Goal: Task Accomplishment & Management: Manage account settings

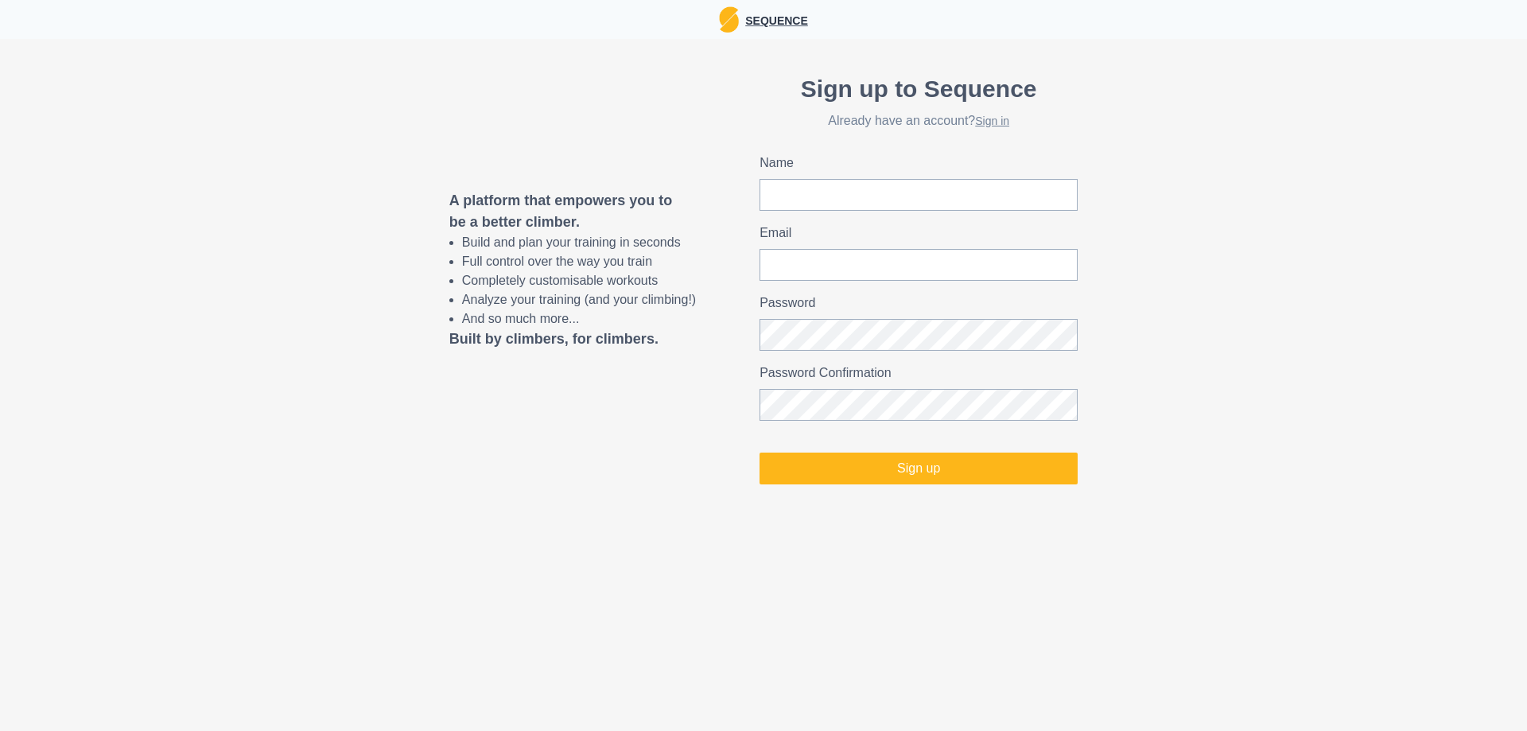
click at [774, 14] on p "Sequence" at bounding box center [773, 20] width 69 height 20
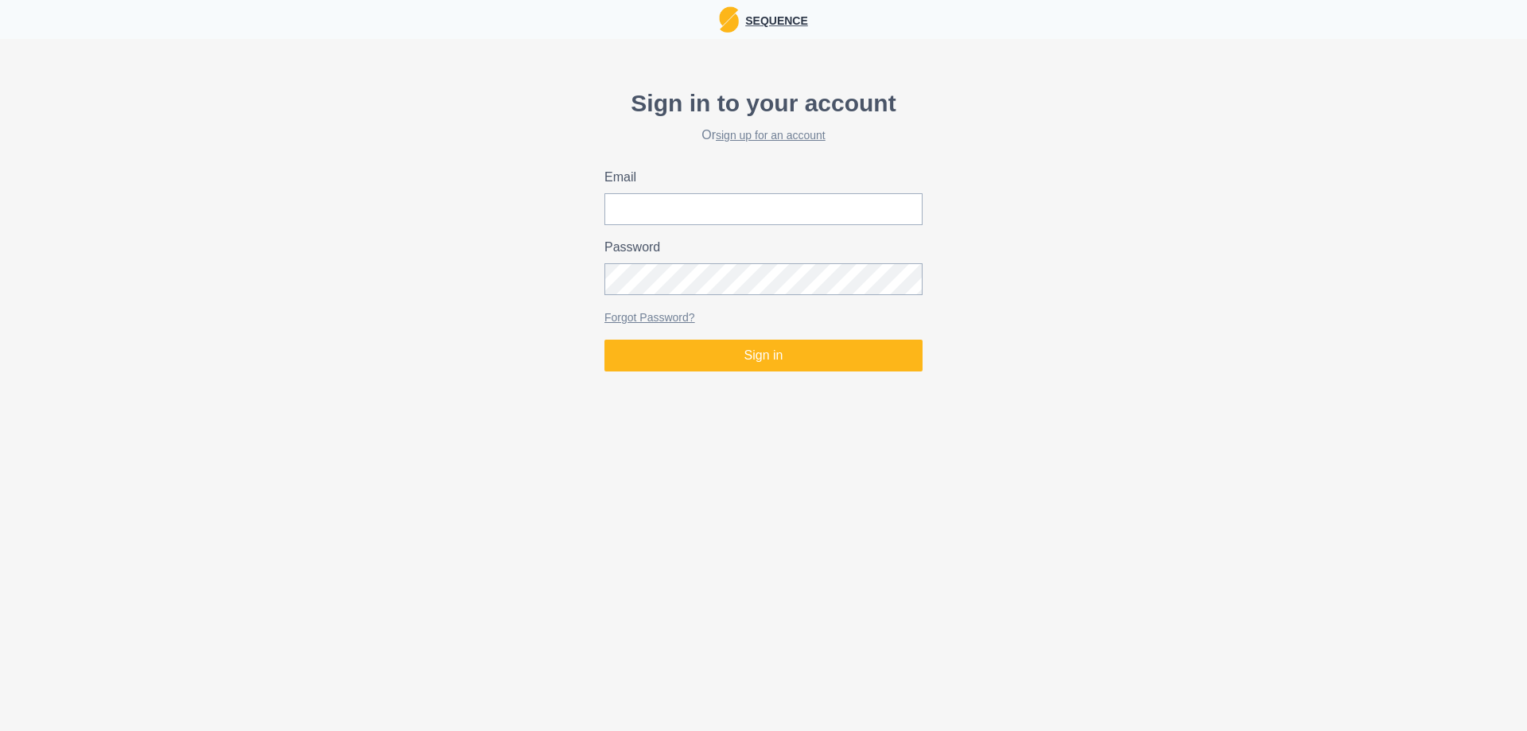
click at [768, 25] on p "Sequence" at bounding box center [773, 20] width 69 height 20
click at [667, 218] on input "Email" at bounding box center [764, 209] width 318 height 32
type input "[EMAIL_ADDRESS][DOMAIN_NAME]"
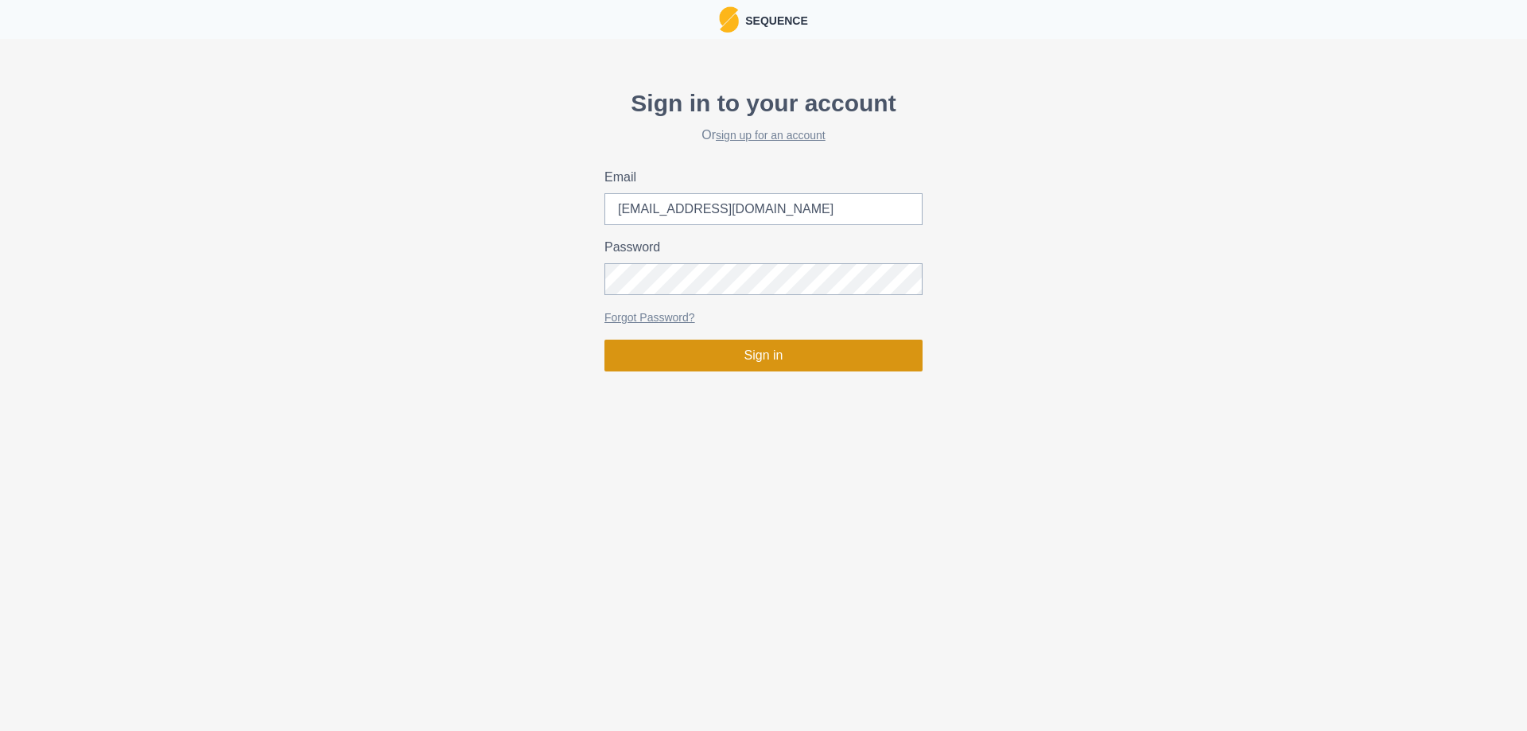
click at [741, 362] on button "Sign in" at bounding box center [764, 356] width 318 height 32
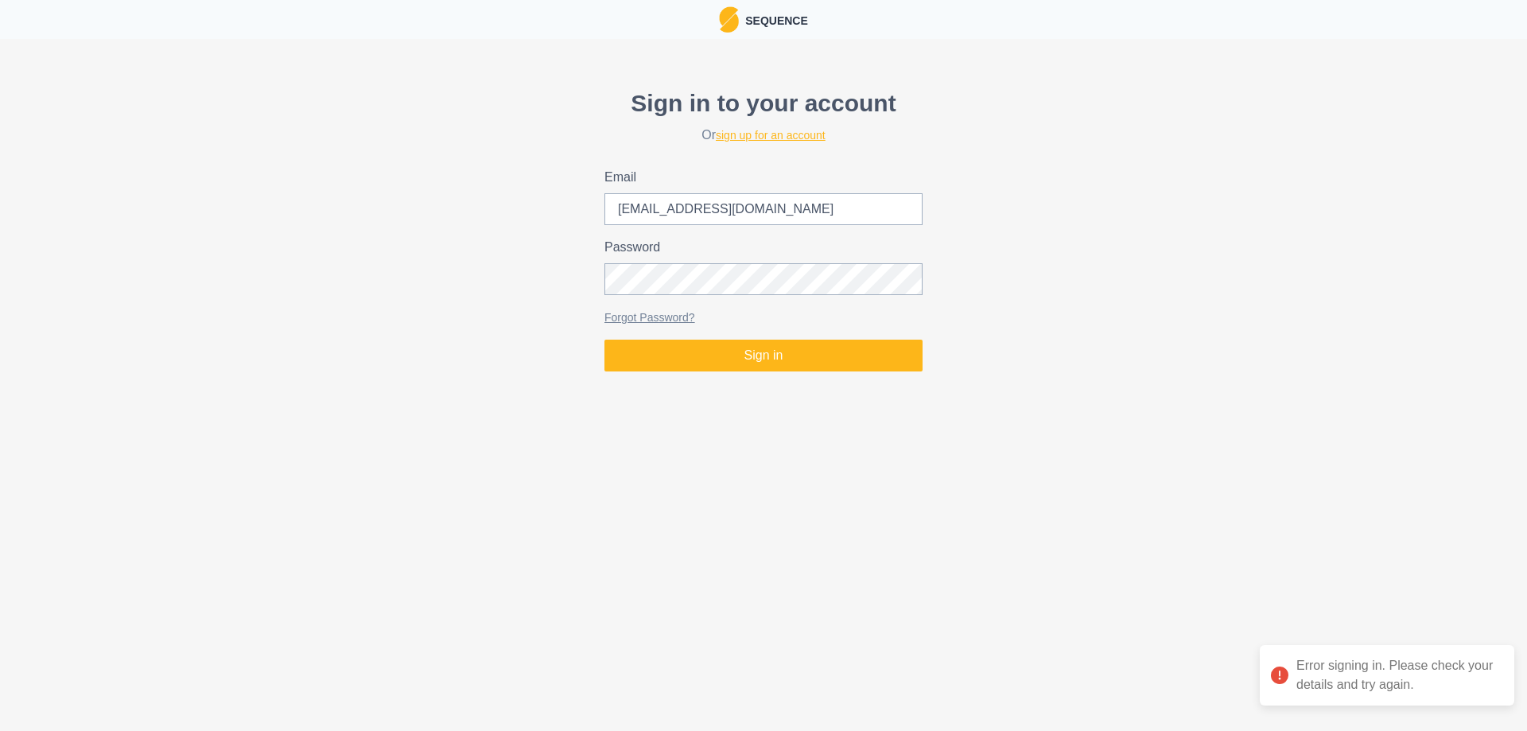
click at [757, 139] on link "sign up for an account" at bounding box center [771, 135] width 110 height 13
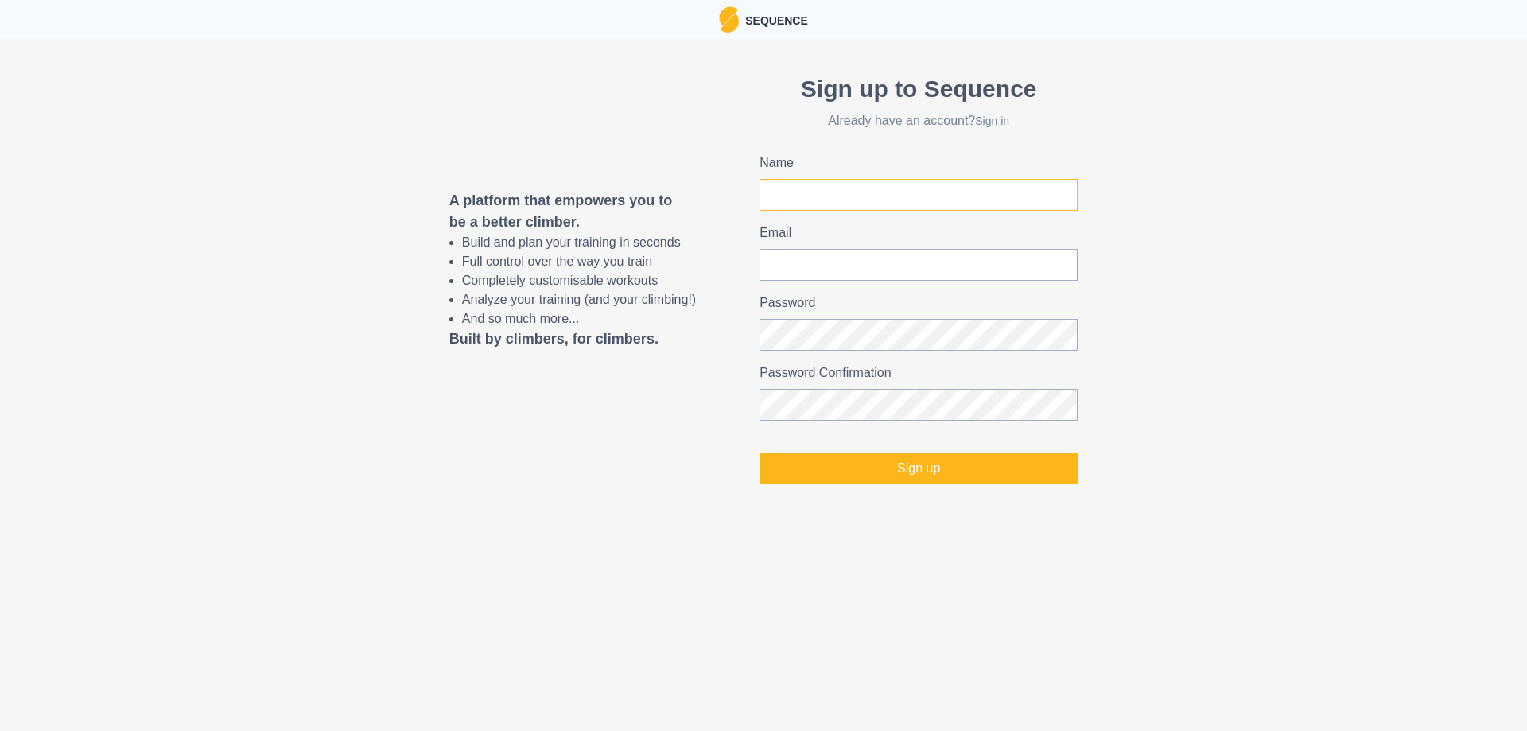
click at [830, 203] on input "Name" at bounding box center [919, 195] width 318 height 32
type input "[PERSON_NAME]"
type input "[EMAIL_ADDRESS][DOMAIN_NAME]"
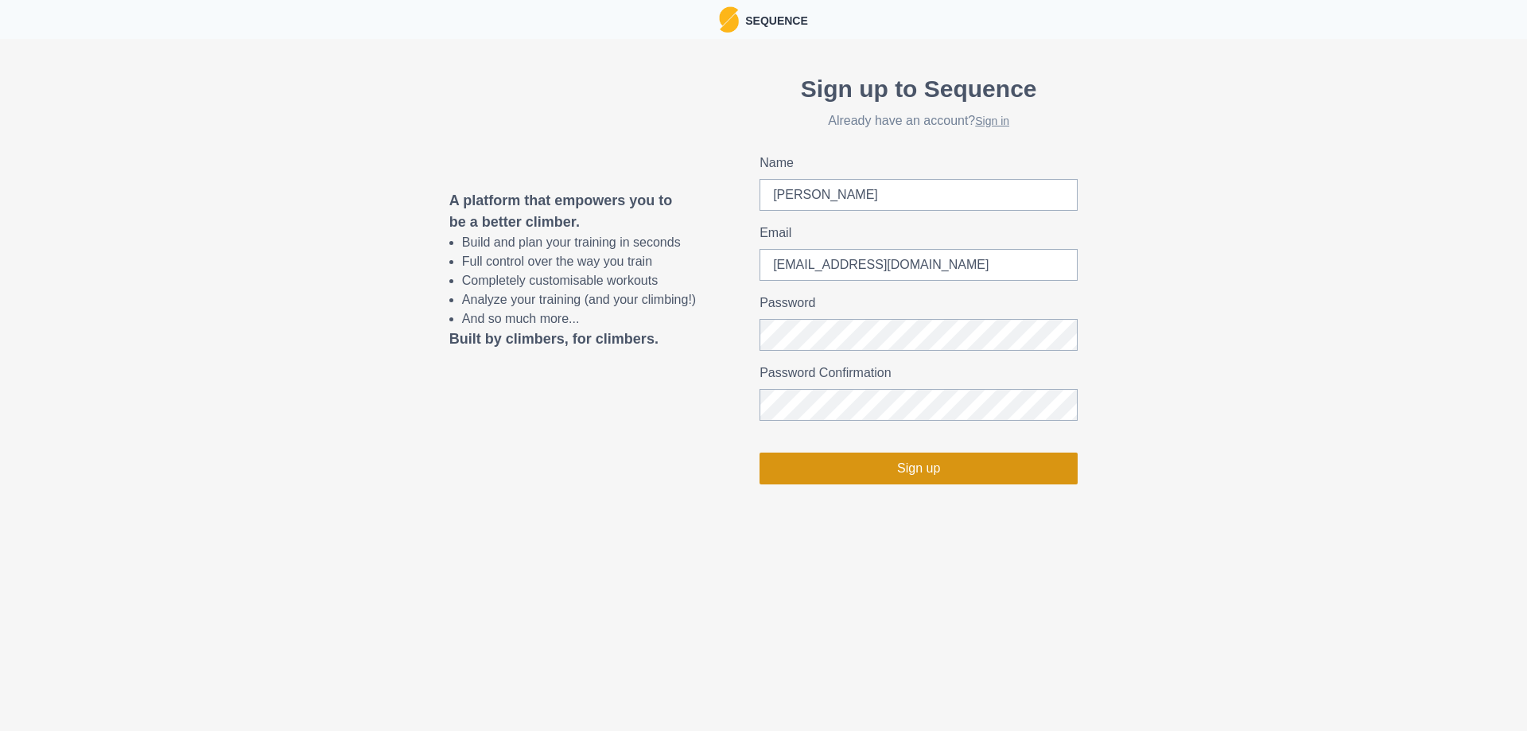
click at [916, 469] on button "Sign up" at bounding box center [919, 469] width 318 height 32
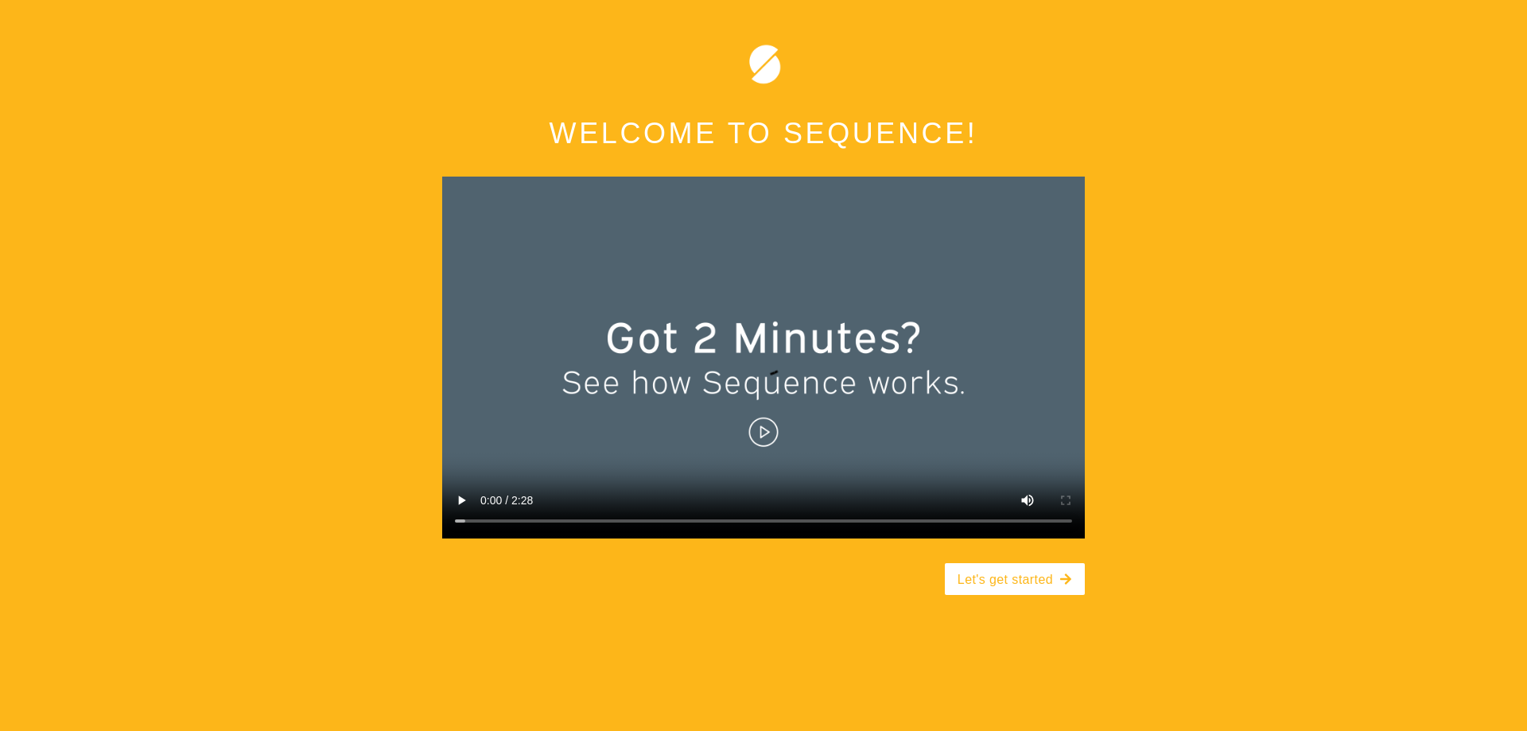
click at [770, 430] on video at bounding box center [763, 358] width 643 height 362
click at [1138, 595] on div "Welcome to Sequence! Let's get started" at bounding box center [763, 365] width 1527 height 731
click at [1033, 595] on button "Let's get started" at bounding box center [1015, 579] width 140 height 32
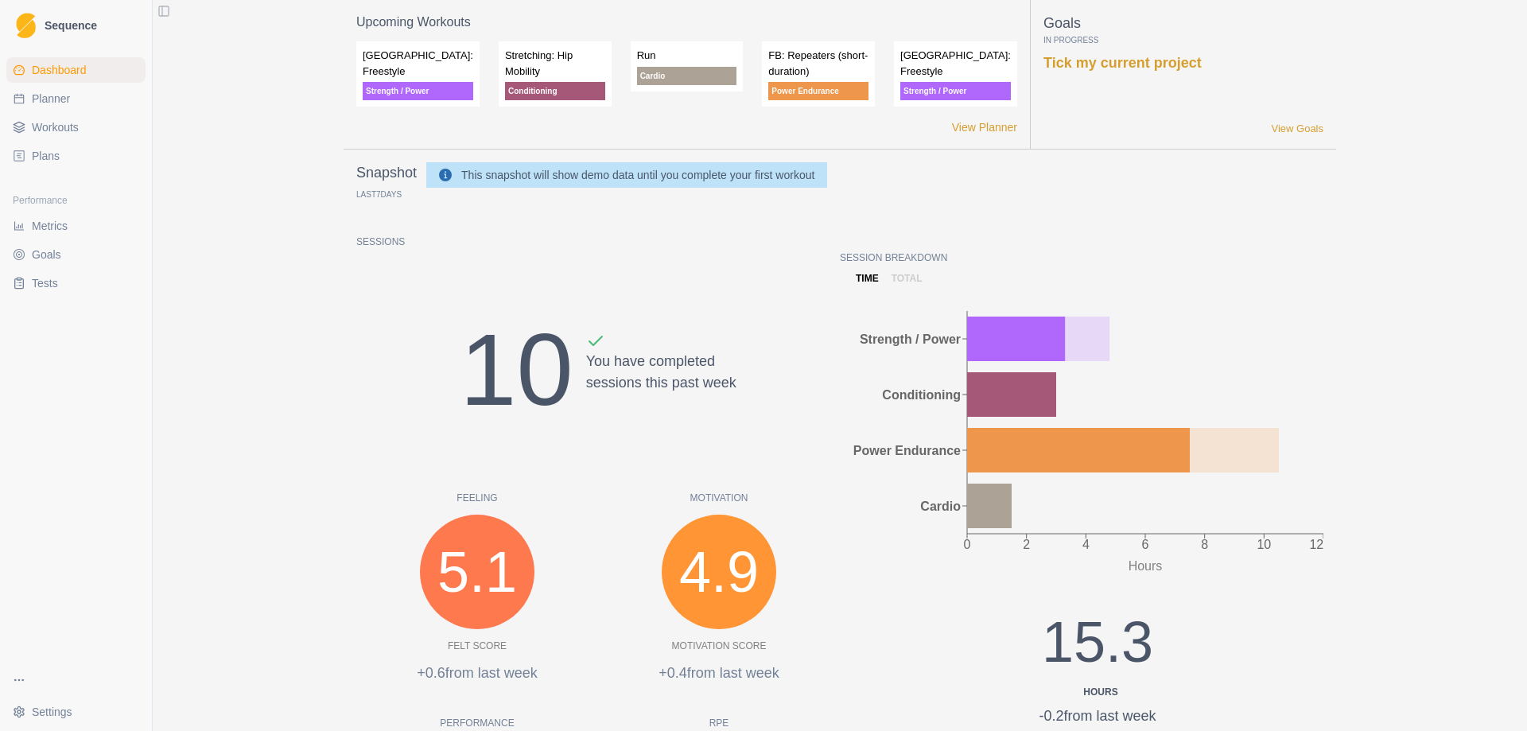
click at [66, 68] on span "Dashboard" at bounding box center [59, 70] width 55 height 16
click at [983, 126] on link "View Planner" at bounding box center [984, 127] width 65 height 17
select select "month"
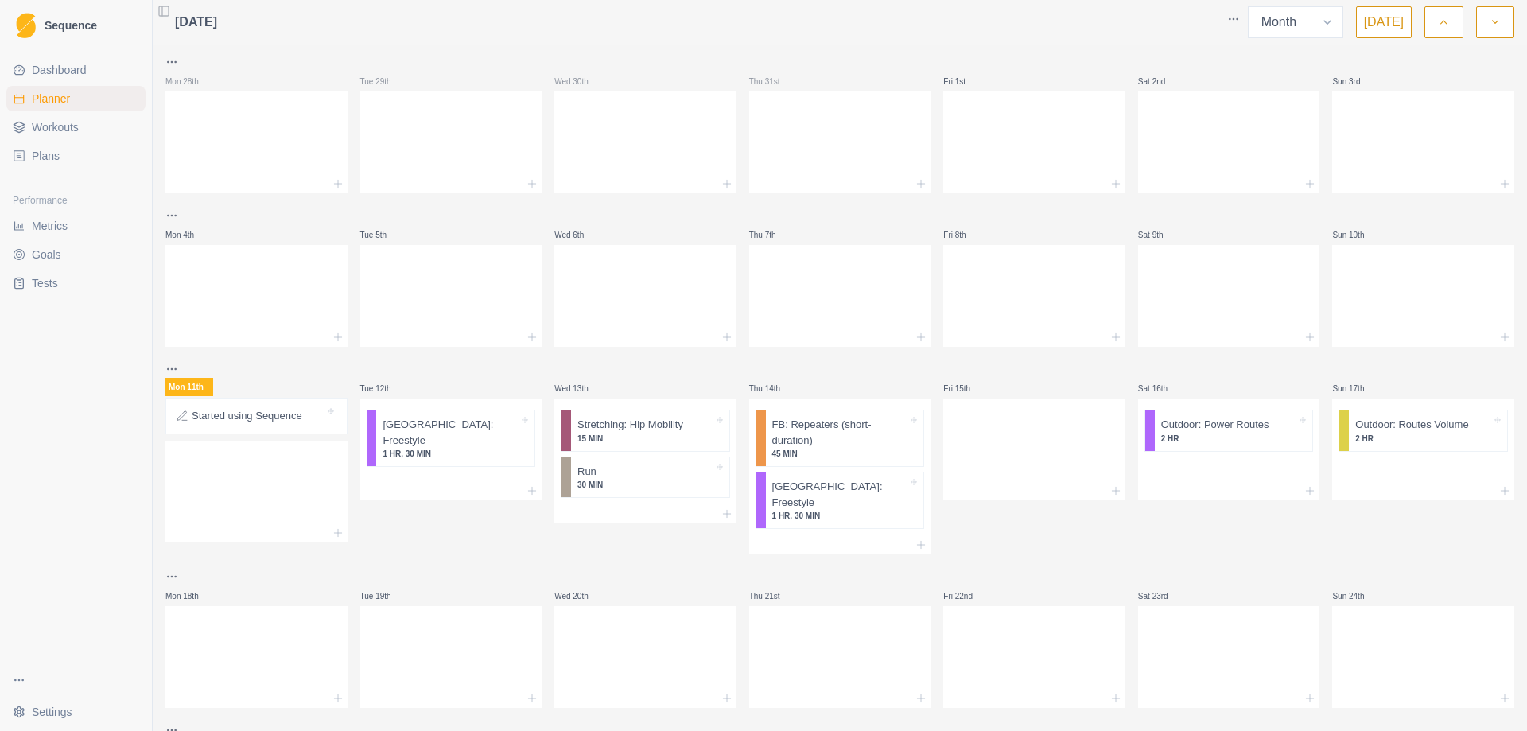
click at [44, 160] on span "Plans" at bounding box center [46, 156] width 28 height 16
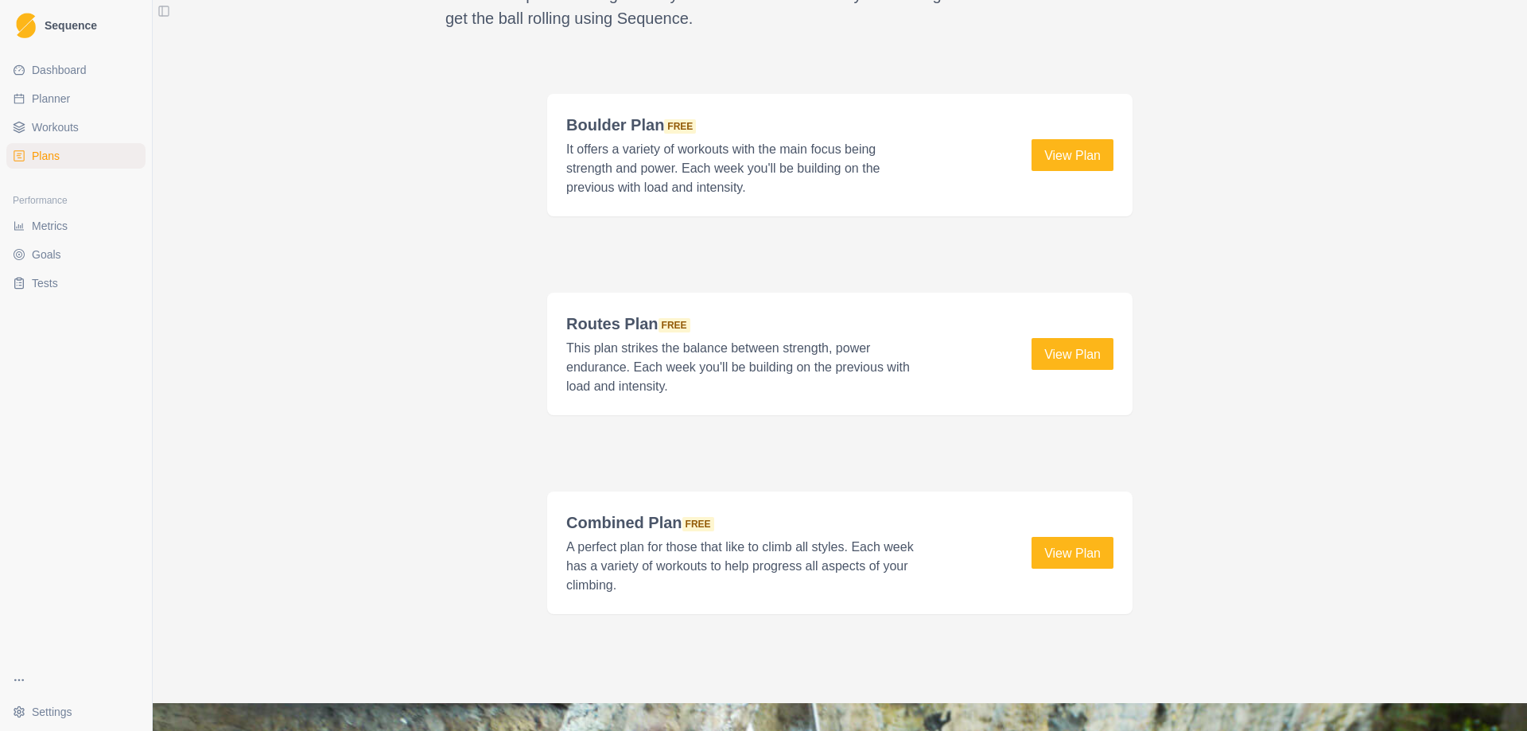
scroll to position [2148, 0]
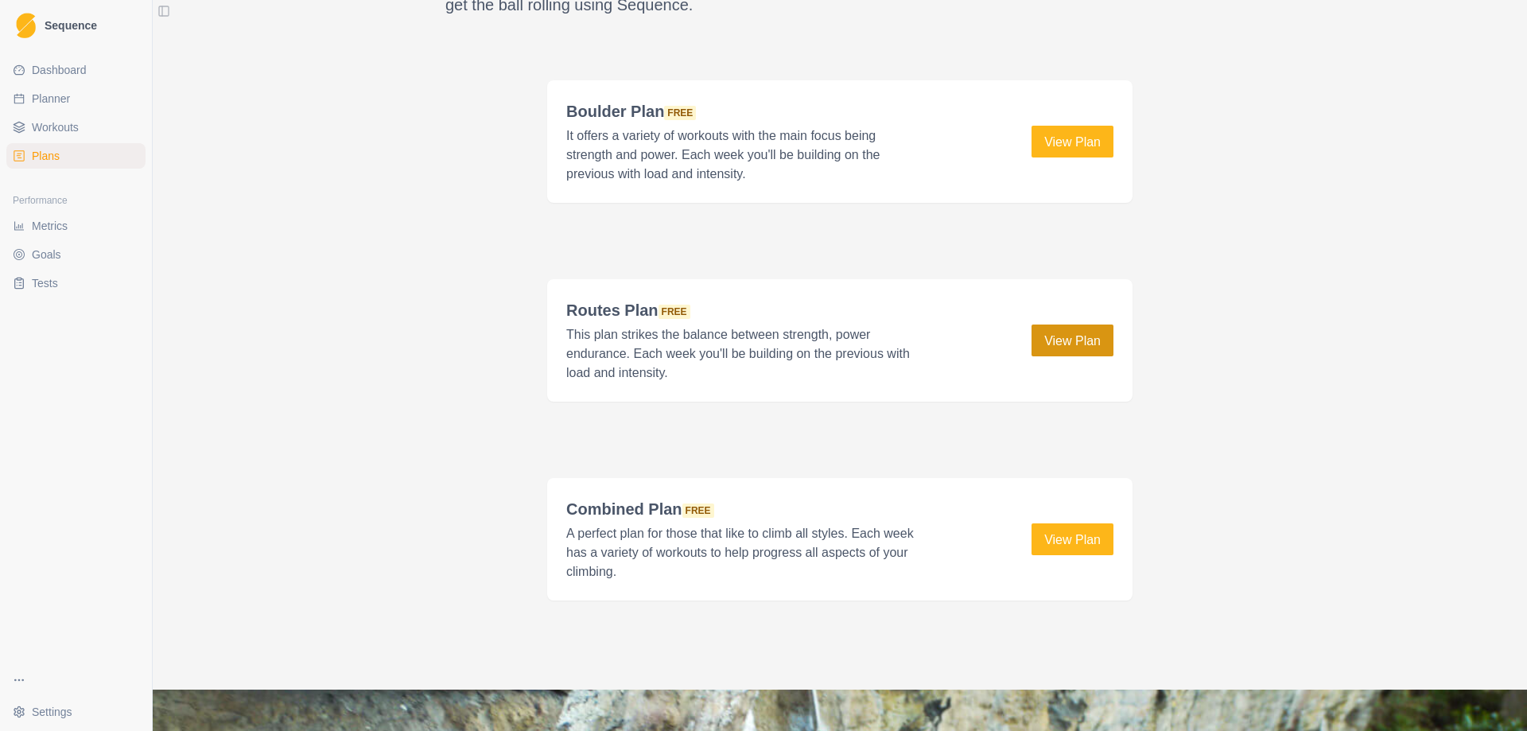
click at [1068, 337] on link "View Plan" at bounding box center [1073, 341] width 82 height 32
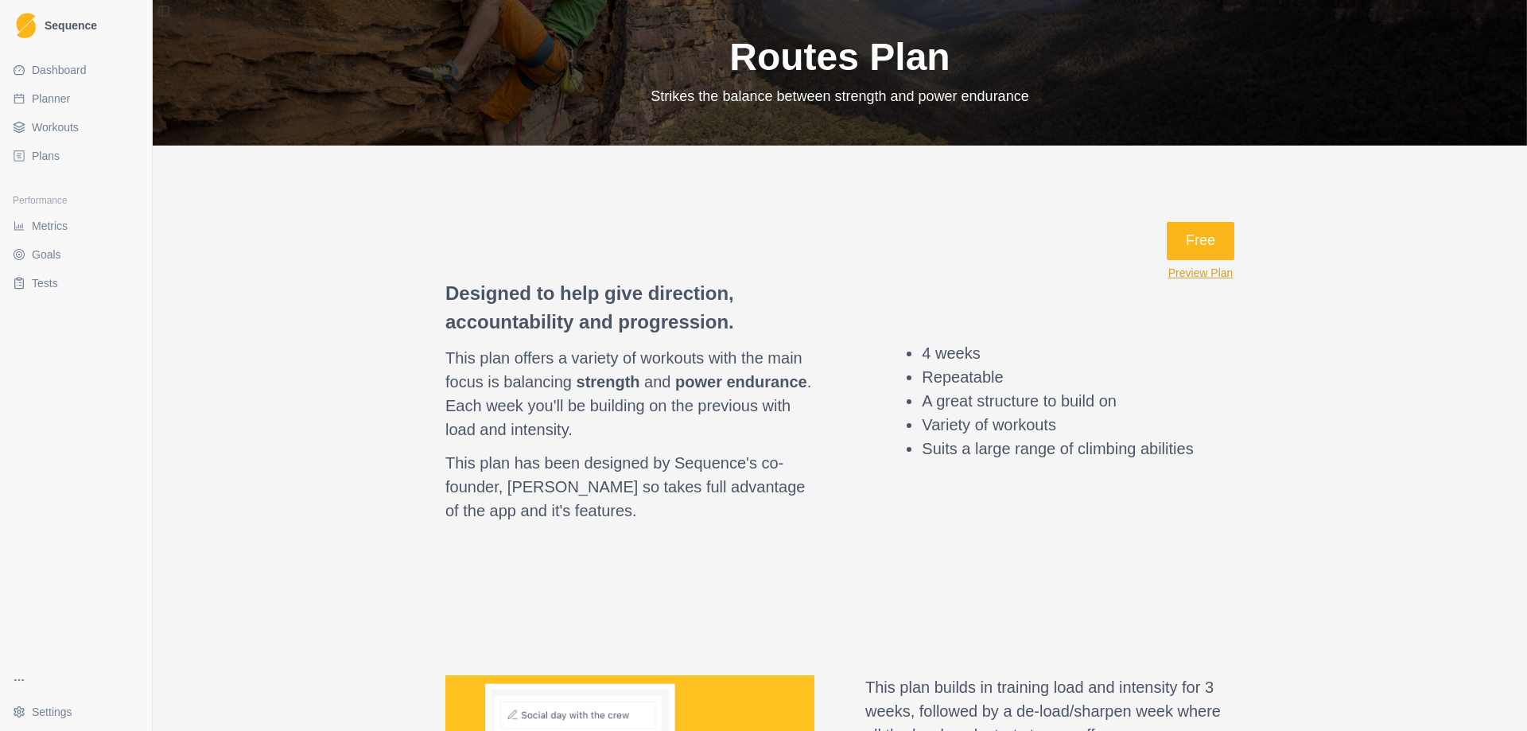
click at [1207, 273] on button "Preview Plan" at bounding box center [1201, 272] width 65 height 13
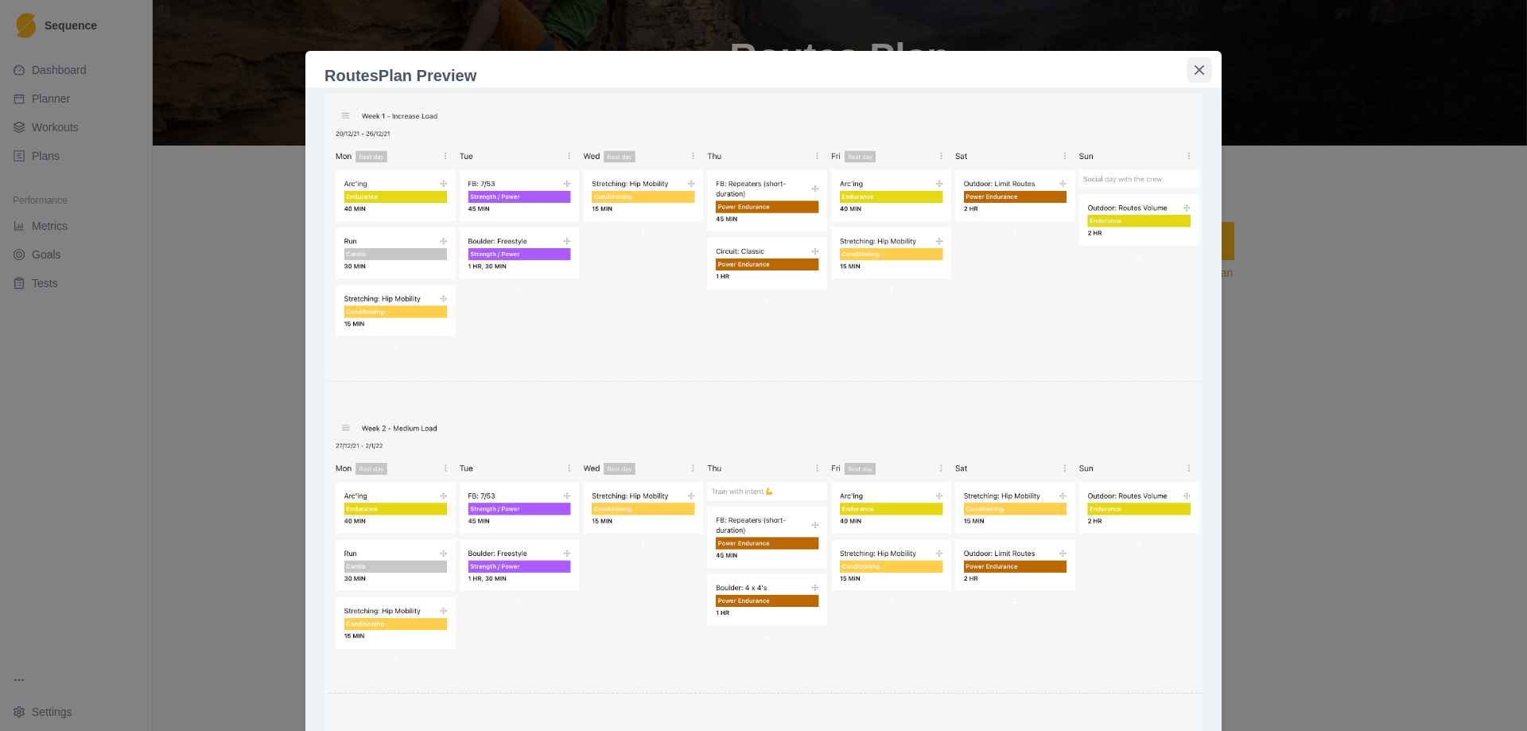
click at [1195, 68] on icon "Close" at bounding box center [1200, 70] width 10 height 10
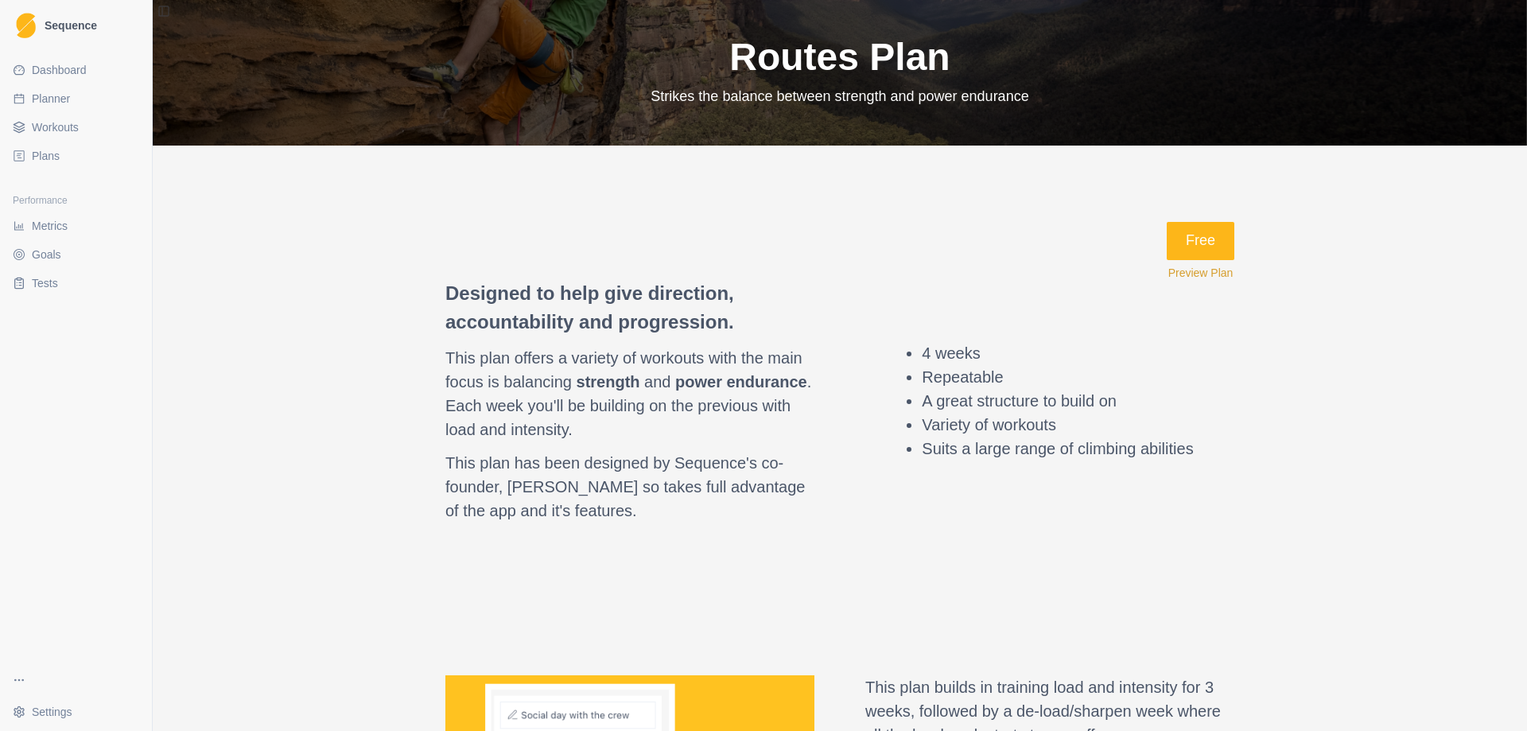
click at [67, 91] on span "Planner" at bounding box center [51, 99] width 38 height 16
select select "month"
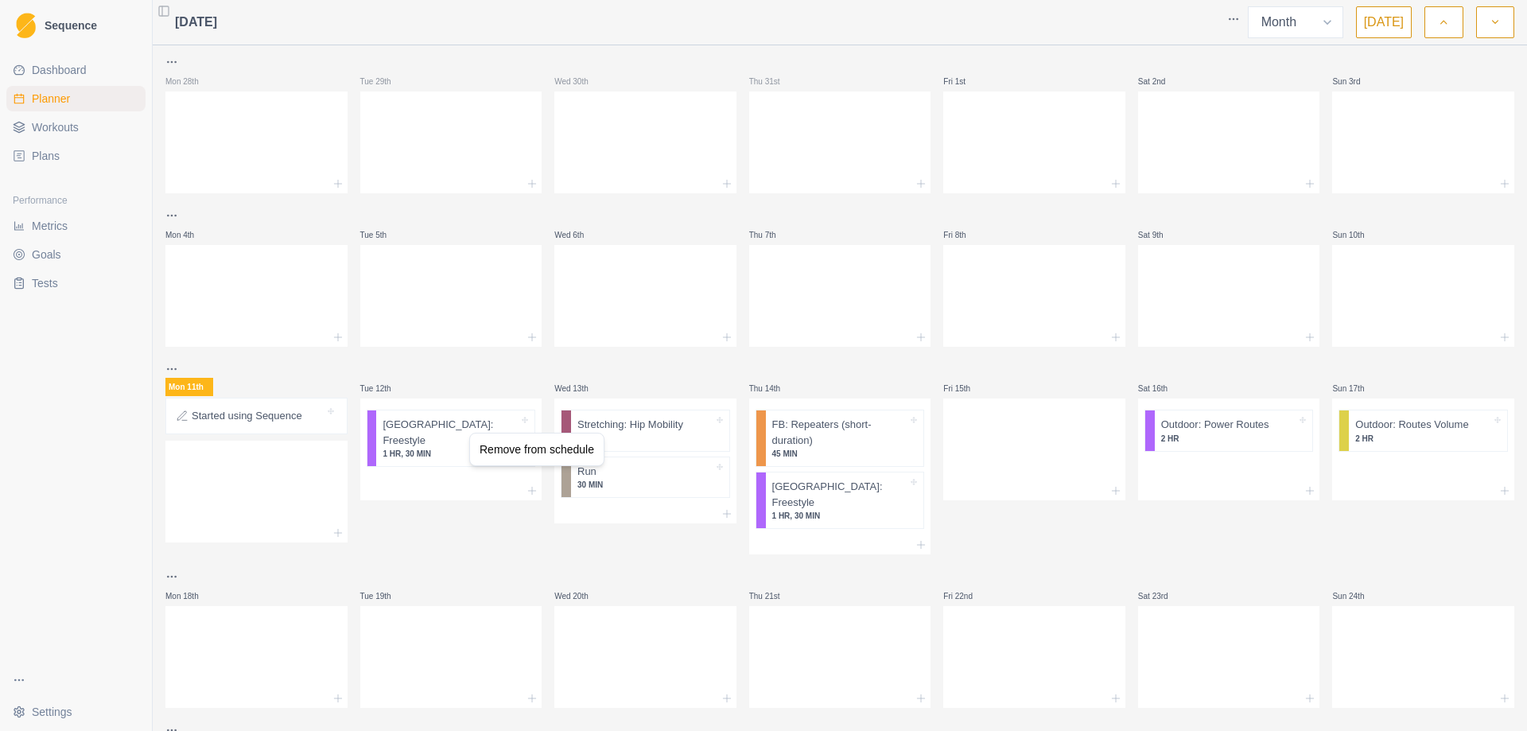
click at [438, 430] on html "Sequence Dashboard Planner Workouts Plans Performance Metrics Goals Tests Setti…" at bounding box center [763, 365] width 1527 height 731
click at [438, 430] on p "[GEOGRAPHIC_DATA]: Freestyle" at bounding box center [451, 432] width 136 height 31
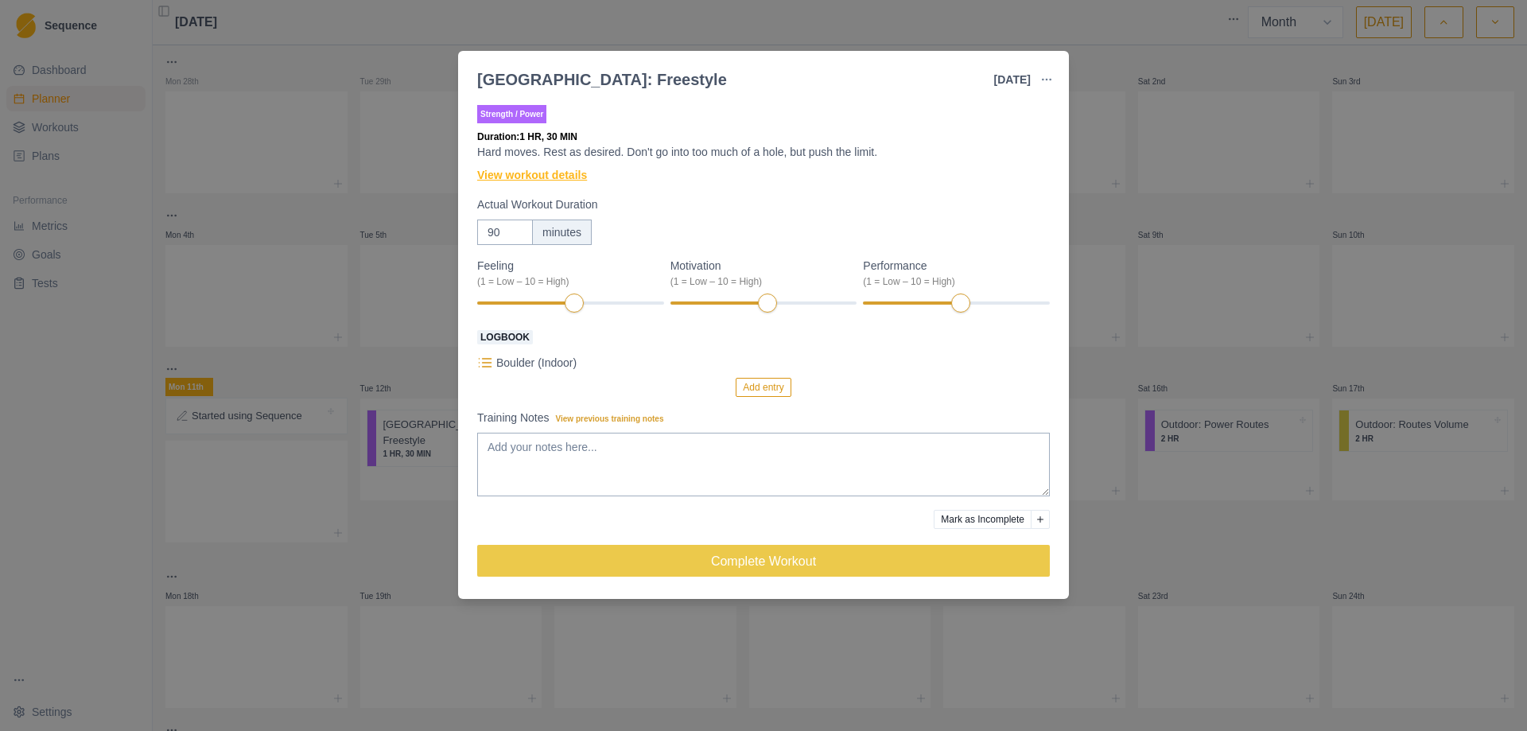
click at [512, 176] on link "View workout details" at bounding box center [532, 175] width 110 height 17
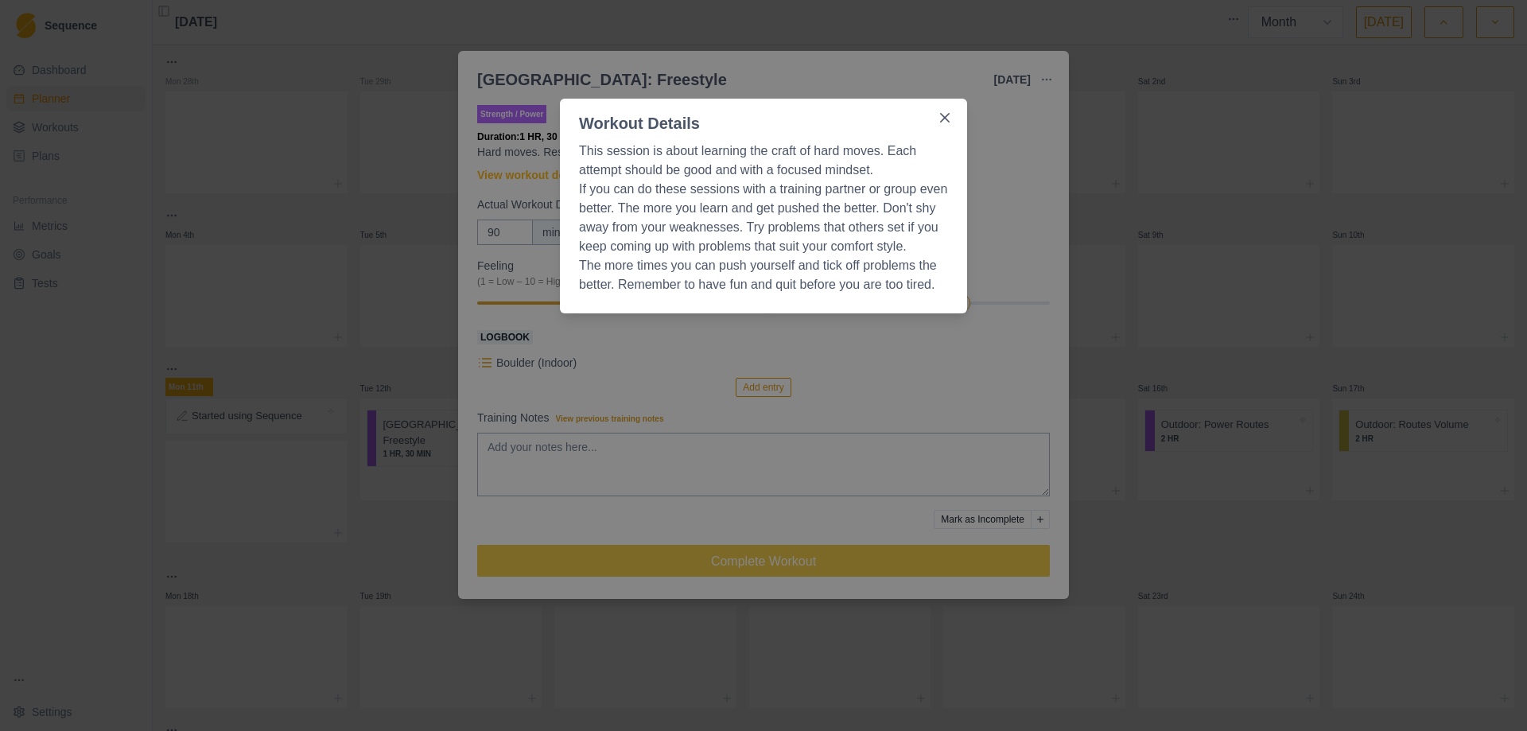
drag, startPoint x: 939, startPoint y: 121, endPoint x: 1033, endPoint y: 80, distance: 103.0
click at [941, 122] on button "Close" at bounding box center [944, 117] width 25 height 25
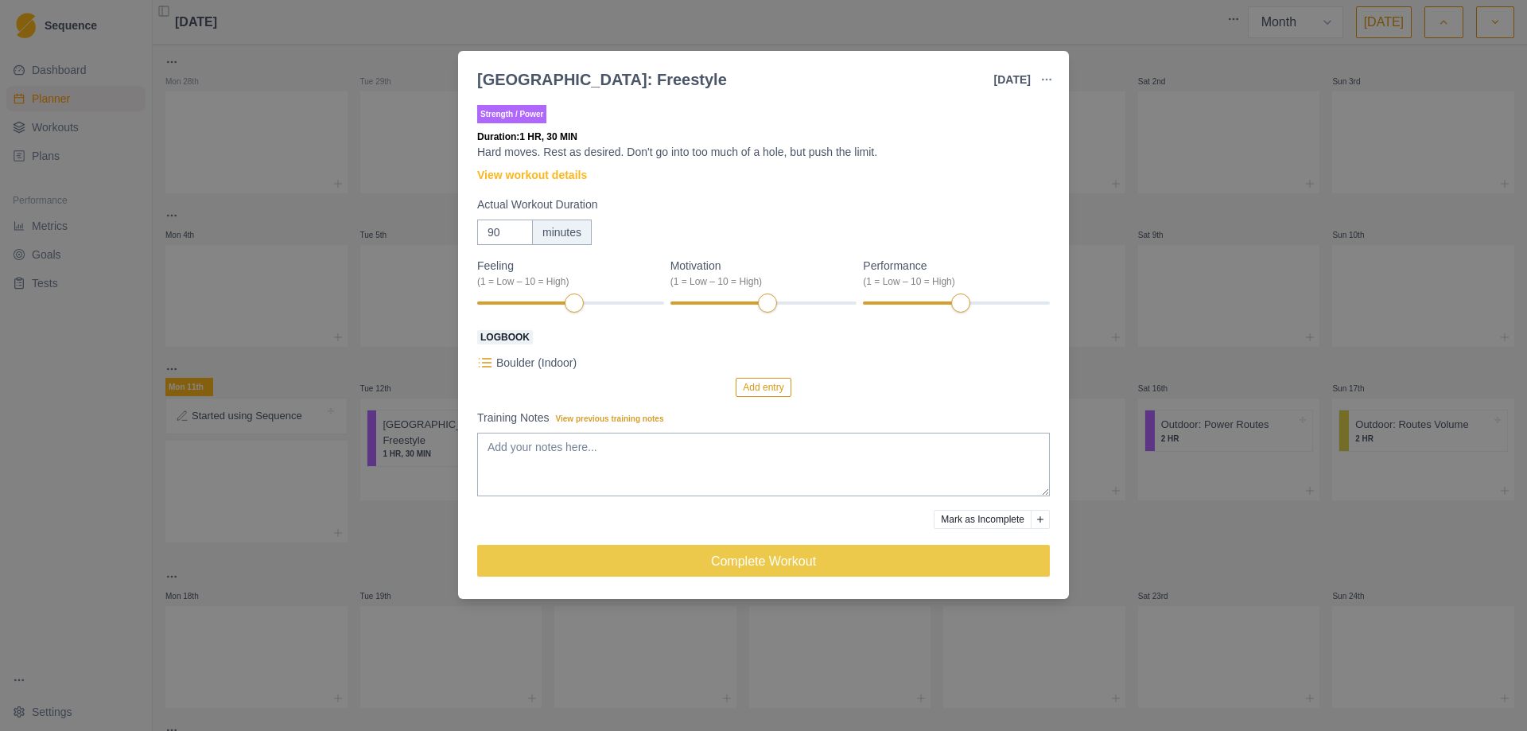
click at [1137, 404] on div "Boulder: Freestyle 12 Aug 2025 Link To Goal View Workout Metrics Edit Original …" at bounding box center [763, 365] width 1527 height 731
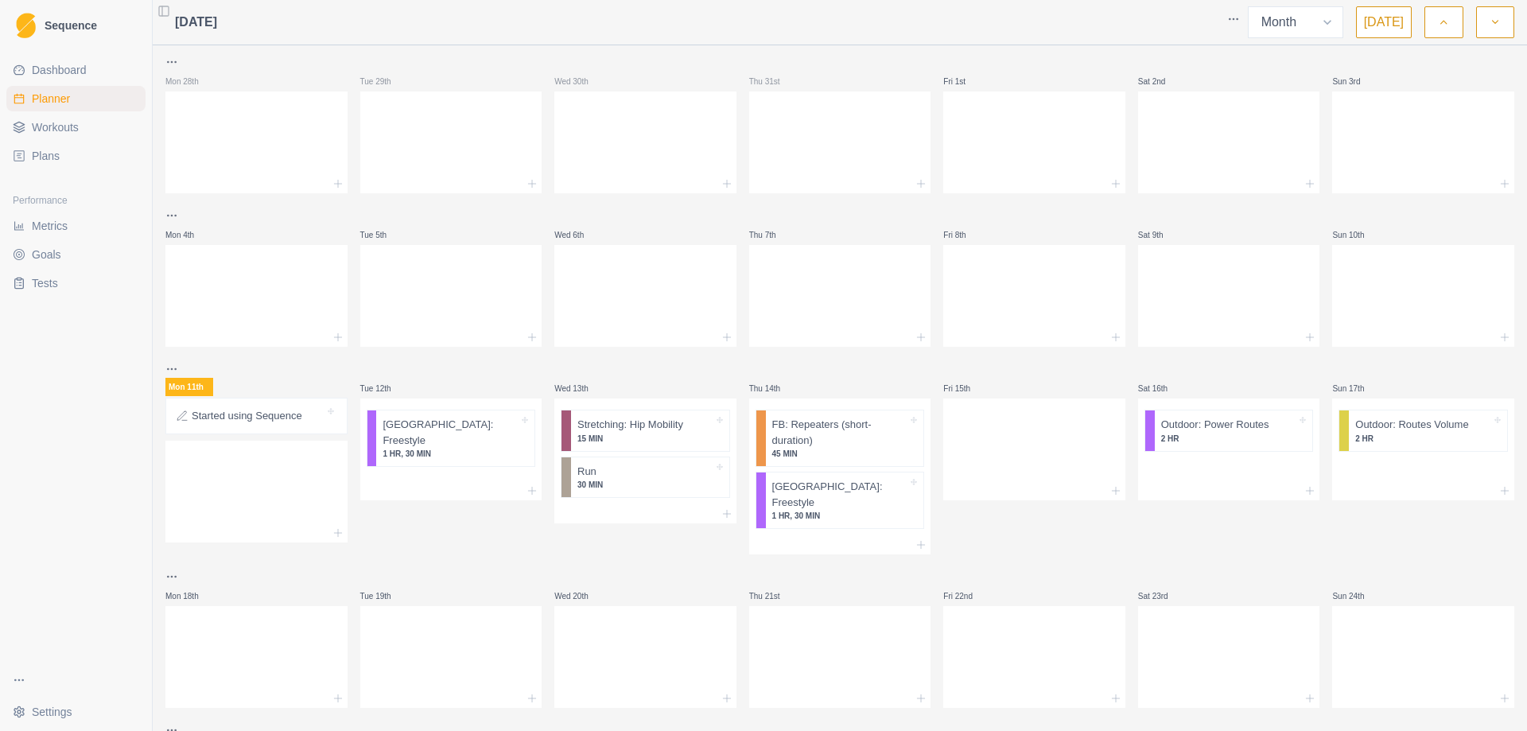
click at [80, 68] on span "Dashboard" at bounding box center [59, 70] width 55 height 16
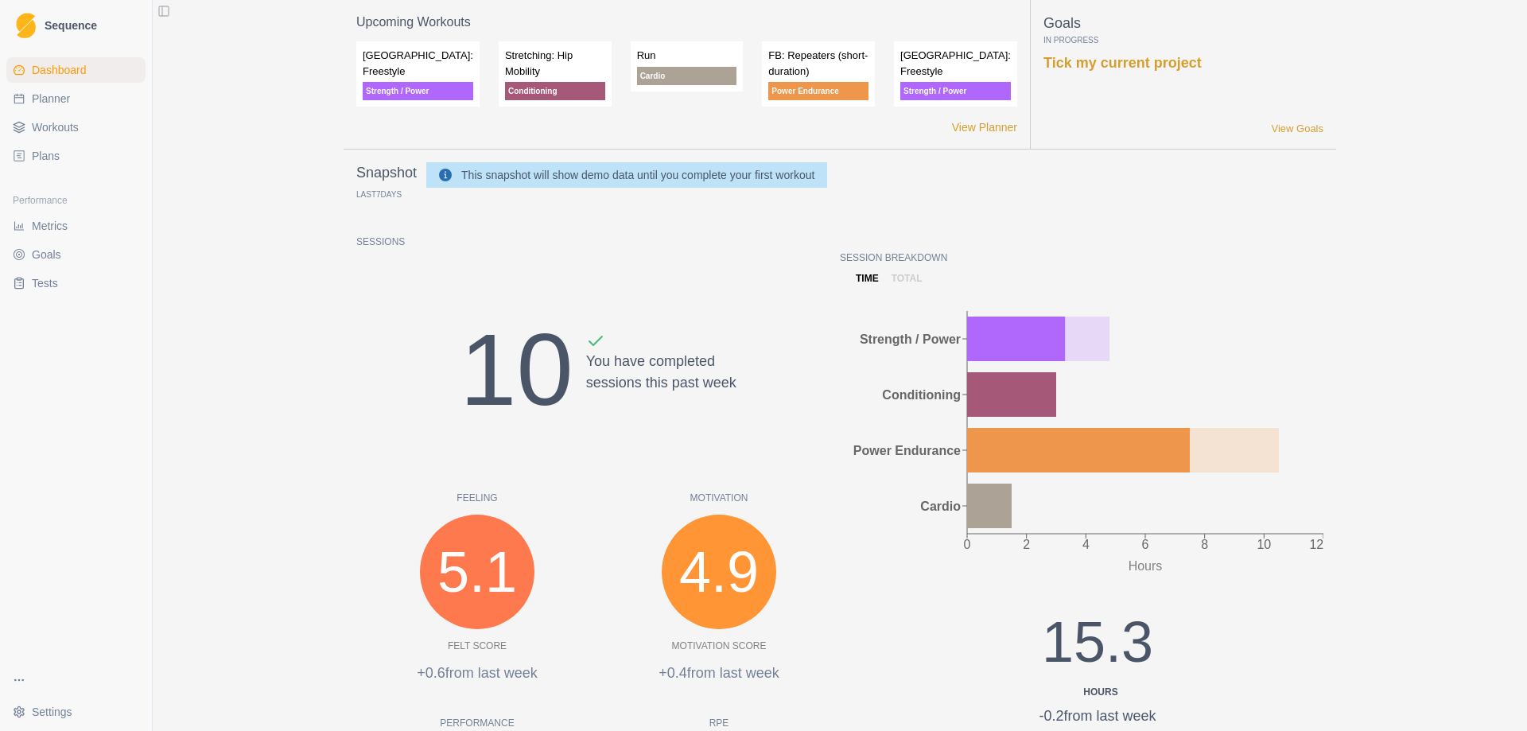
click at [60, 69] on span "Dashboard" at bounding box center [59, 70] width 55 height 16
click at [57, 101] on span "Planner" at bounding box center [51, 99] width 38 height 16
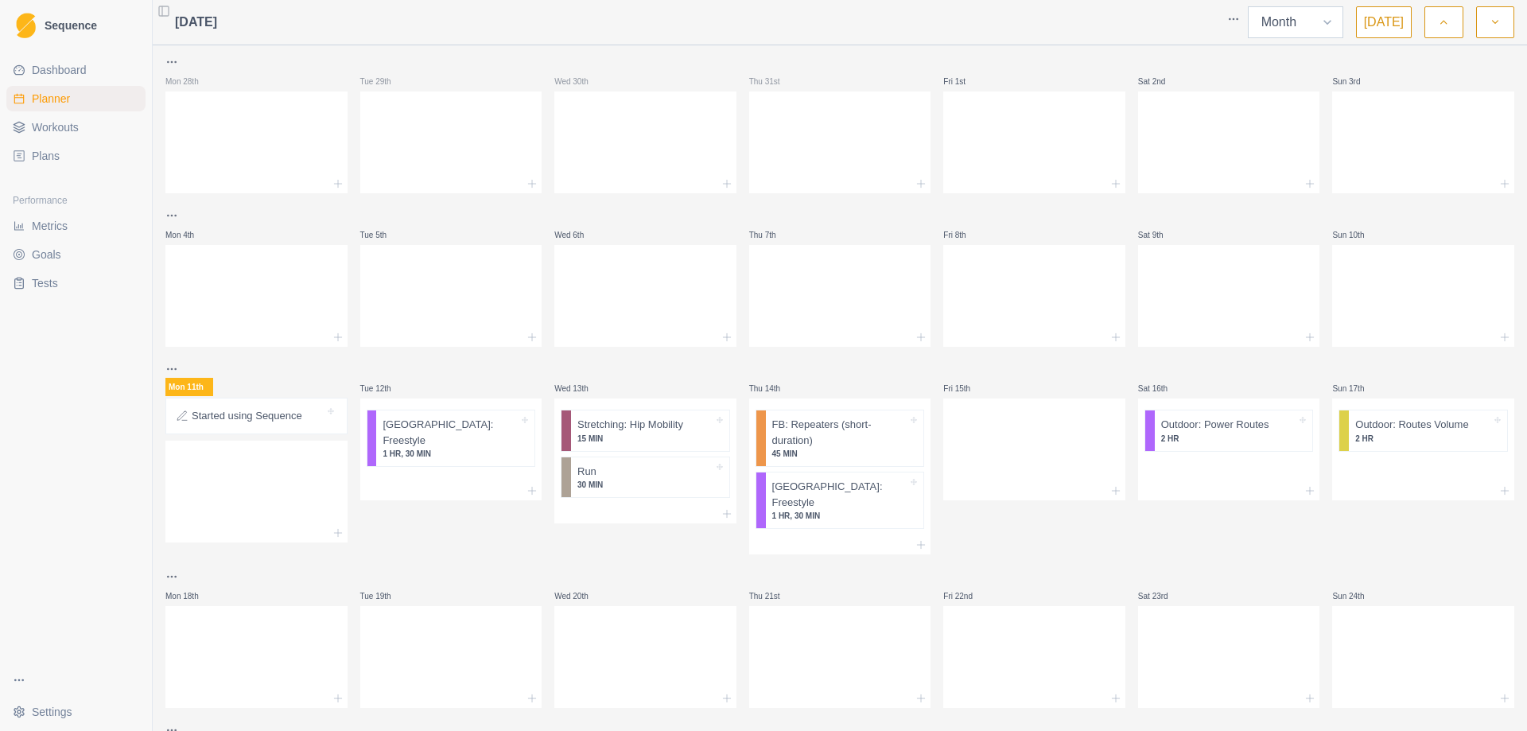
click at [1331, 23] on select "Week Month" at bounding box center [1295, 22] width 95 height 32
click at [1252, 6] on select "Week Month" at bounding box center [1295, 22] width 95 height 32
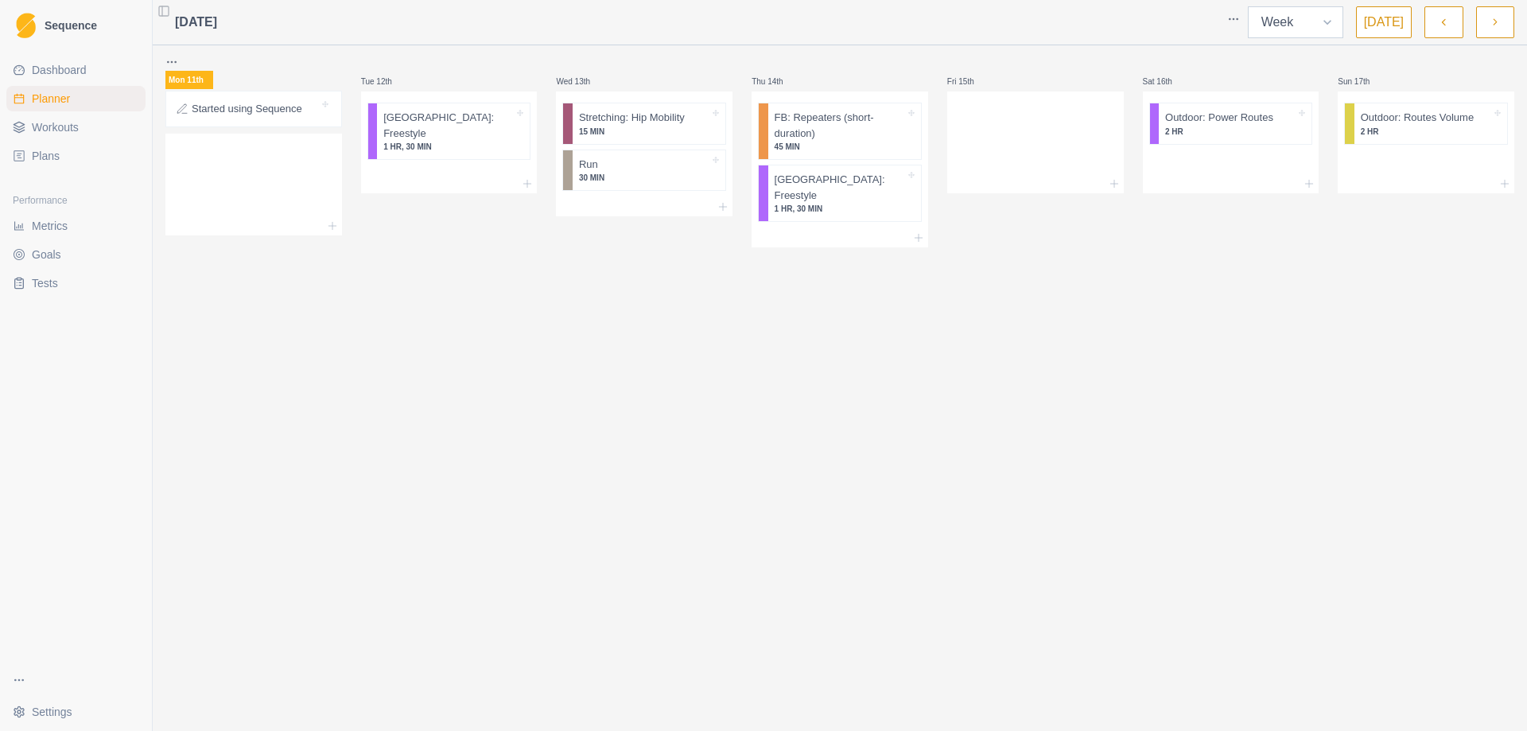
click at [1338, 22] on select "Week Month" at bounding box center [1295, 22] width 95 height 32
select select "month"
click at [1252, 6] on select "Week Month" at bounding box center [1295, 22] width 95 height 32
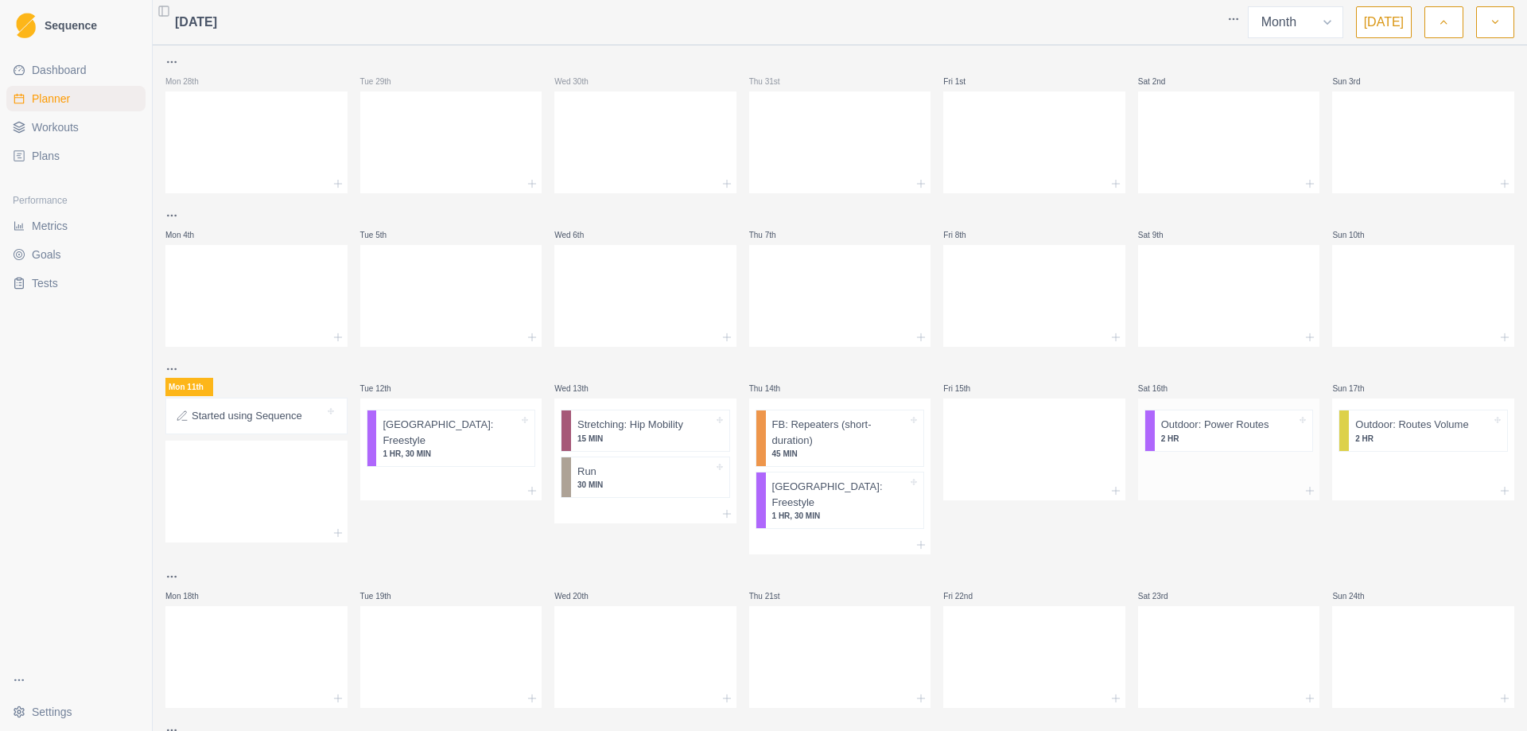
click at [1214, 444] on p "2 HR" at bounding box center [1229, 439] width 136 height 12
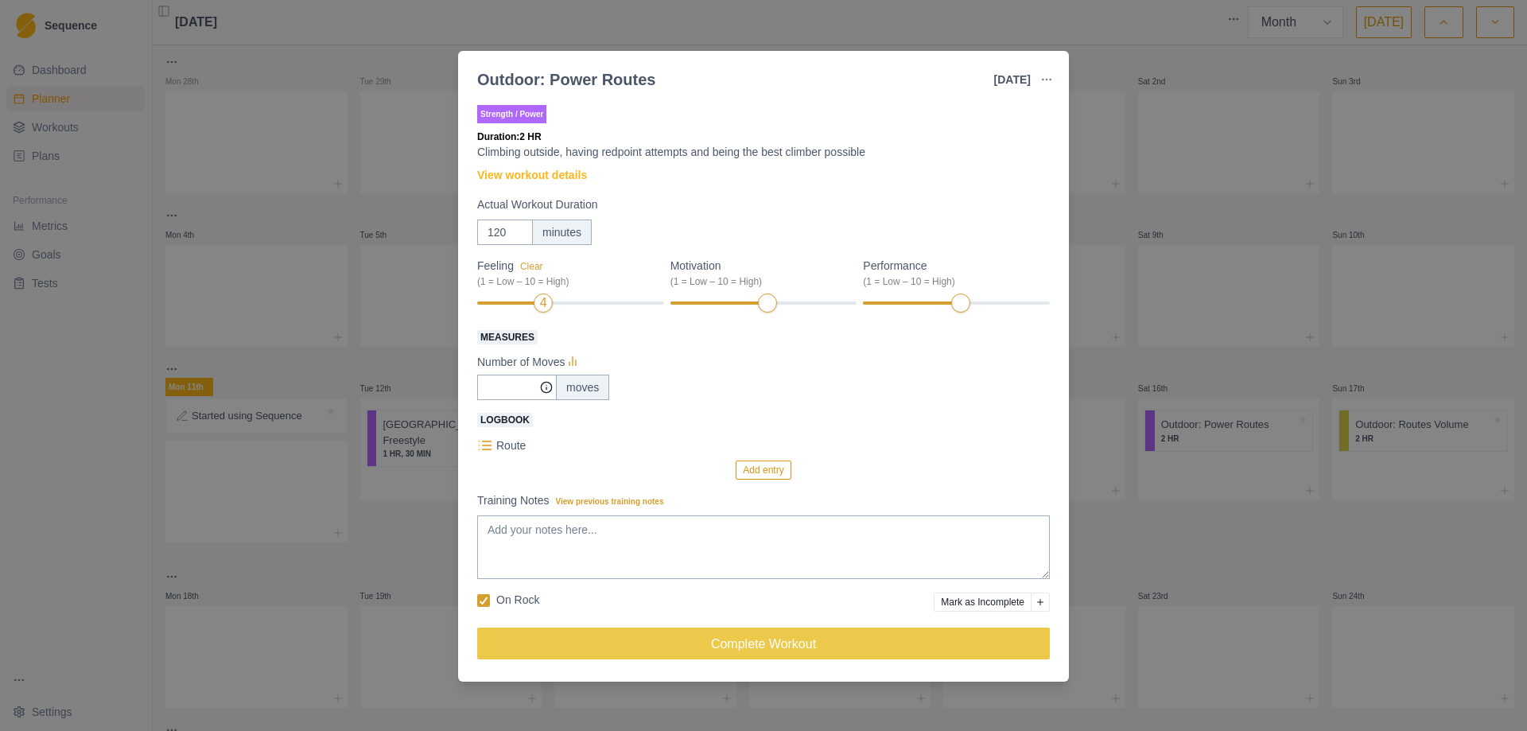
click at [1034, 601] on button "Add reason" at bounding box center [1040, 602] width 19 height 19
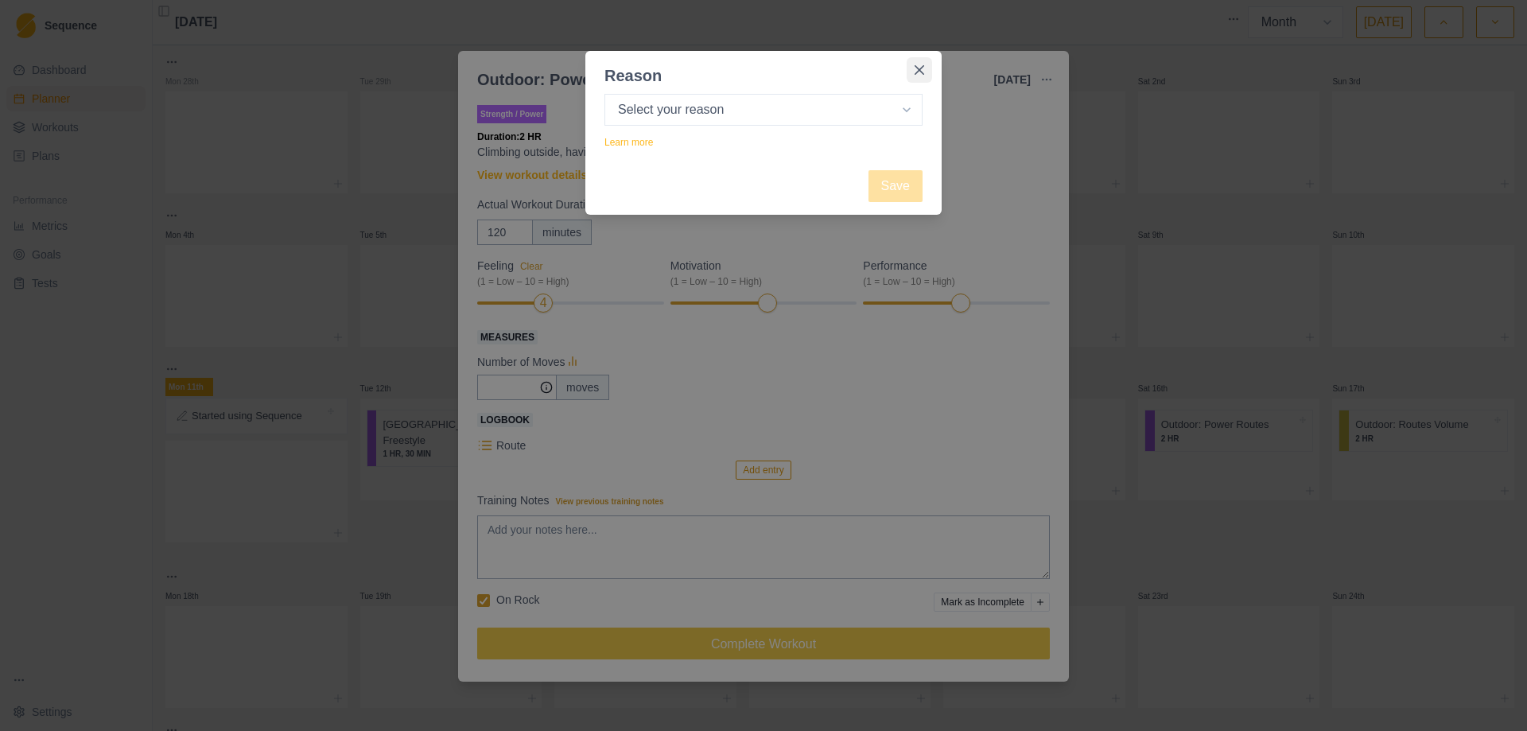
click at [919, 71] on icon "Close" at bounding box center [920, 70] width 10 height 10
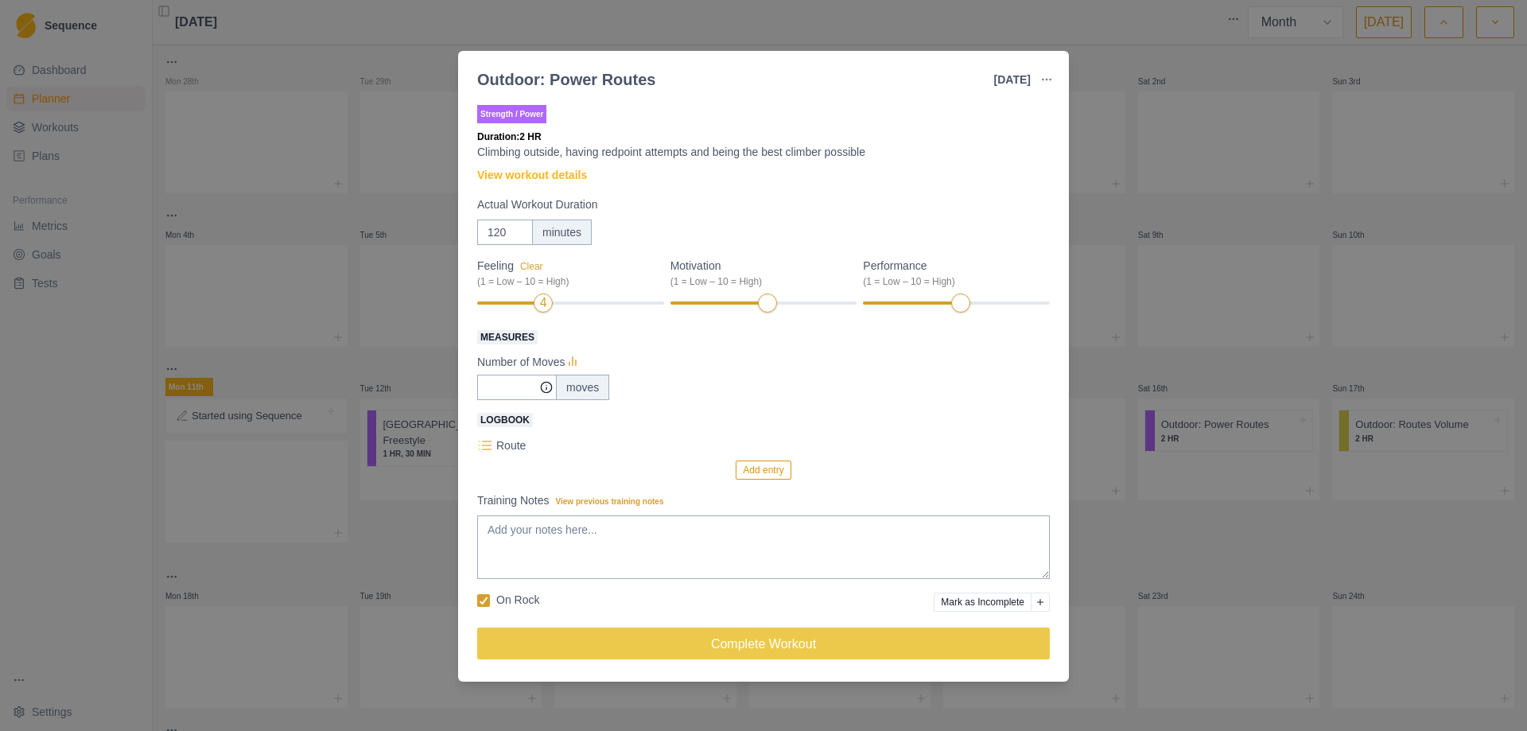
click at [486, 445] on icon at bounding box center [485, 446] width 16 height 16
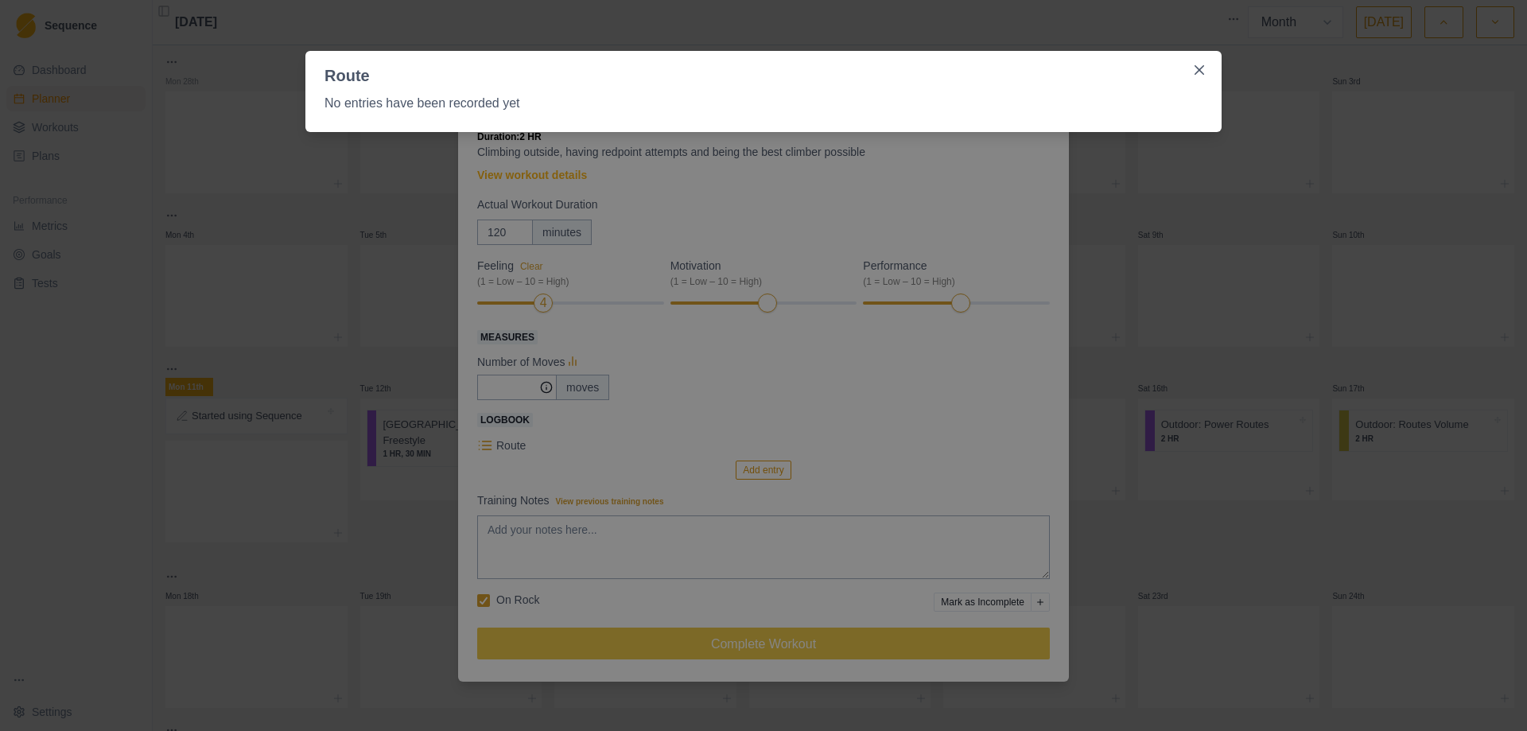
click at [742, 391] on div "Route No entries have been recorded yet" at bounding box center [763, 365] width 1527 height 731
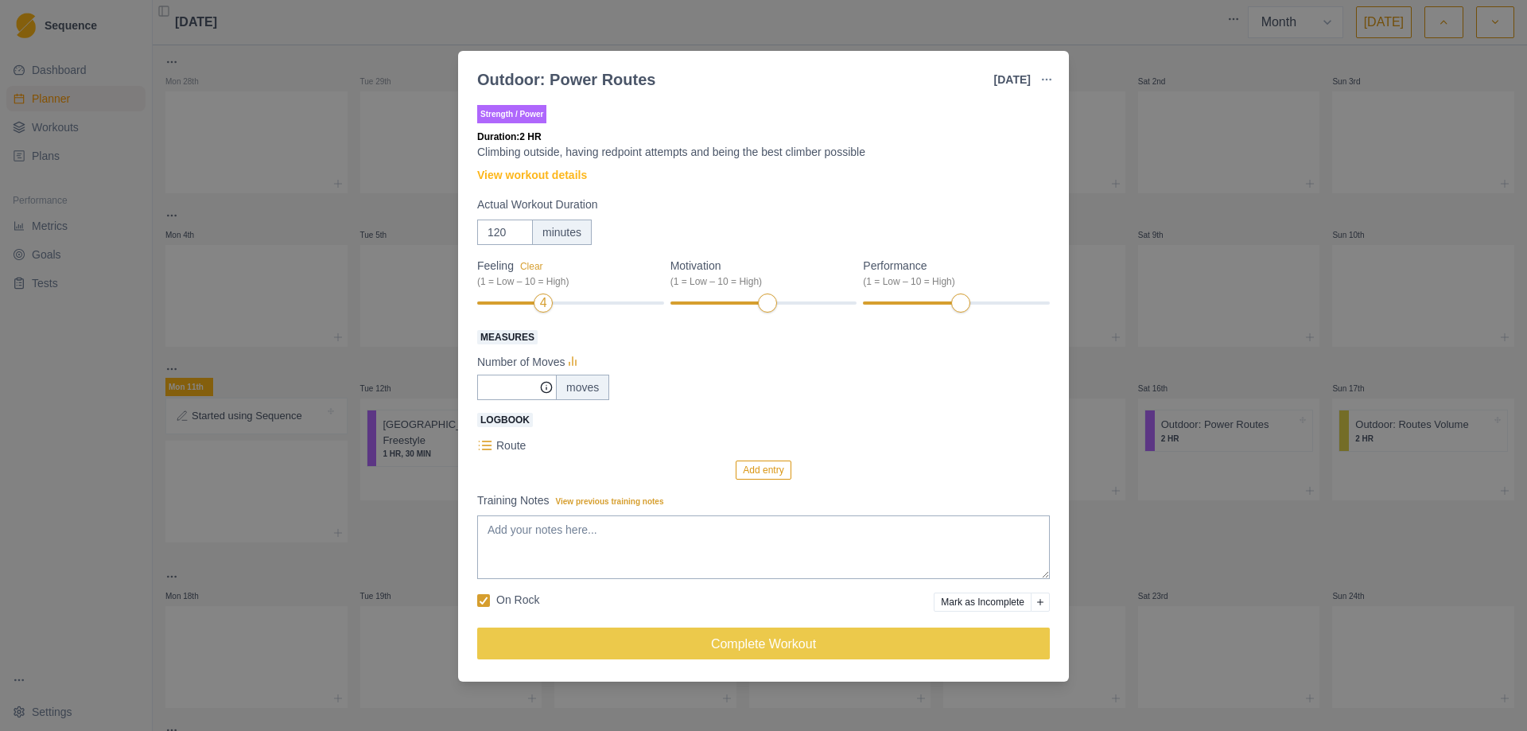
click at [753, 467] on button "Add entry" at bounding box center [763, 470] width 55 height 19
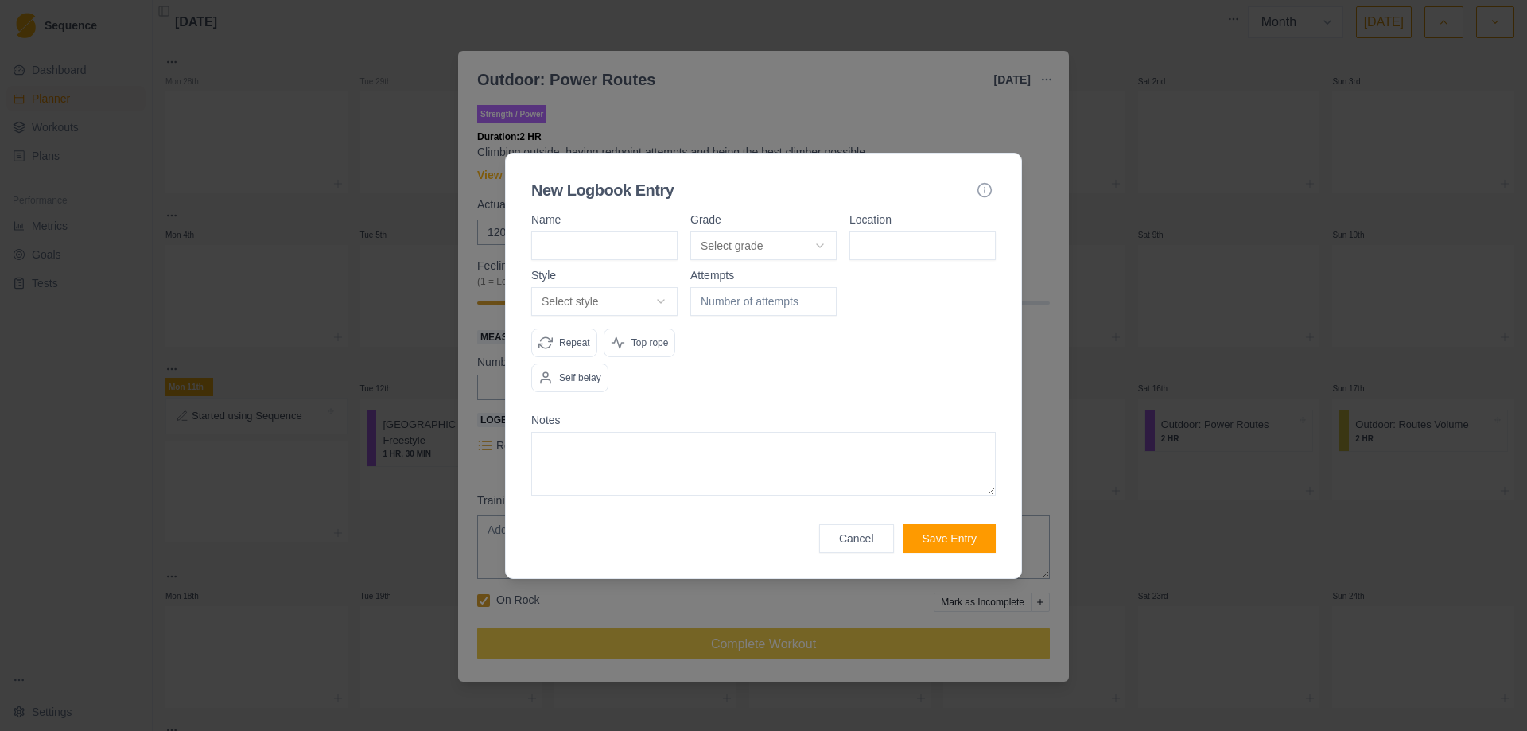
click at [667, 302] on body "Sequence Dashboard Planner Workouts Plans Performance Metrics Goals Tests Setti…" at bounding box center [763, 365] width 1527 height 731
click at [799, 396] on body "Sequence Dashboard Planner Workouts Plans Performance Metrics Goals Tests Setti…" at bounding box center [763, 365] width 1527 height 731
click at [863, 535] on button "Cancel" at bounding box center [856, 538] width 75 height 29
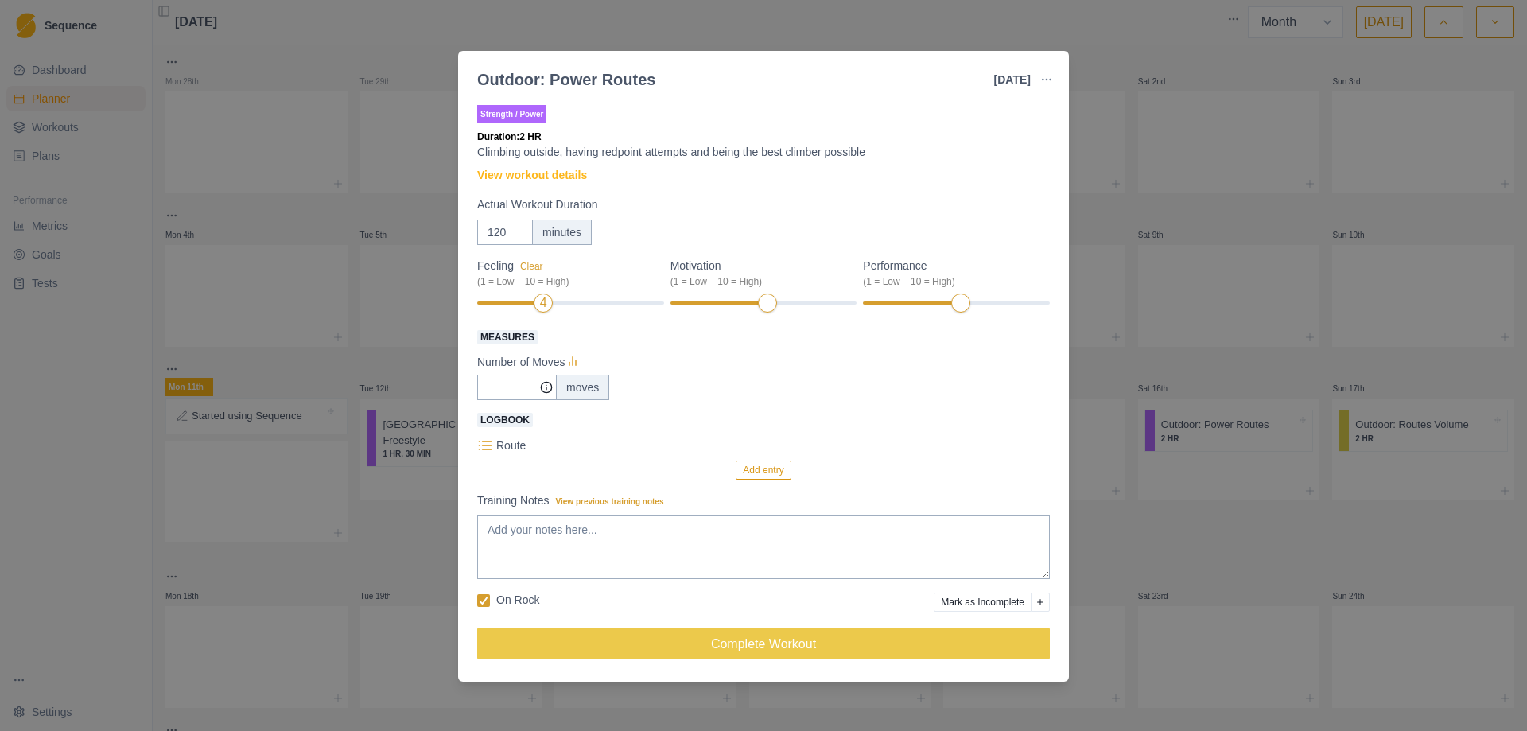
click at [1112, 364] on div "Outdoor: Power Routes 16 Aug 2025 Link To Goal View Workout Metrics Edit Origin…" at bounding box center [763, 365] width 1527 height 731
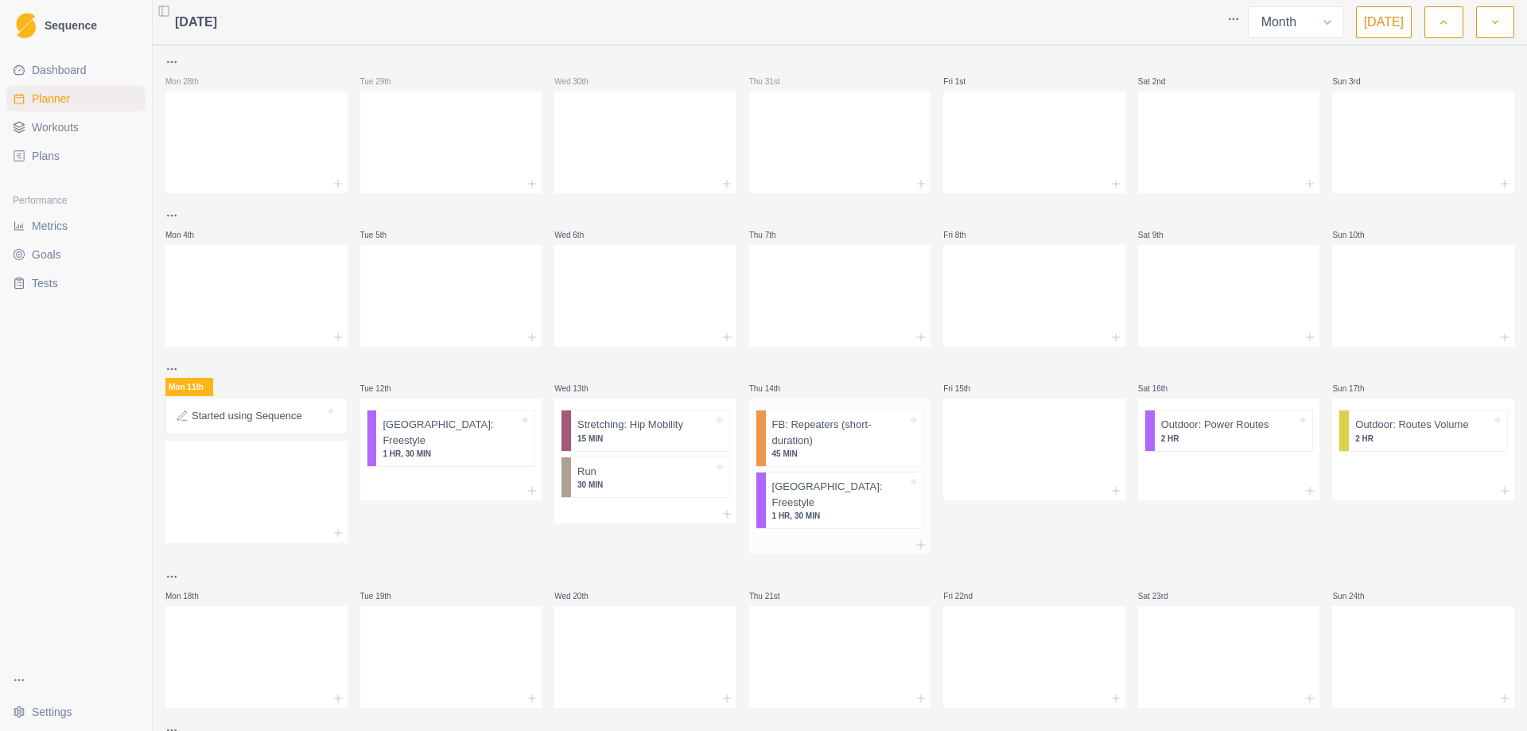
click at [799, 510] on p "1 HR, 30 MIN" at bounding box center [840, 516] width 136 height 12
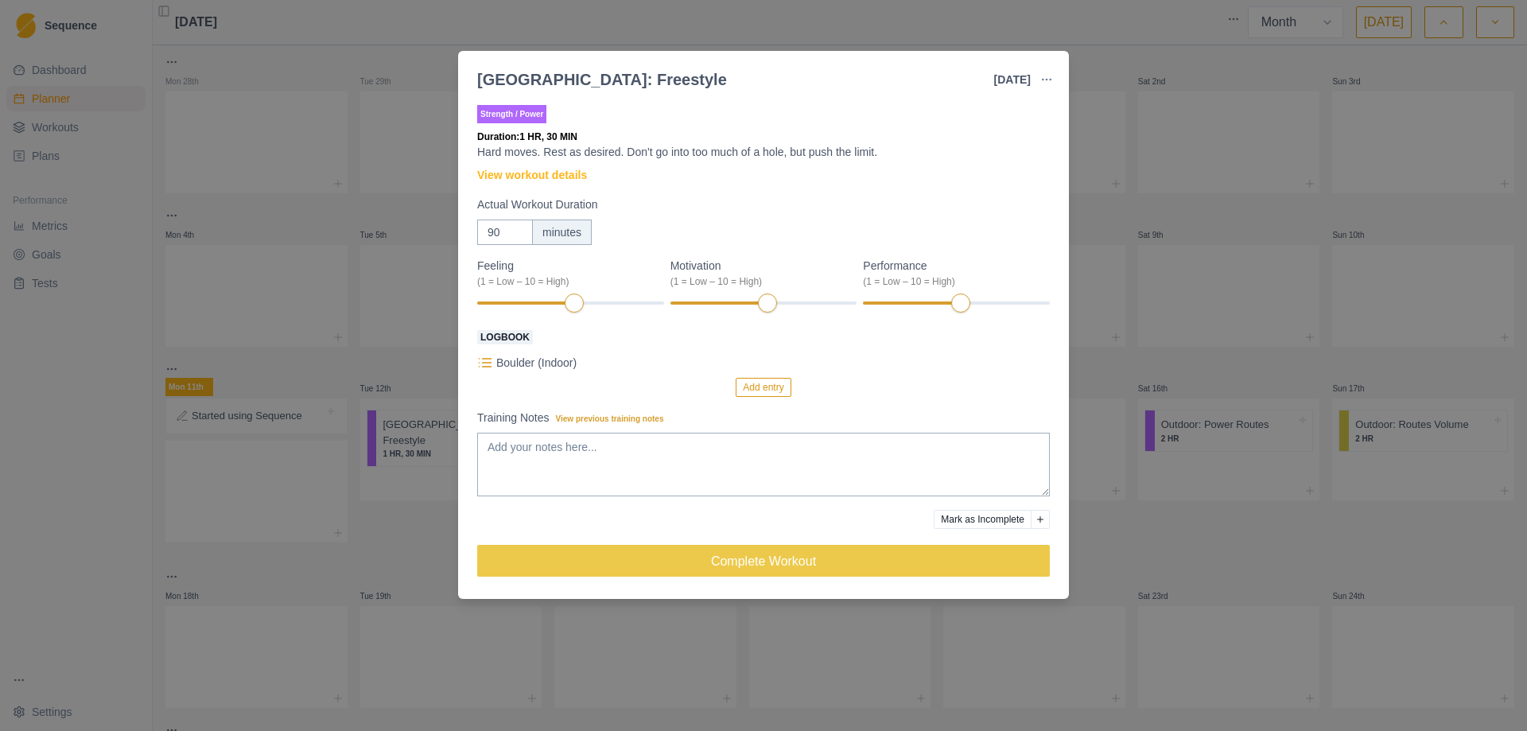
click at [586, 87] on div "[GEOGRAPHIC_DATA]: Freestyle" at bounding box center [602, 80] width 250 height 24
click at [1045, 77] on icon "button" at bounding box center [1047, 79] width 13 height 13
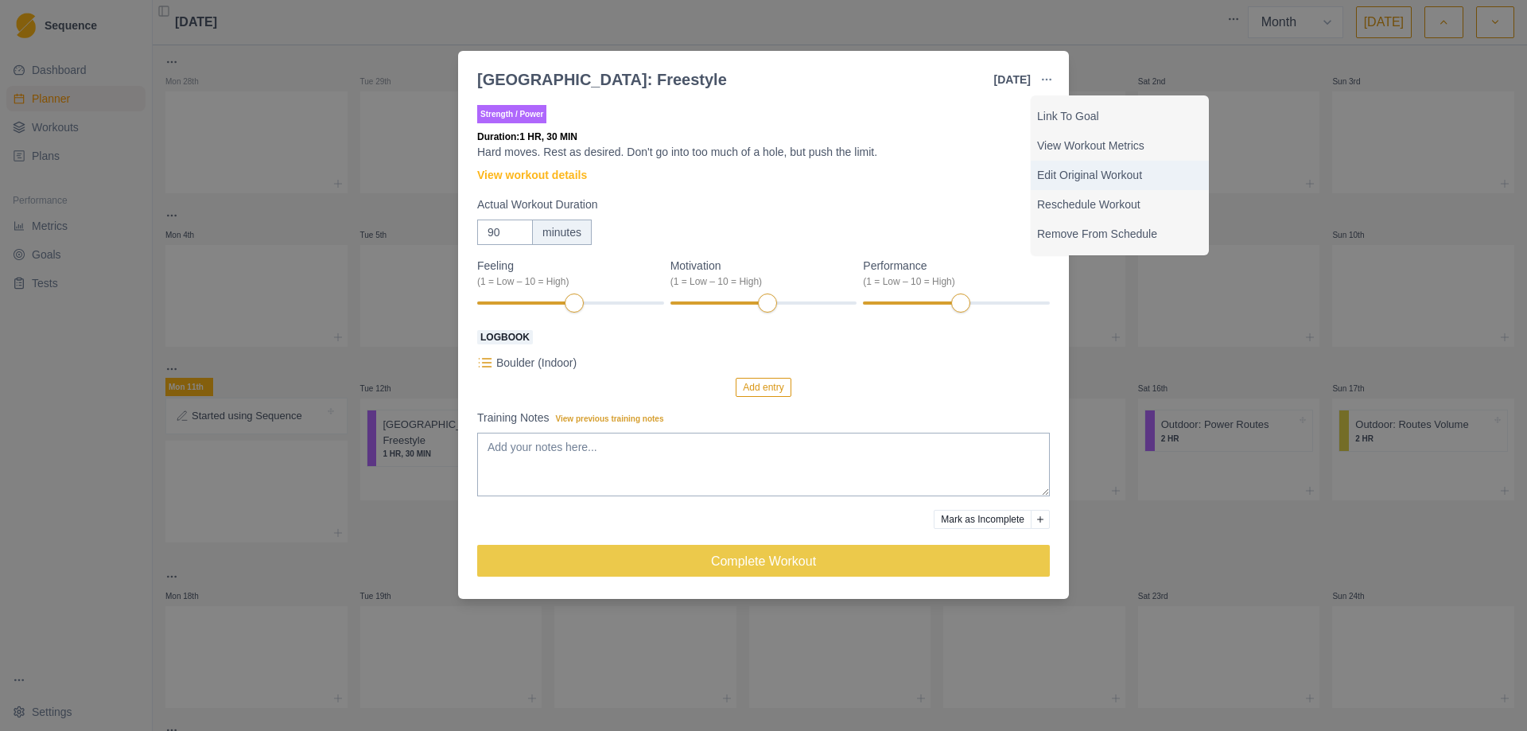
click at [1100, 169] on p "Edit Original Workout" at bounding box center [1119, 175] width 165 height 17
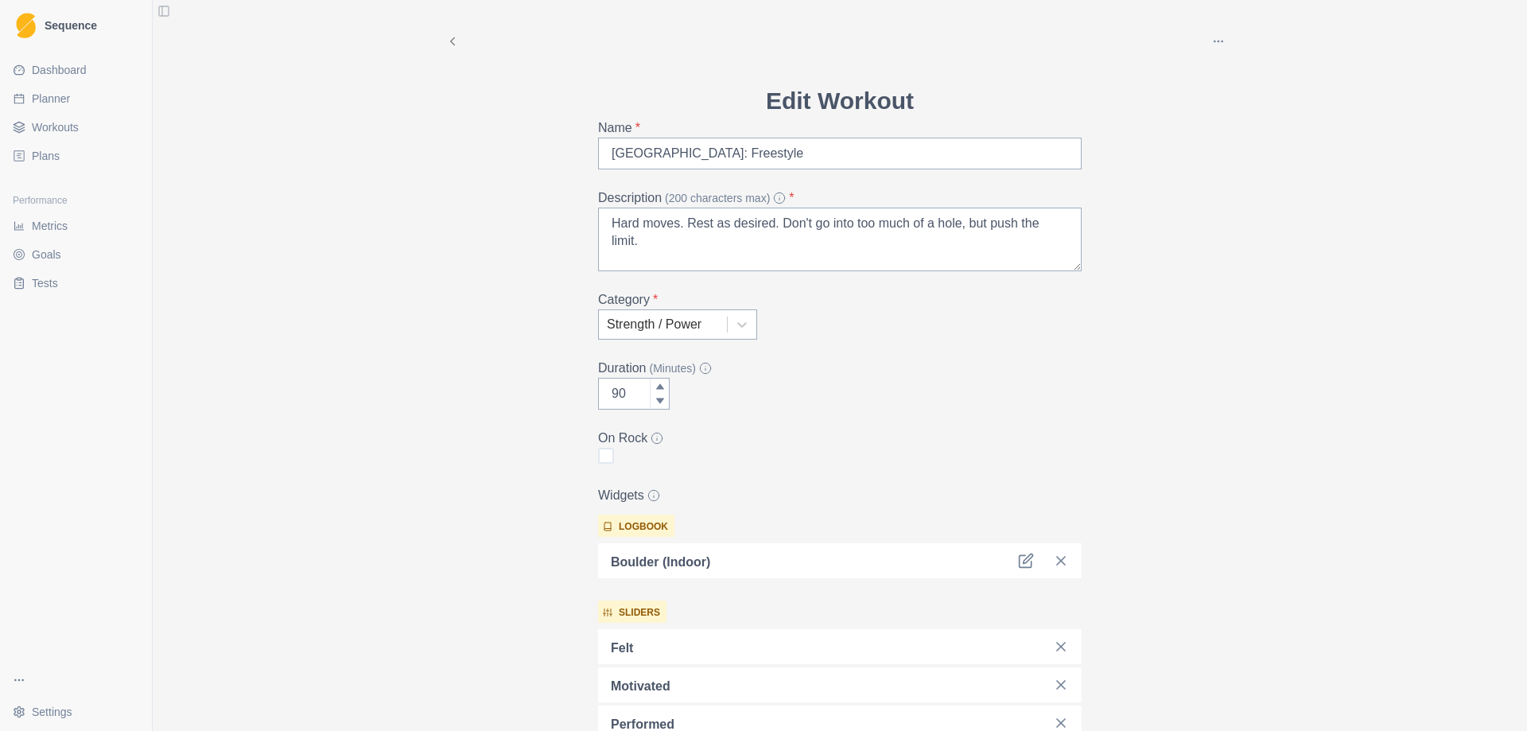
click at [46, 94] on span "Planner" at bounding box center [51, 99] width 38 height 16
select select "month"
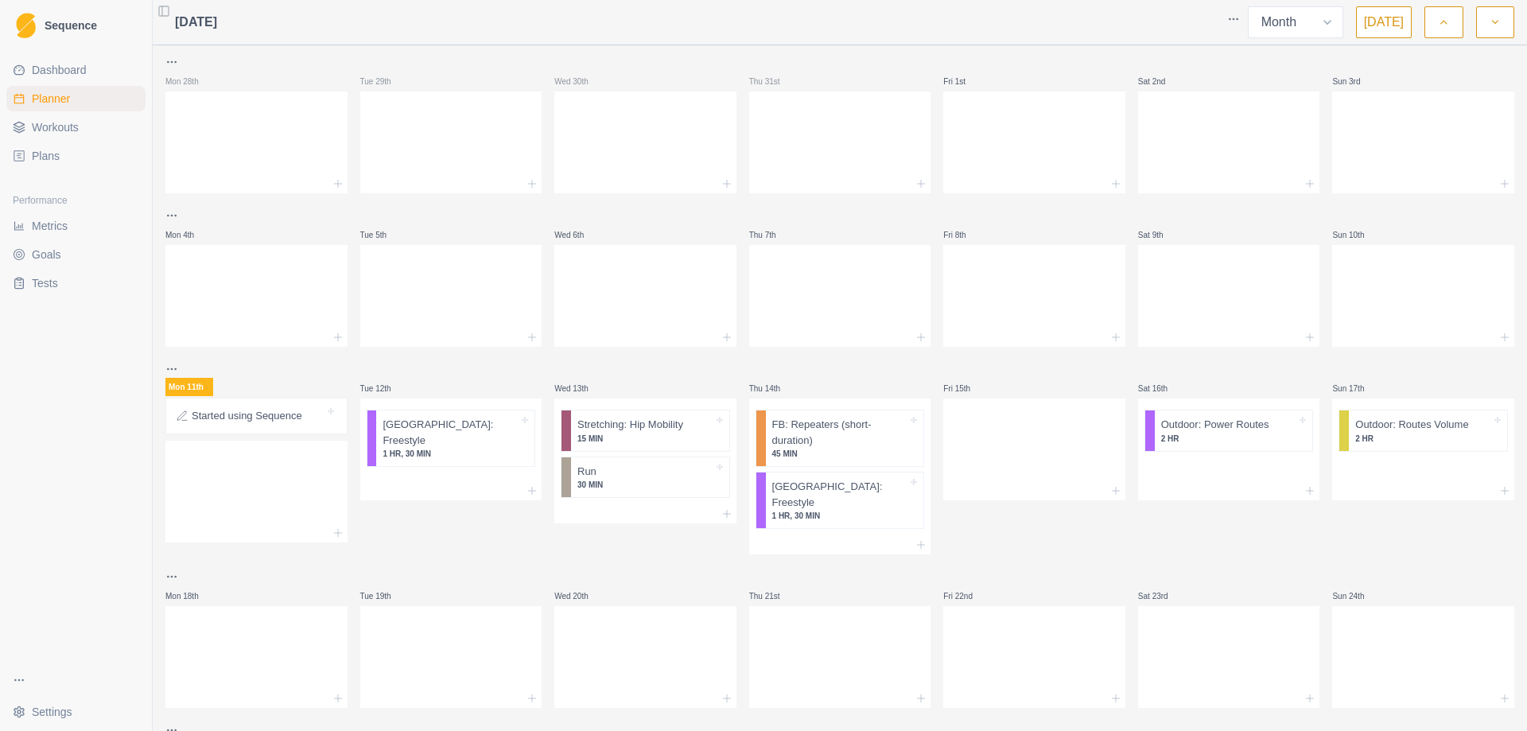
click at [56, 130] on span "Workouts" at bounding box center [55, 127] width 47 height 16
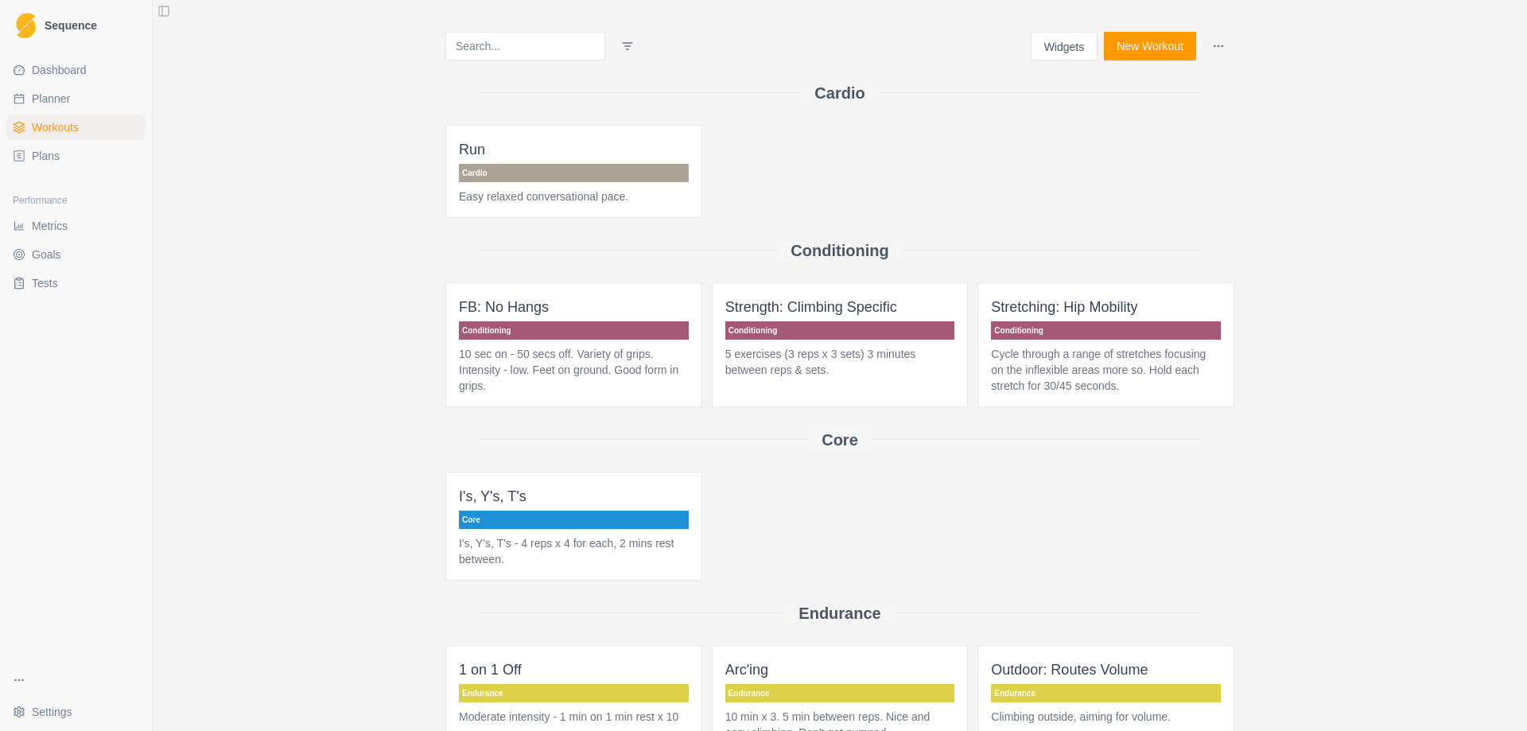
click at [60, 93] on span "Planner" at bounding box center [51, 99] width 38 height 16
select select "month"
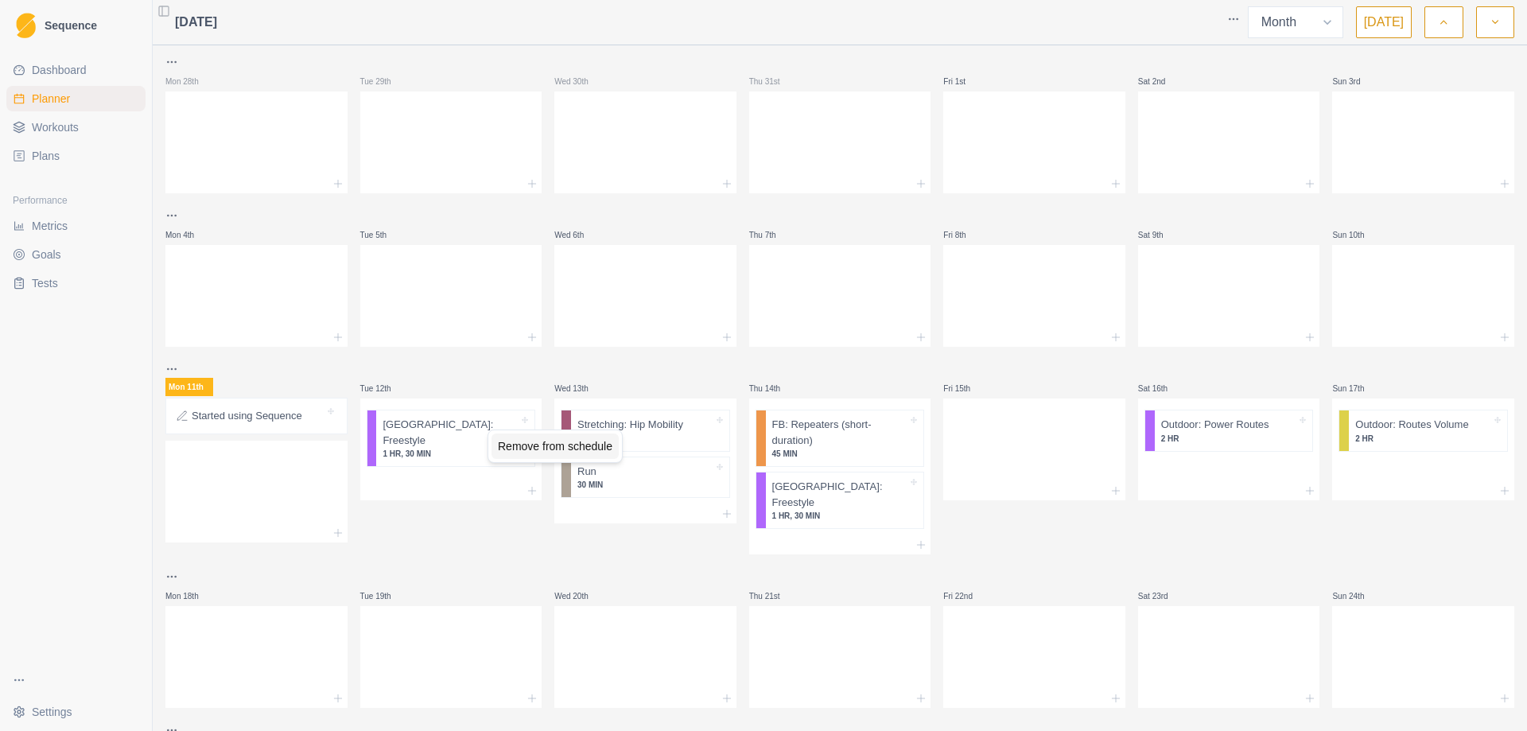
click at [537, 441] on div "Remove from schedule" at bounding box center [555, 446] width 127 height 25
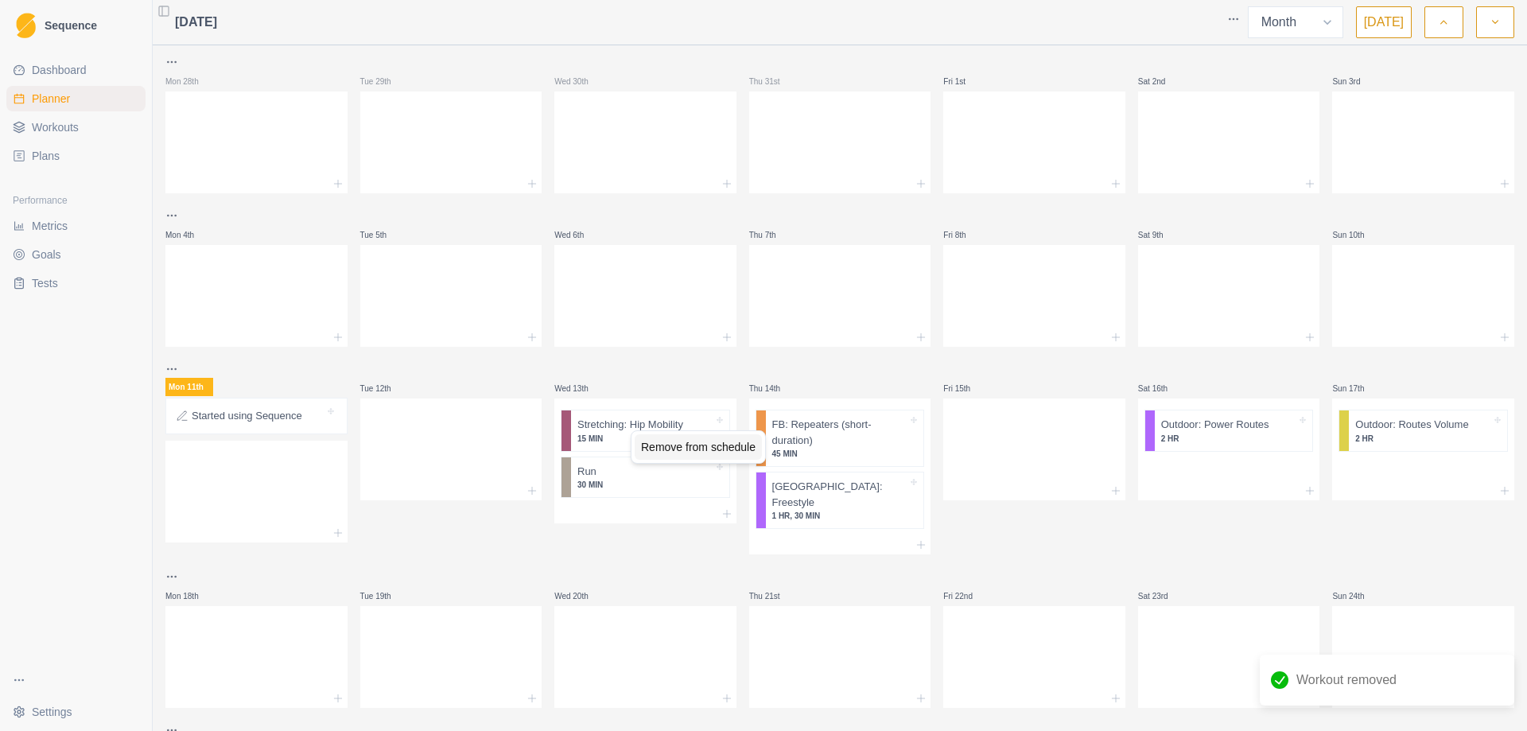
click at [694, 455] on div "Remove from schedule" at bounding box center [698, 446] width 127 height 25
click at [713, 459] on div "Remove from schedule" at bounding box center [695, 450] width 127 height 25
click at [862, 455] on div "Remove from schedule" at bounding box center [869, 450] width 127 height 25
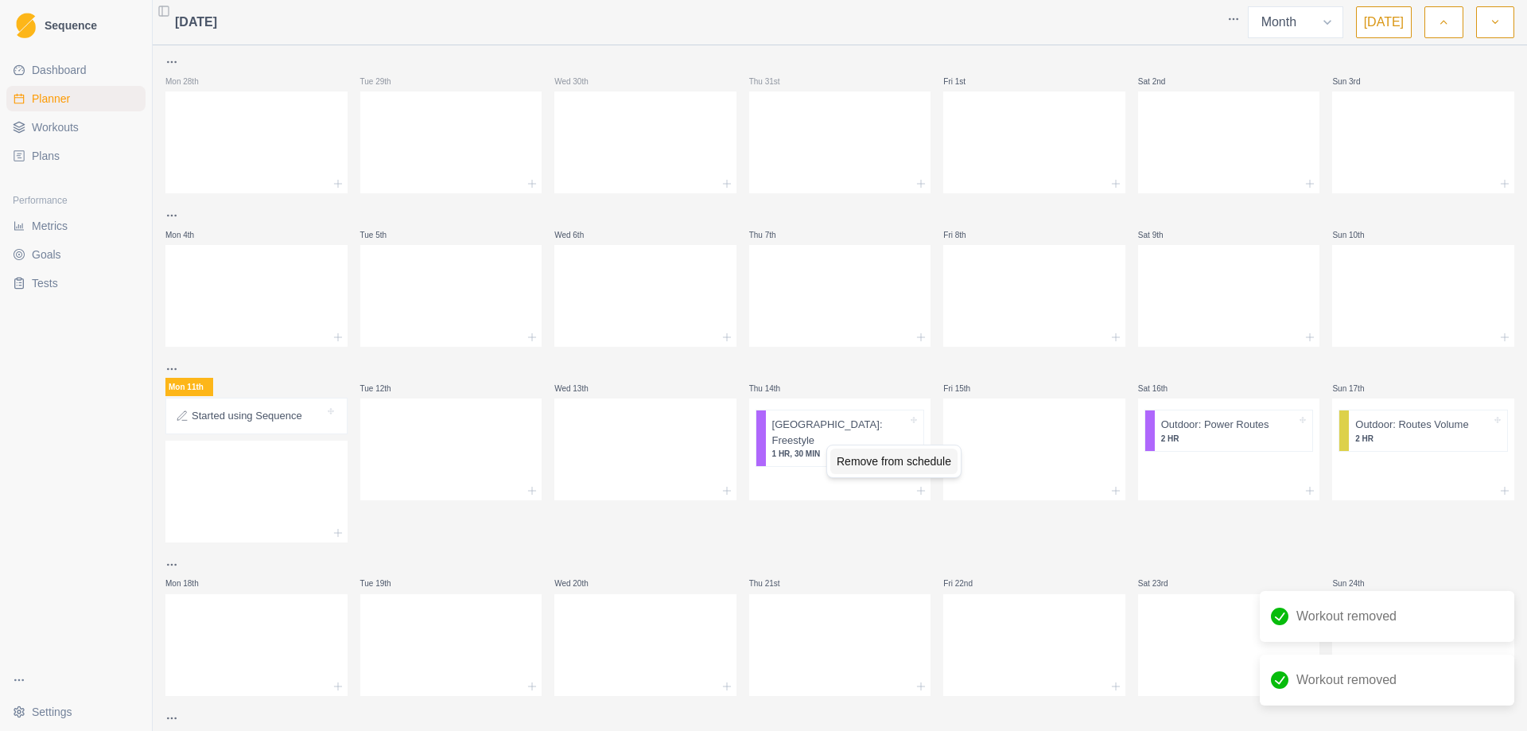
click at [919, 463] on div "Remove from schedule" at bounding box center [894, 461] width 127 height 25
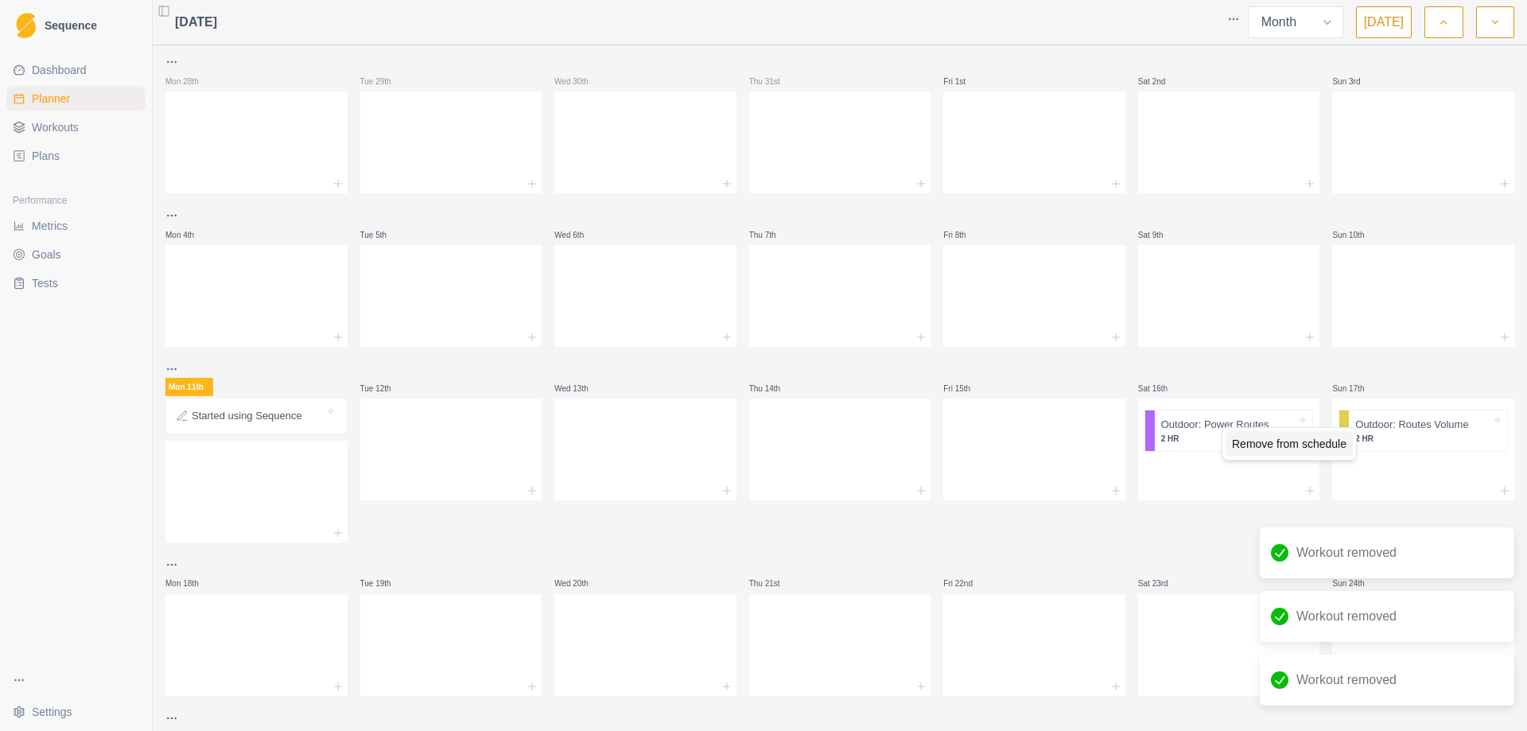
click at [1274, 441] on div "Remove from schedule" at bounding box center [1289, 443] width 127 height 25
click at [1426, 449] on div "Remove from schedule" at bounding box center [1446, 449] width 127 height 25
click at [239, 491] on html "Sequence Dashboard Planner Workouts Plans Performance Metrics Goals Tests Setti…" at bounding box center [763, 365] width 1527 height 731
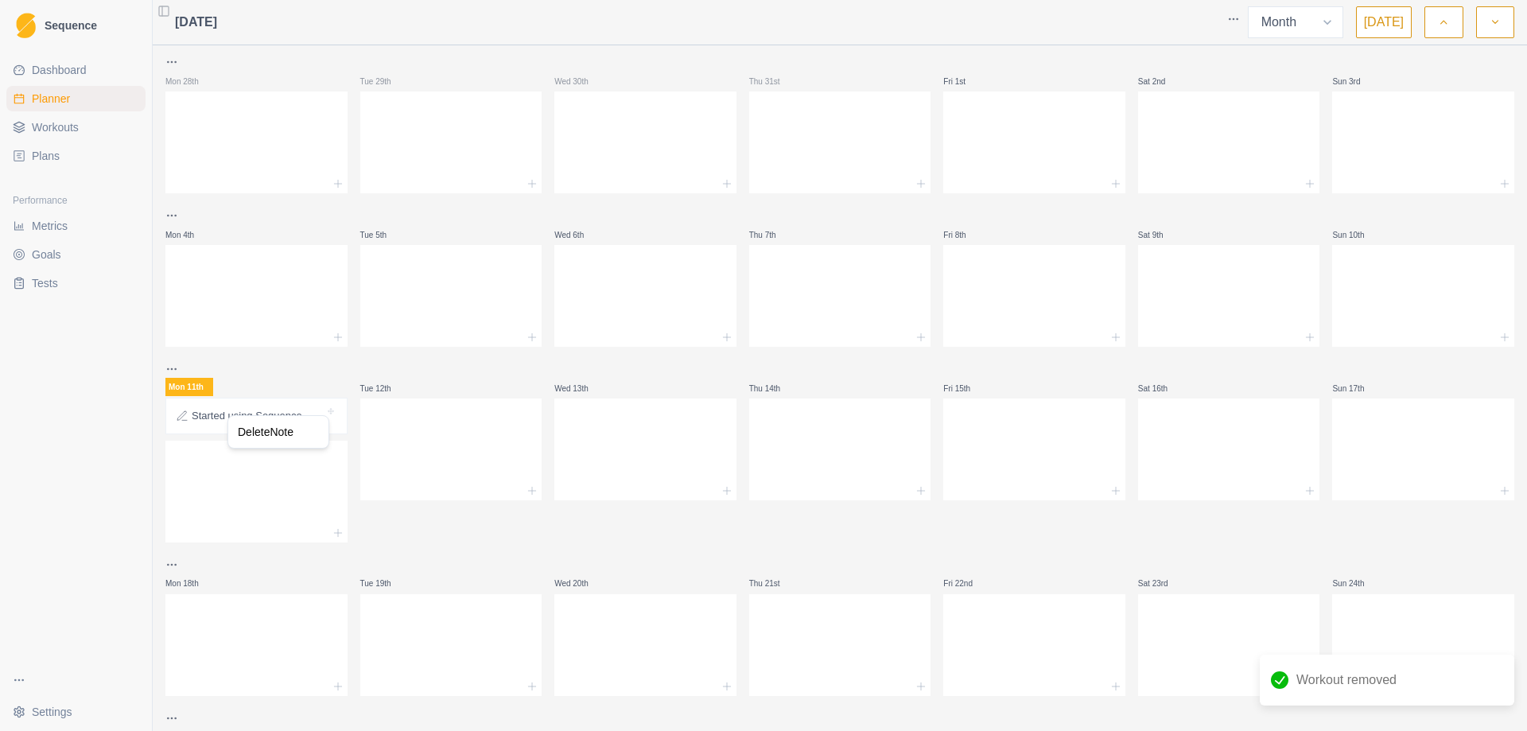
click at [251, 493] on html "Sequence Dashboard Planner Workouts Plans Performance Metrics Goals Tests Setti…" at bounding box center [763, 365] width 1527 height 731
click at [458, 438] on div at bounding box center [451, 446] width 182 height 70
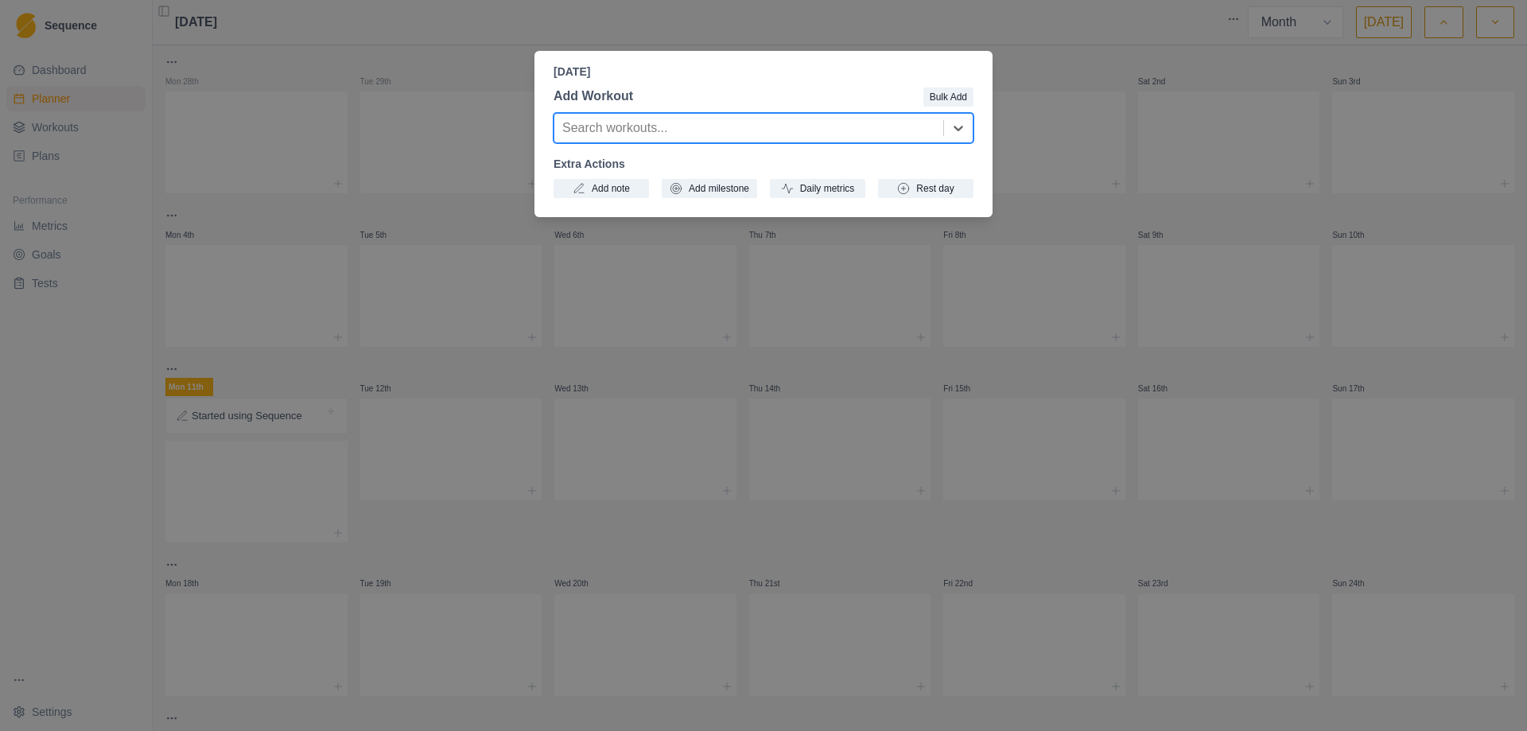
click at [1087, 148] on div "Tuesday, August 12th, 2025 Add Workout Bulk Add option , selected. Select is fo…" at bounding box center [763, 365] width 1527 height 731
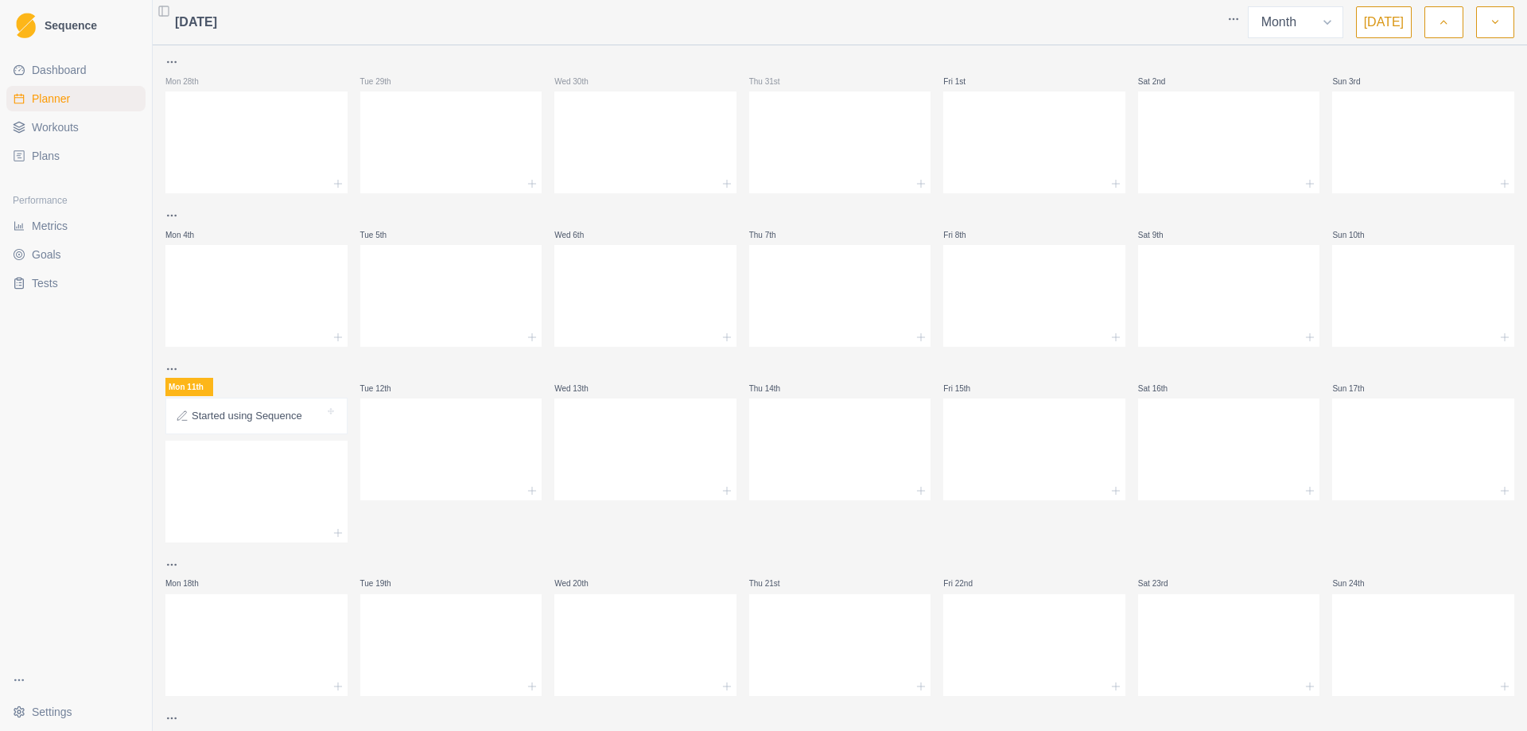
click at [74, 126] on span "Workouts" at bounding box center [55, 127] width 47 height 16
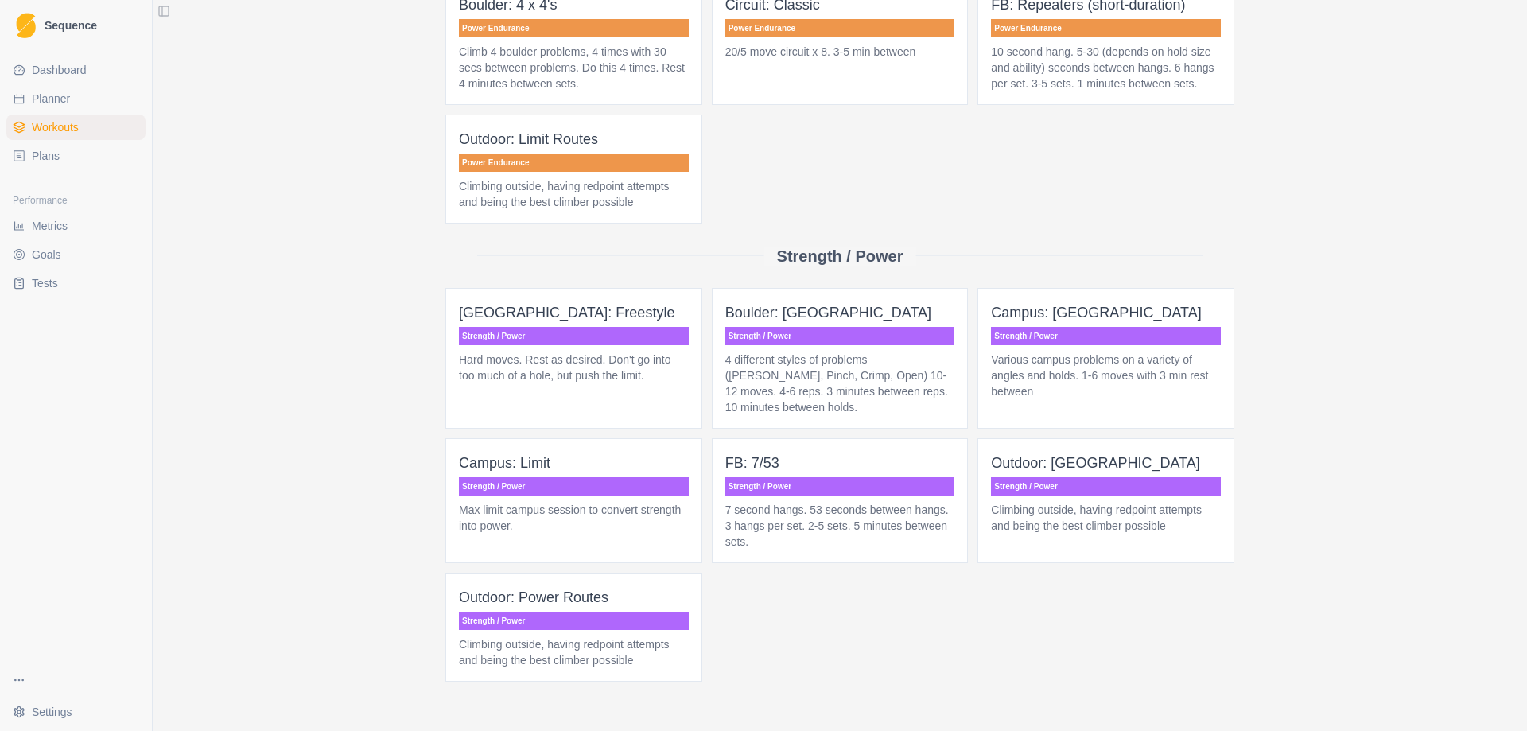
scroll to position [878, 0]
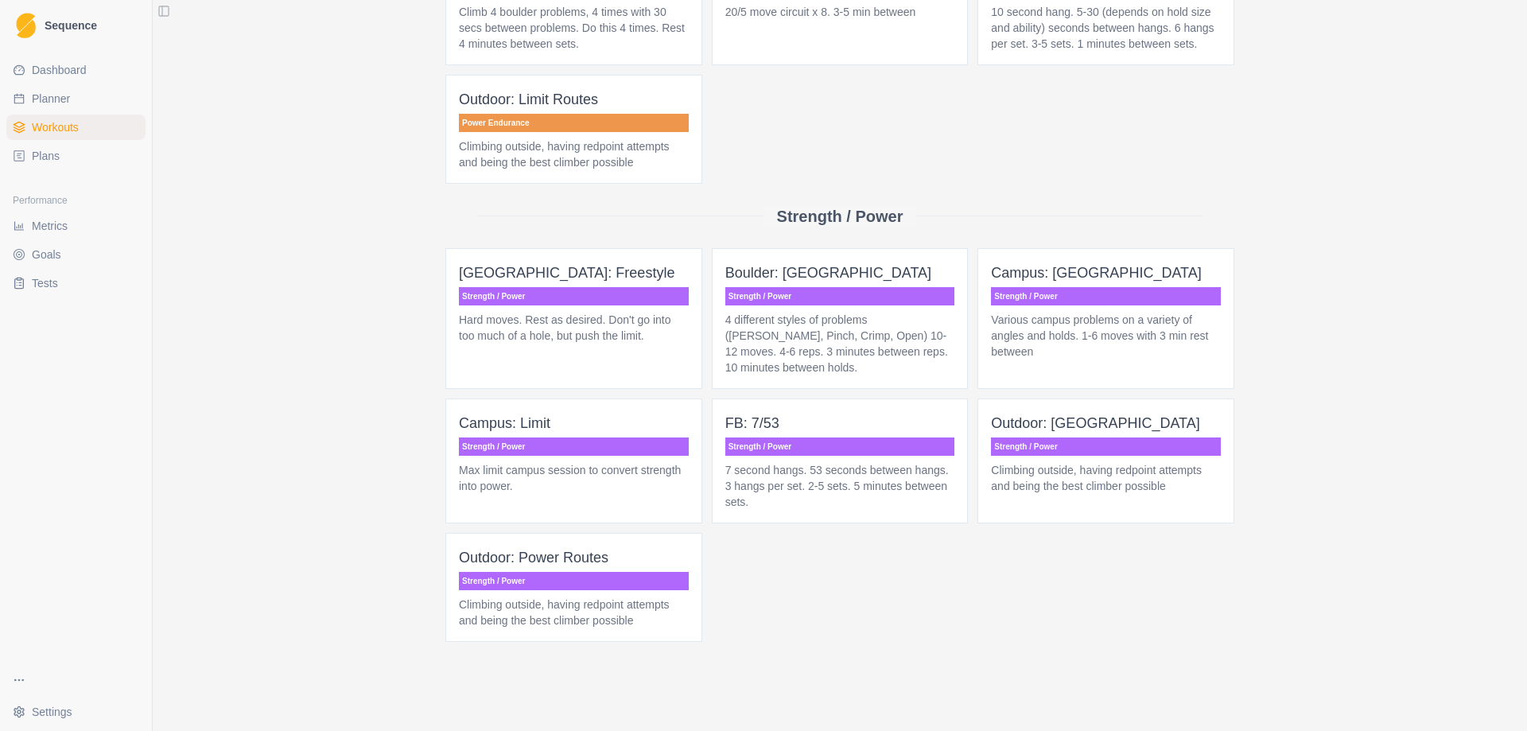
click at [557, 558] on p "Outdoor: Power Routes" at bounding box center [574, 558] width 230 height 22
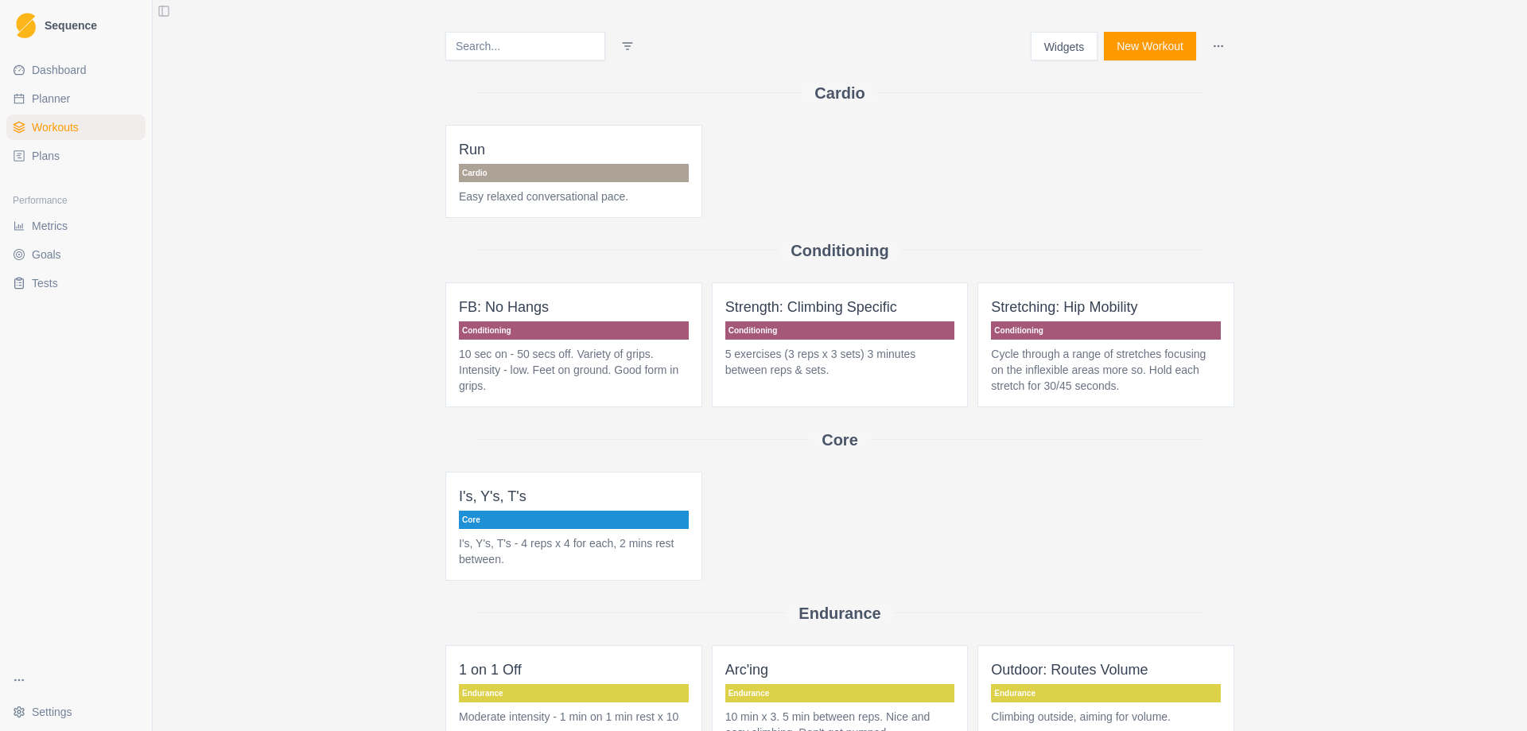
select select "month"
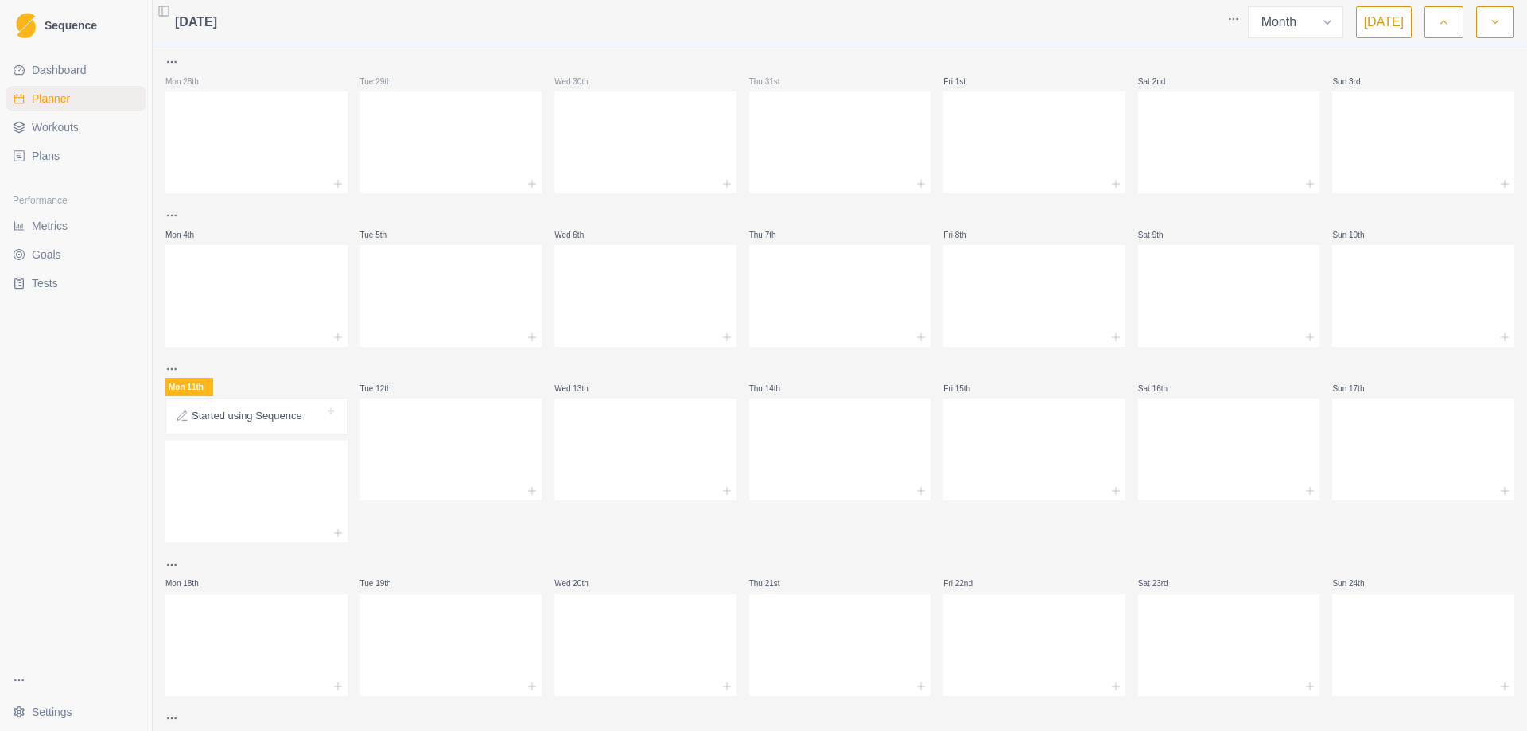
click at [1387, 18] on button "[DATE]" at bounding box center [1384, 22] width 56 height 32
click at [1449, 19] on icon "button" at bounding box center [1443, 22] width 11 height 16
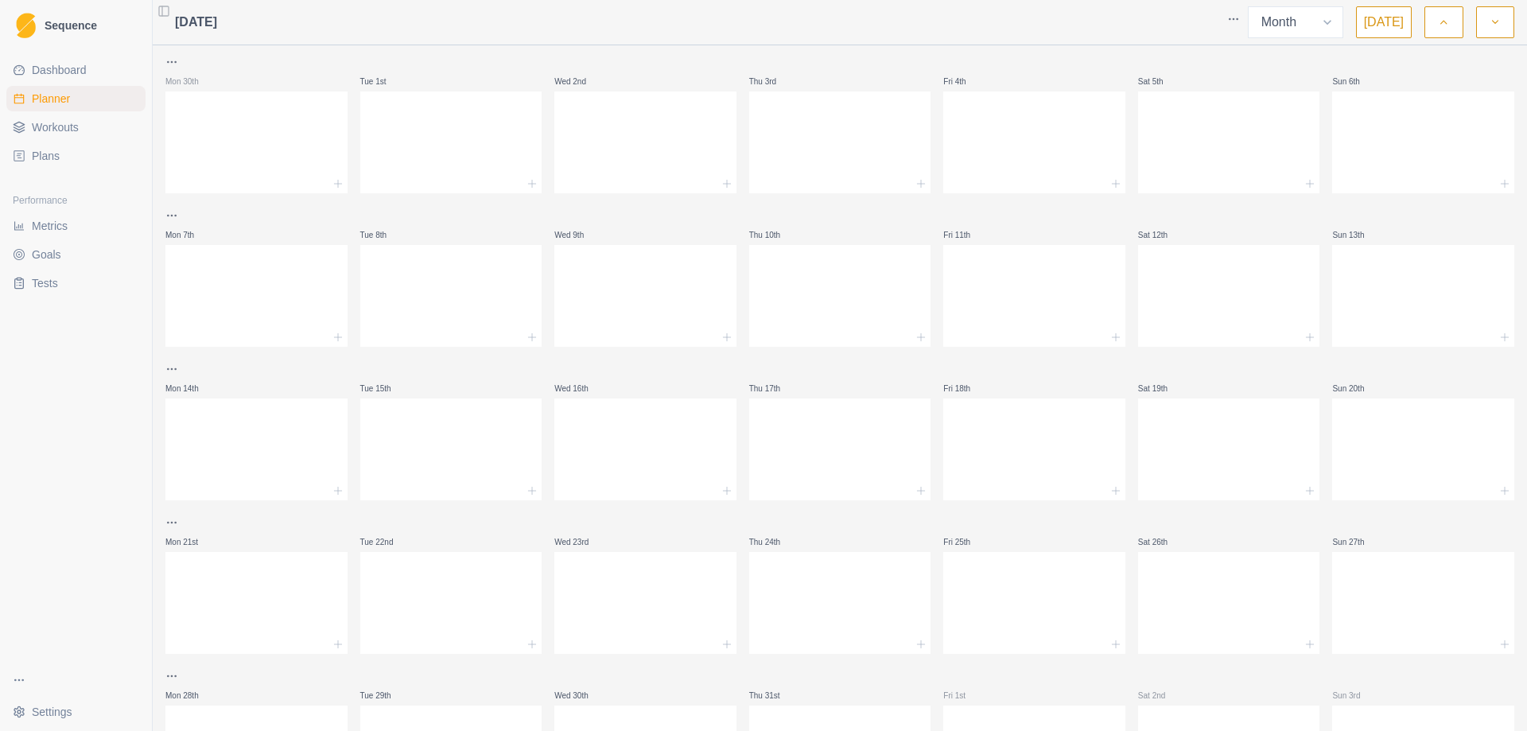
click at [1494, 26] on icon "button" at bounding box center [1495, 22] width 11 height 16
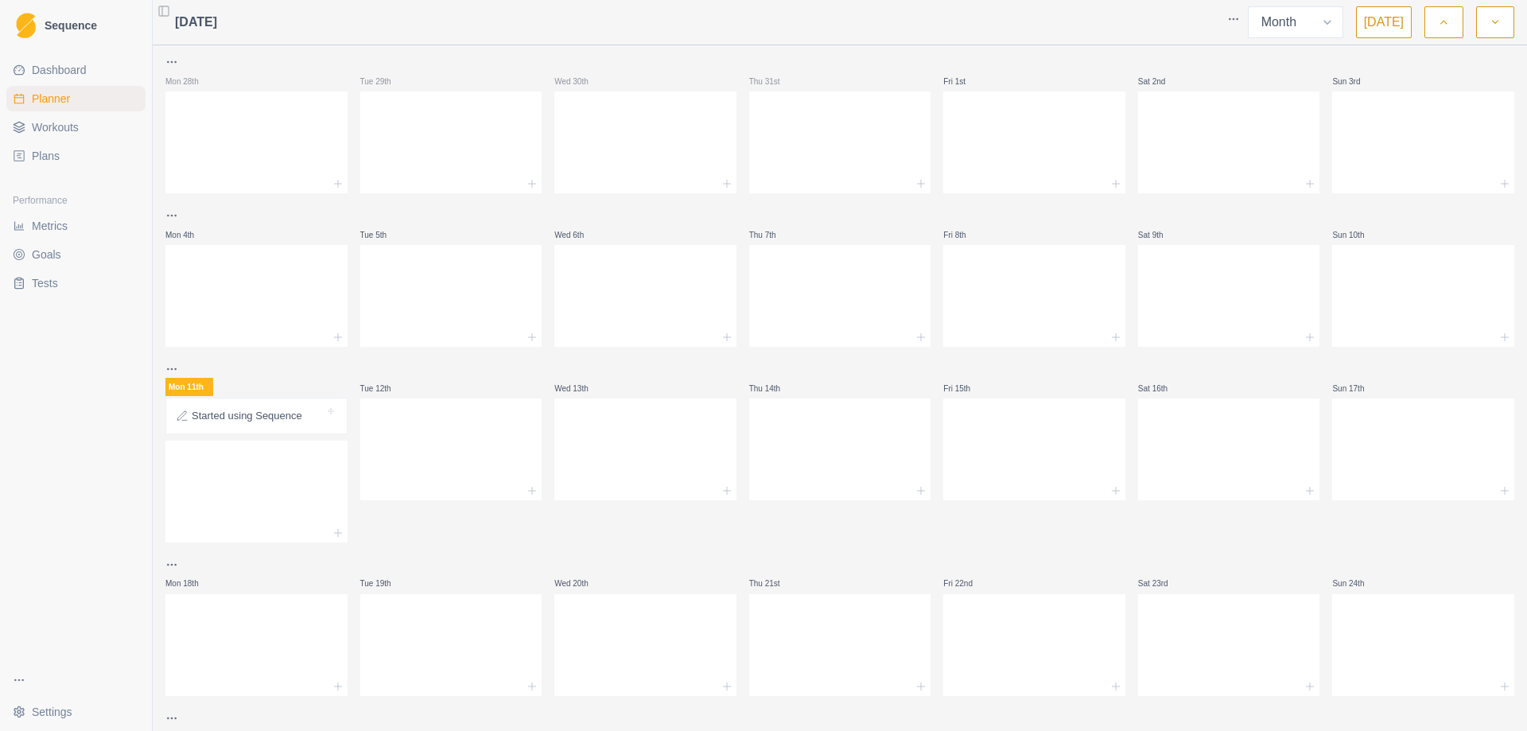
click at [1445, 24] on icon "button" at bounding box center [1443, 22] width 11 height 16
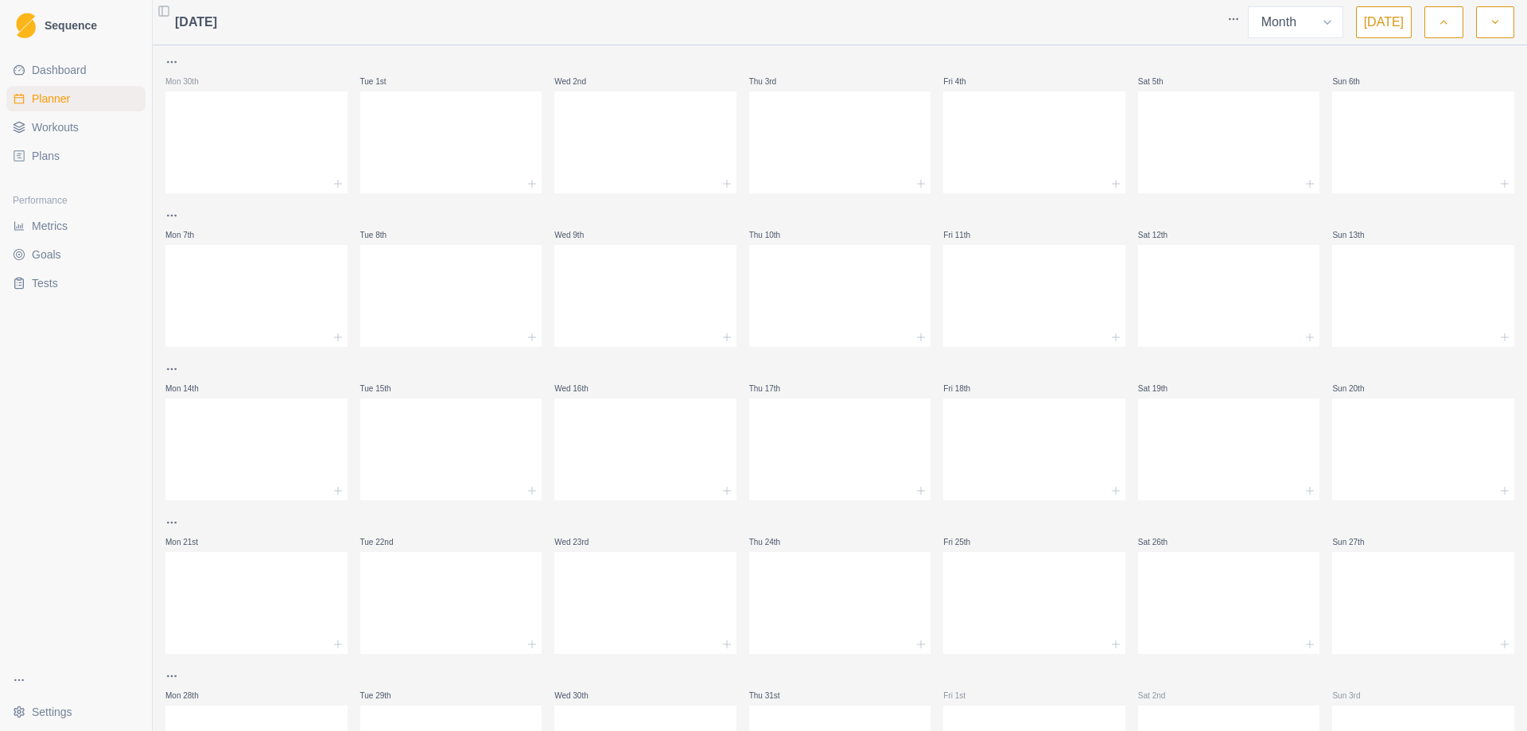
click at [1492, 25] on icon "button" at bounding box center [1495, 22] width 11 height 16
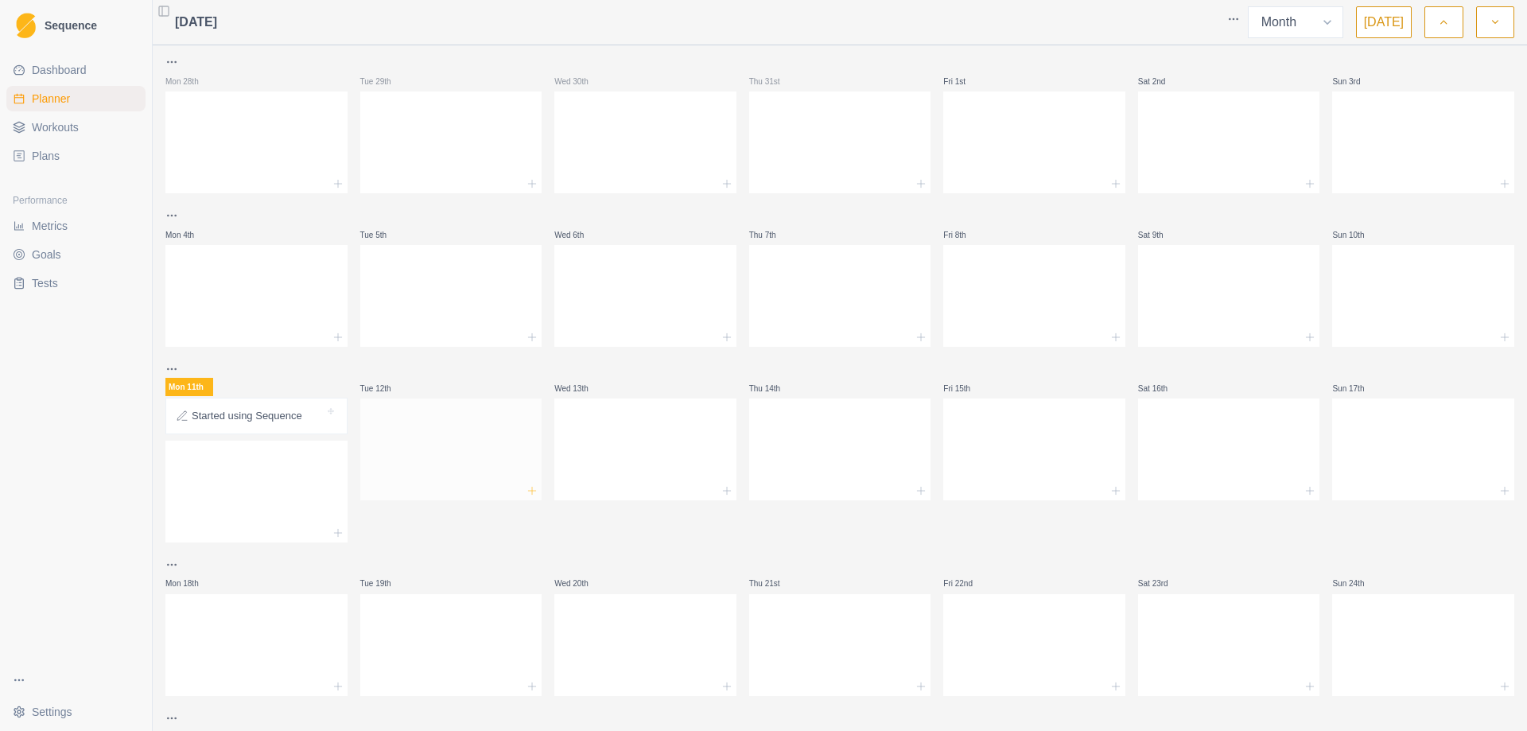
click at [531, 492] on icon at bounding box center [532, 490] width 13 height 13
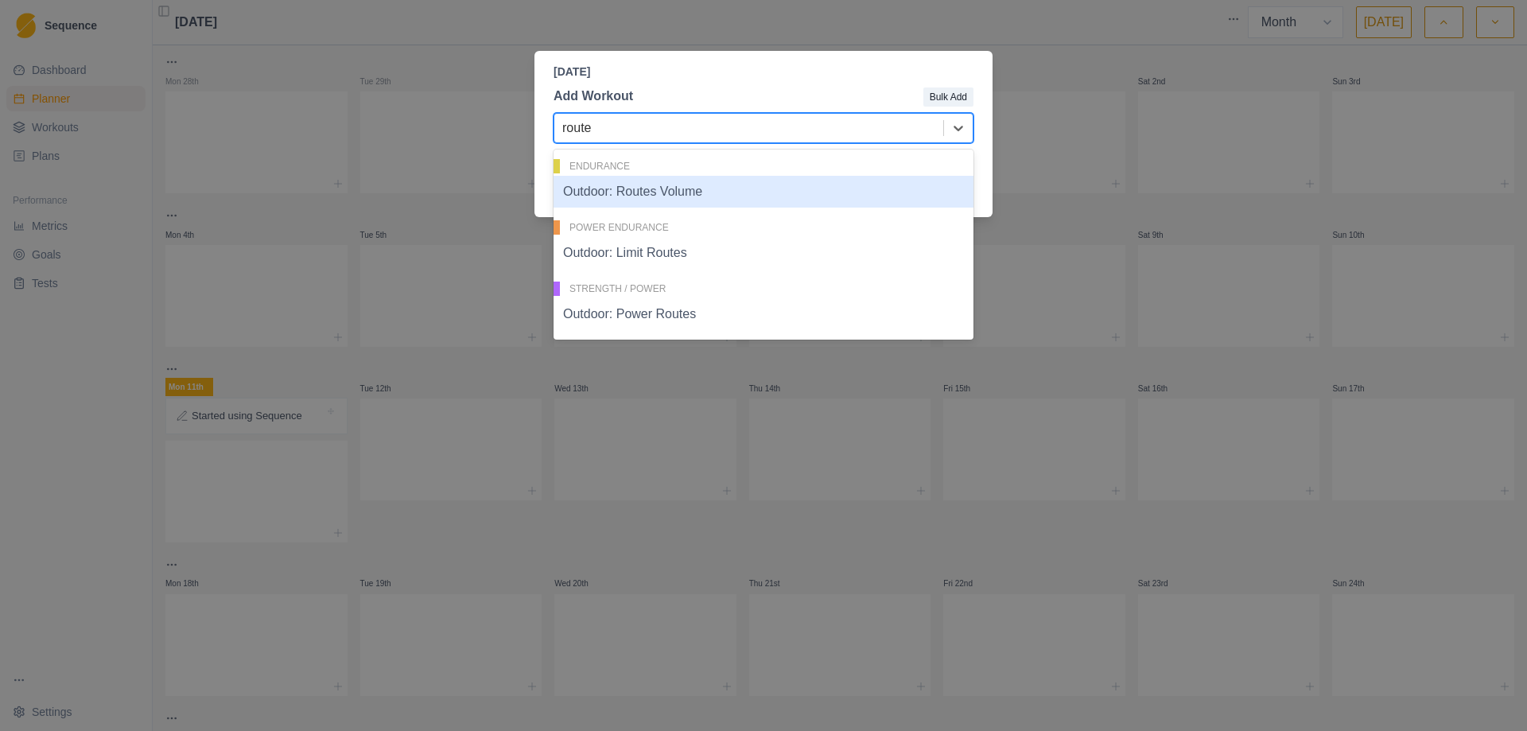
type input "routes"
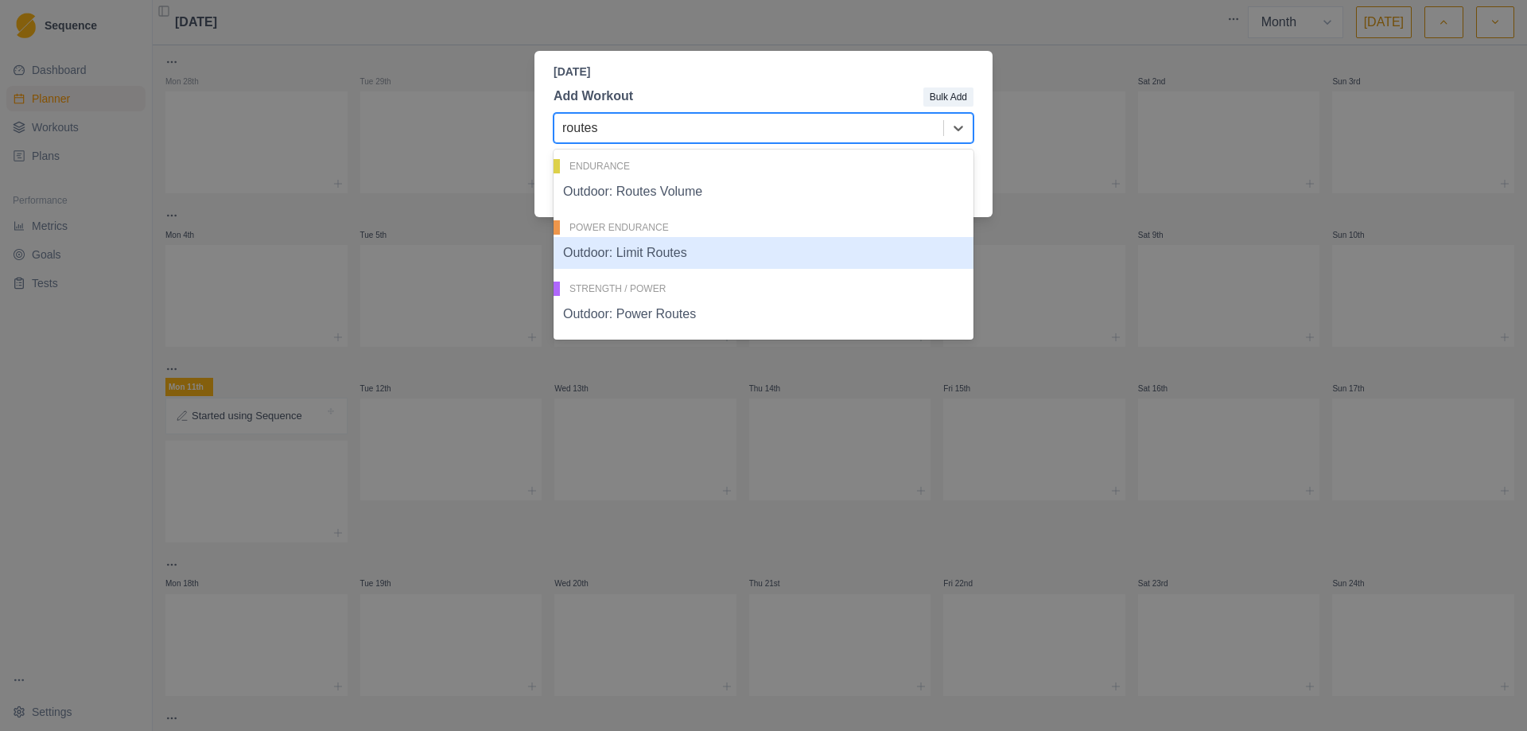
click at [690, 257] on div "Outdoor: Limit Routes" at bounding box center [764, 253] width 420 height 32
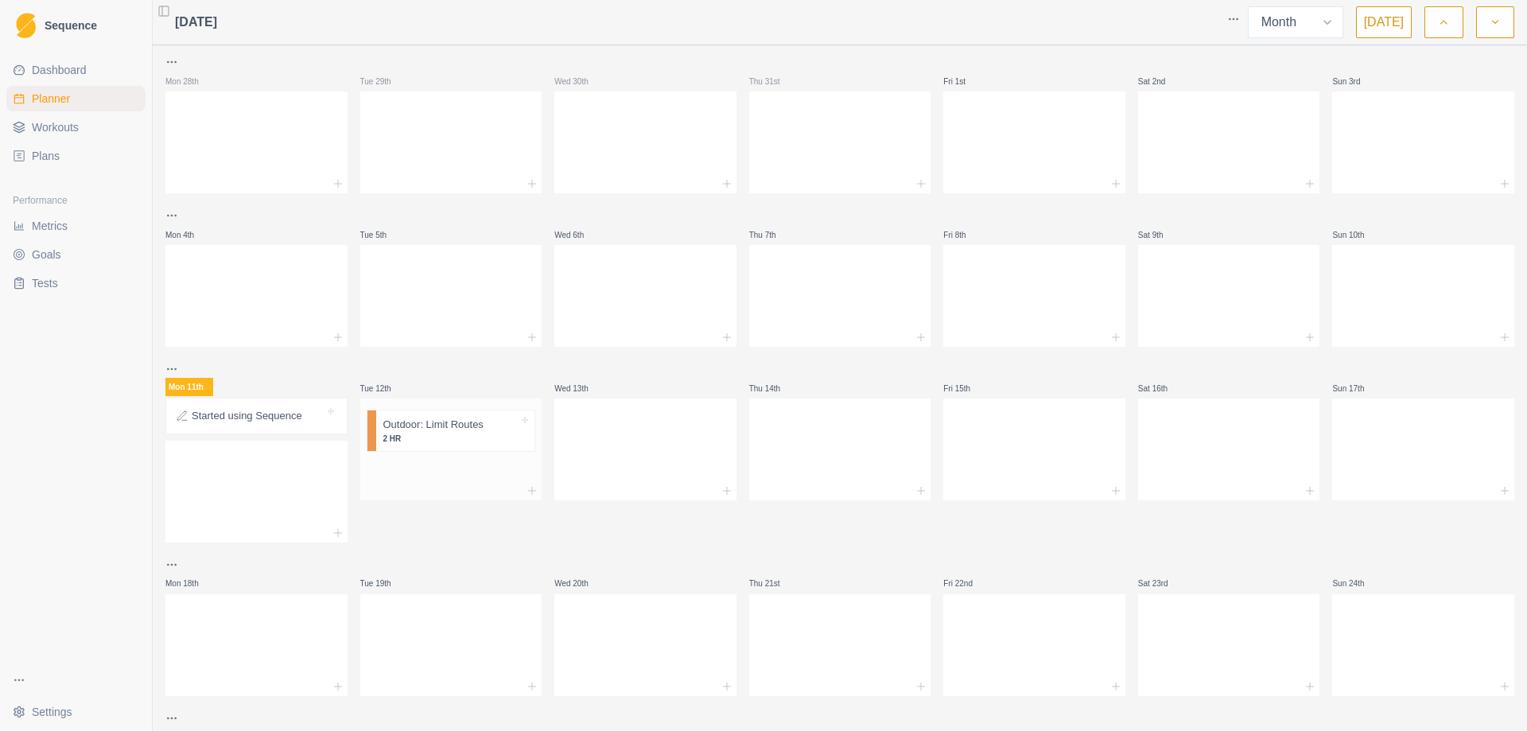
click at [429, 434] on p "2 HR" at bounding box center [451, 439] width 136 height 12
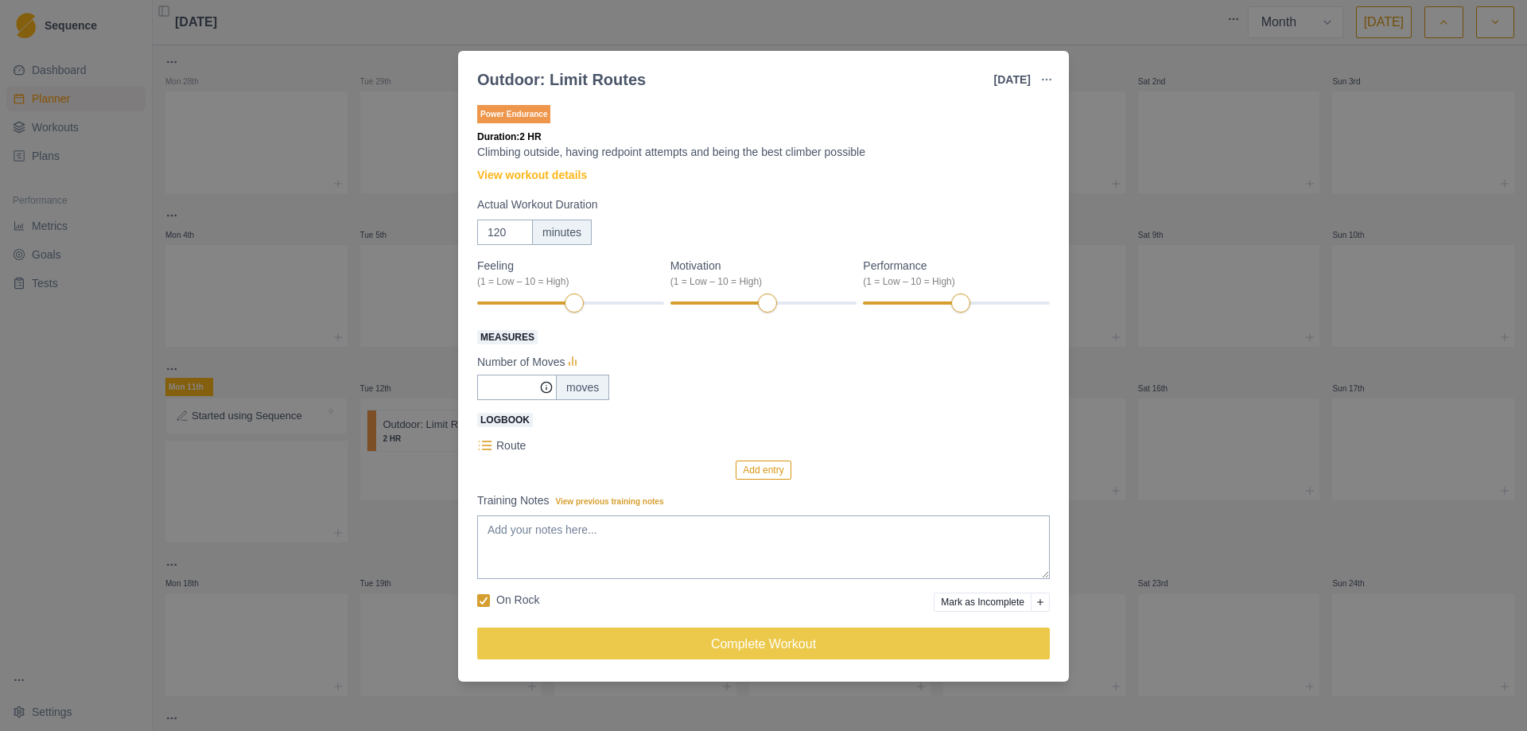
click at [1103, 75] on div "Outdoor: Limit Routes 12 Aug 2025 Link To Goal View Workout Metrics Edit Origin…" at bounding box center [763, 365] width 1527 height 731
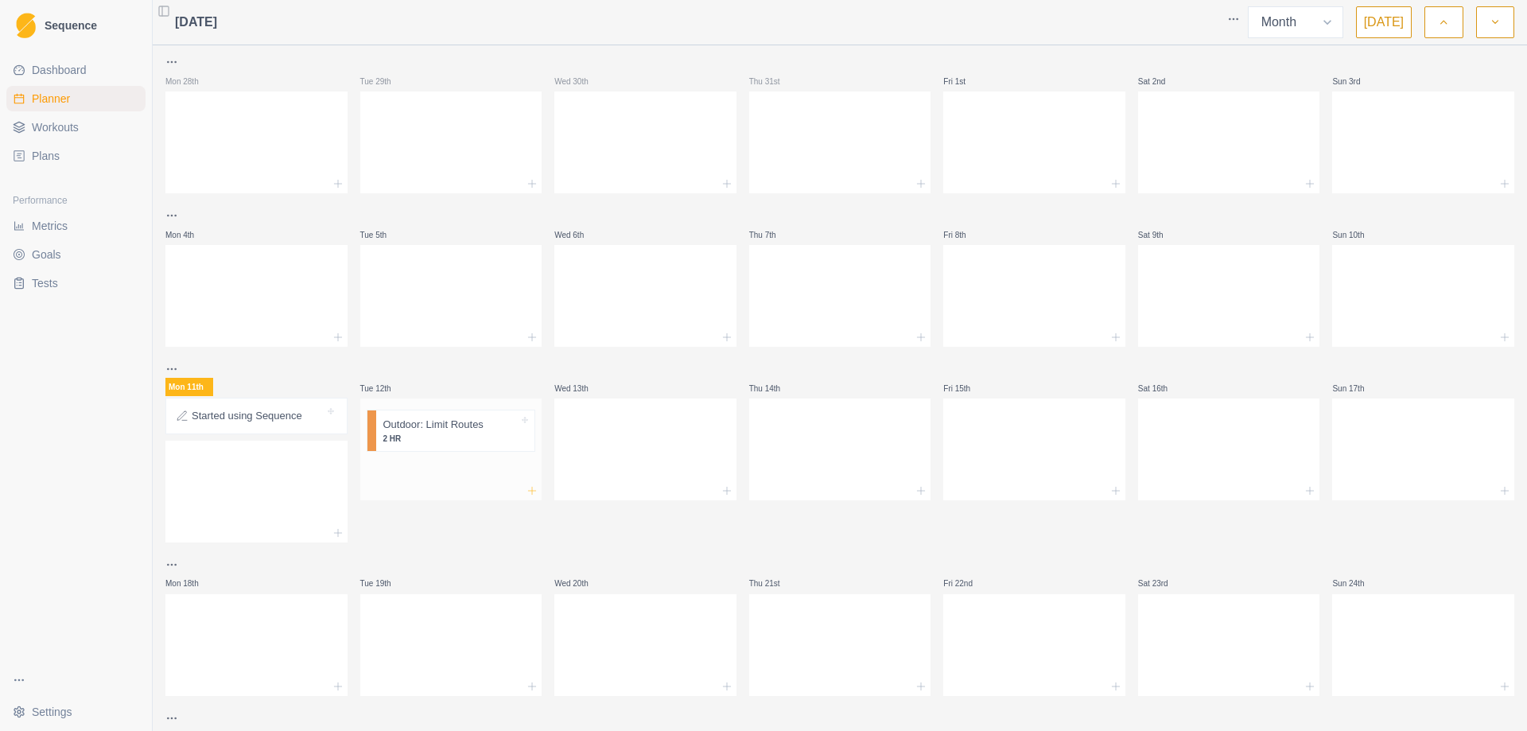
click at [531, 491] on line at bounding box center [531, 491] width 7 height 0
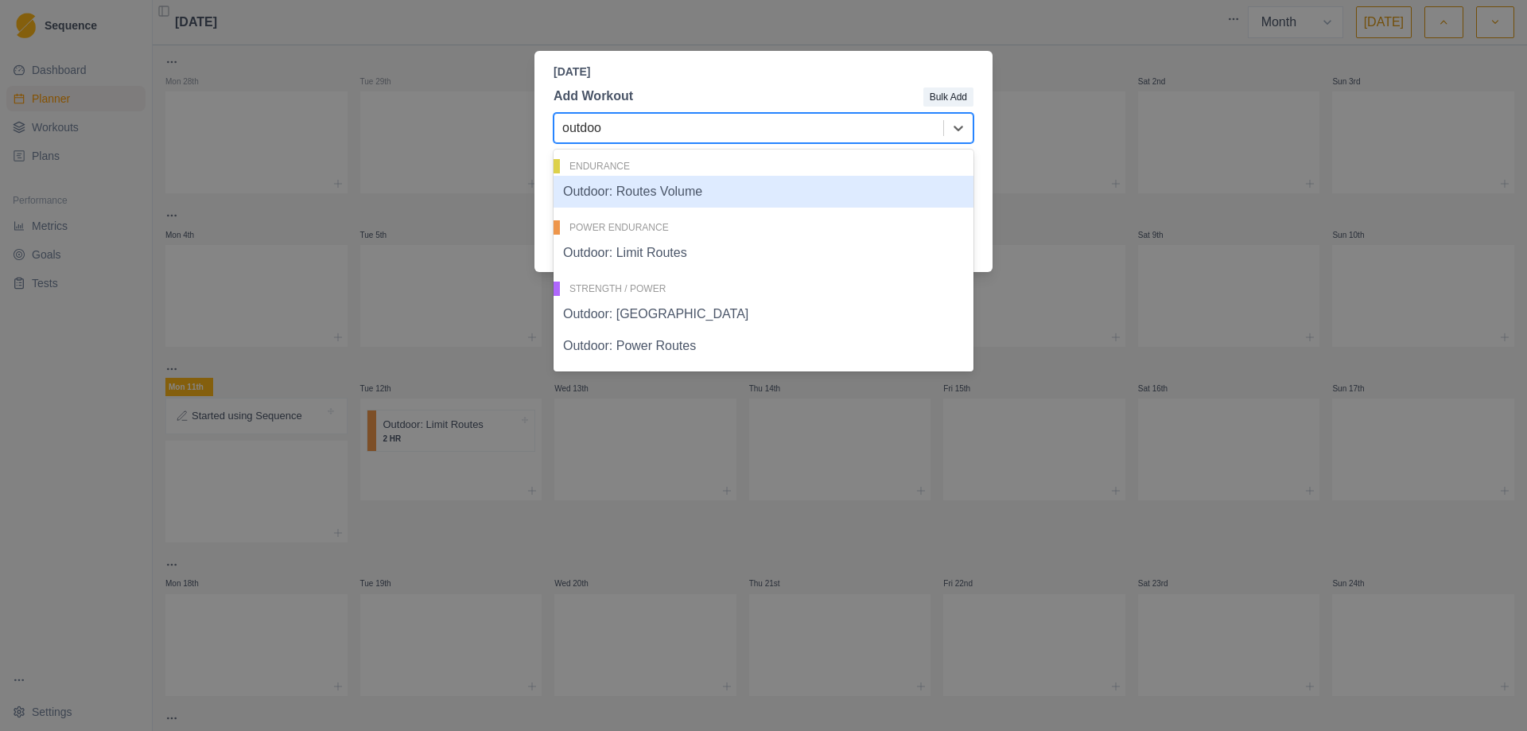
type input "outdoor"
click at [634, 192] on div "Outdoor: Routes Volume" at bounding box center [764, 192] width 420 height 32
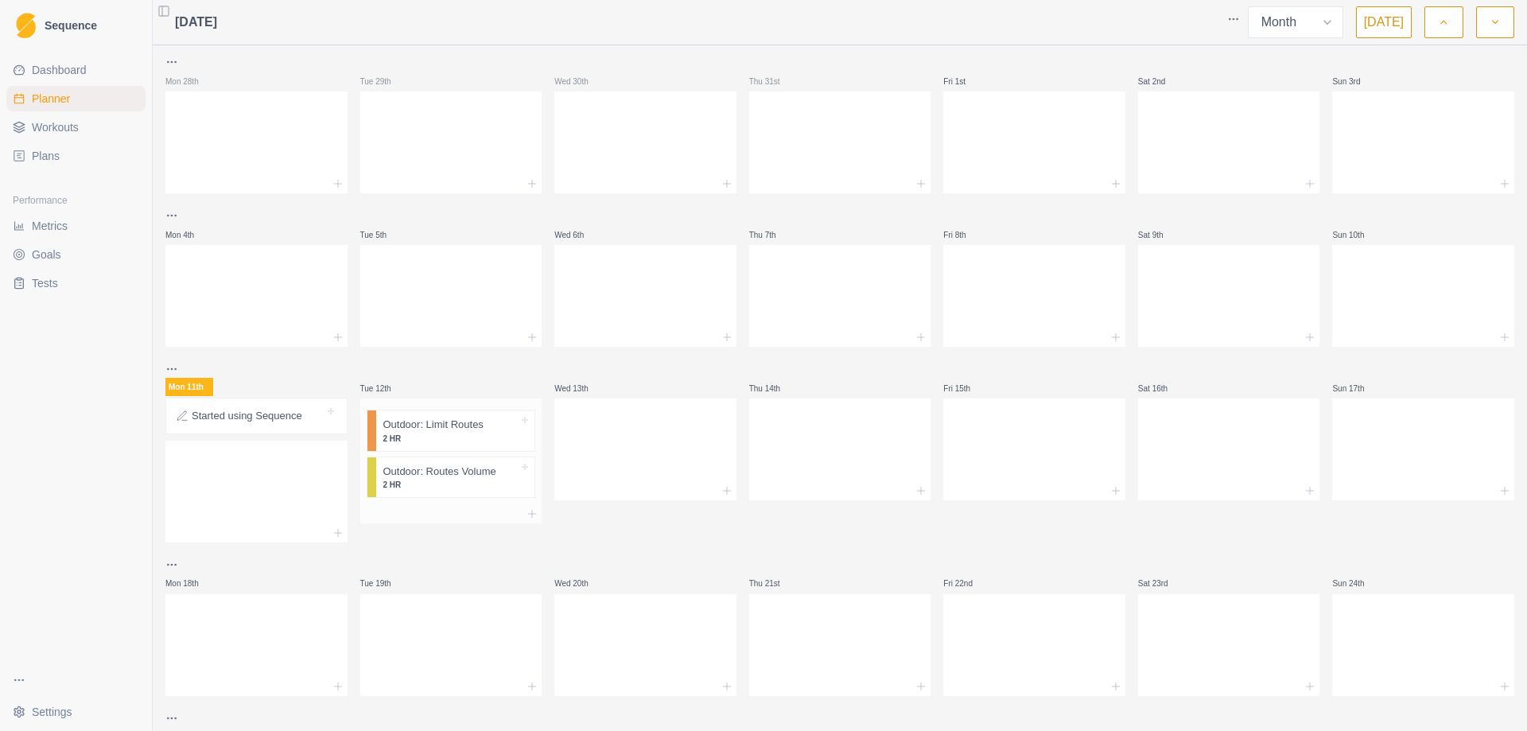
click at [436, 485] on p "2 HR" at bounding box center [451, 485] width 136 height 12
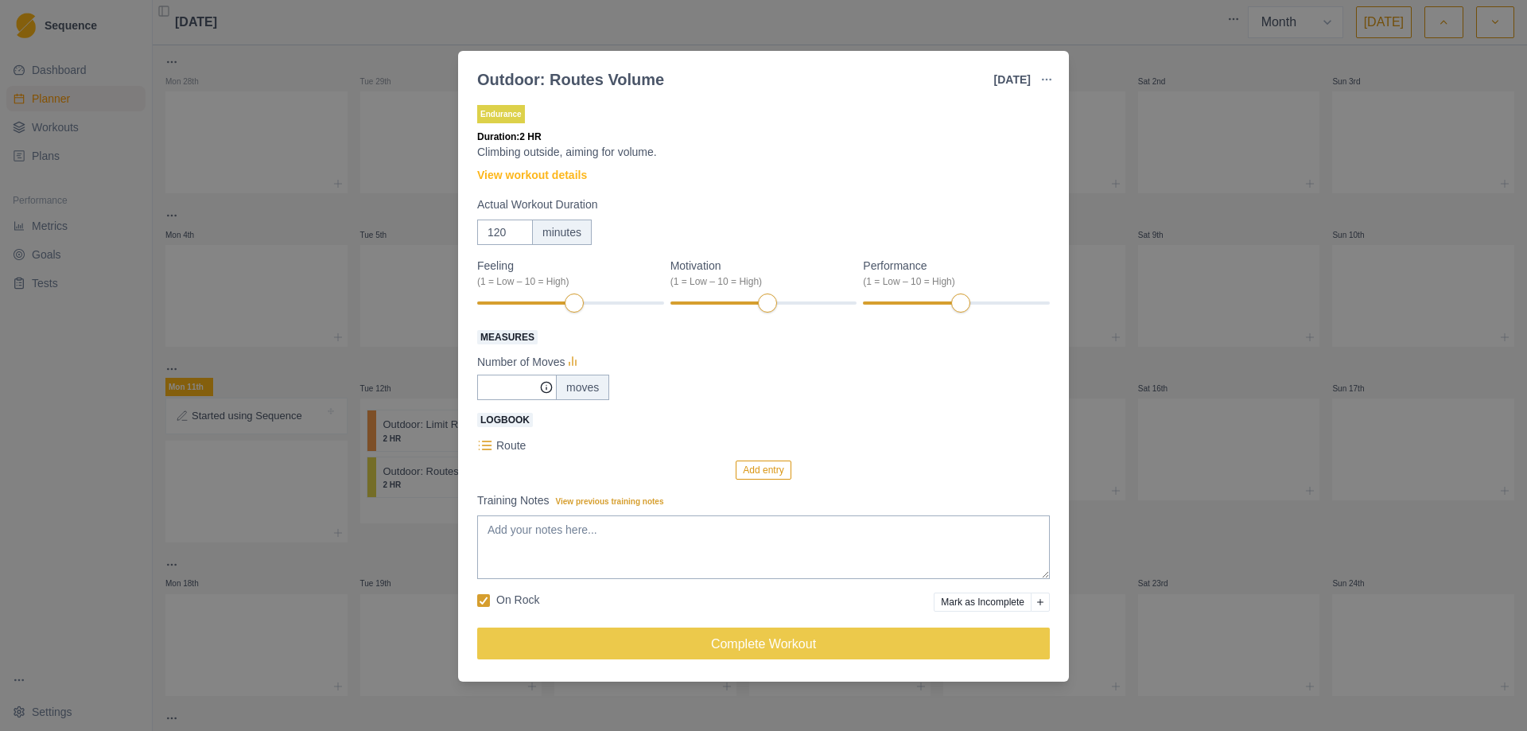
click at [1126, 323] on div "Outdoor: Routes Volume 12 Aug 2025 Link To Goal View Workout Metrics Edit Origi…" at bounding box center [763, 365] width 1527 height 731
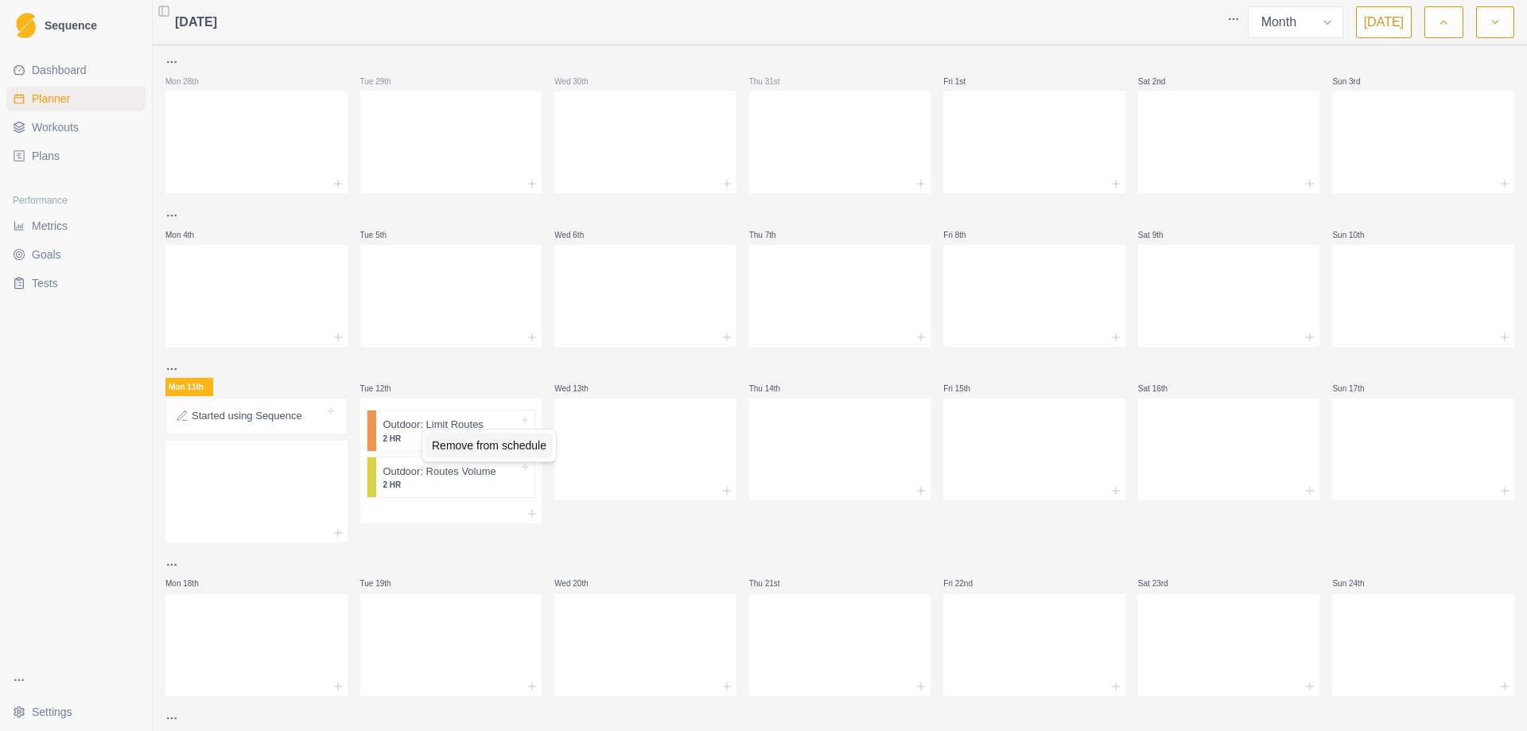
click at [492, 445] on div "Remove from schedule" at bounding box center [489, 445] width 127 height 25
click at [515, 450] on div "Remove from schedule" at bounding box center [523, 446] width 127 height 25
click at [49, 100] on span "Planner" at bounding box center [51, 99] width 38 height 16
click at [56, 69] on span "Dashboard" at bounding box center [59, 70] width 55 height 16
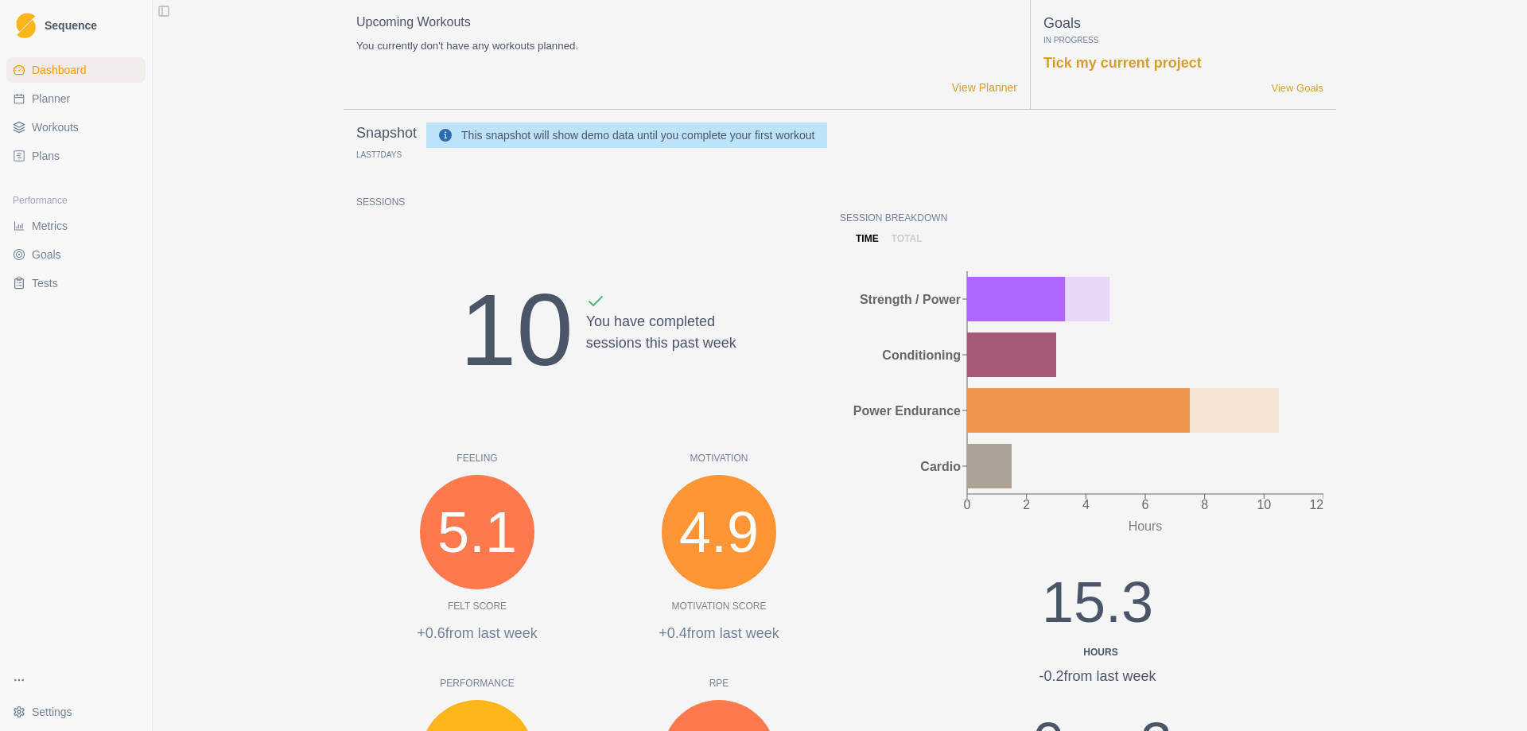
click at [168, 13] on button "Toggle Sidebar" at bounding box center [164, 11] width 22 height 22
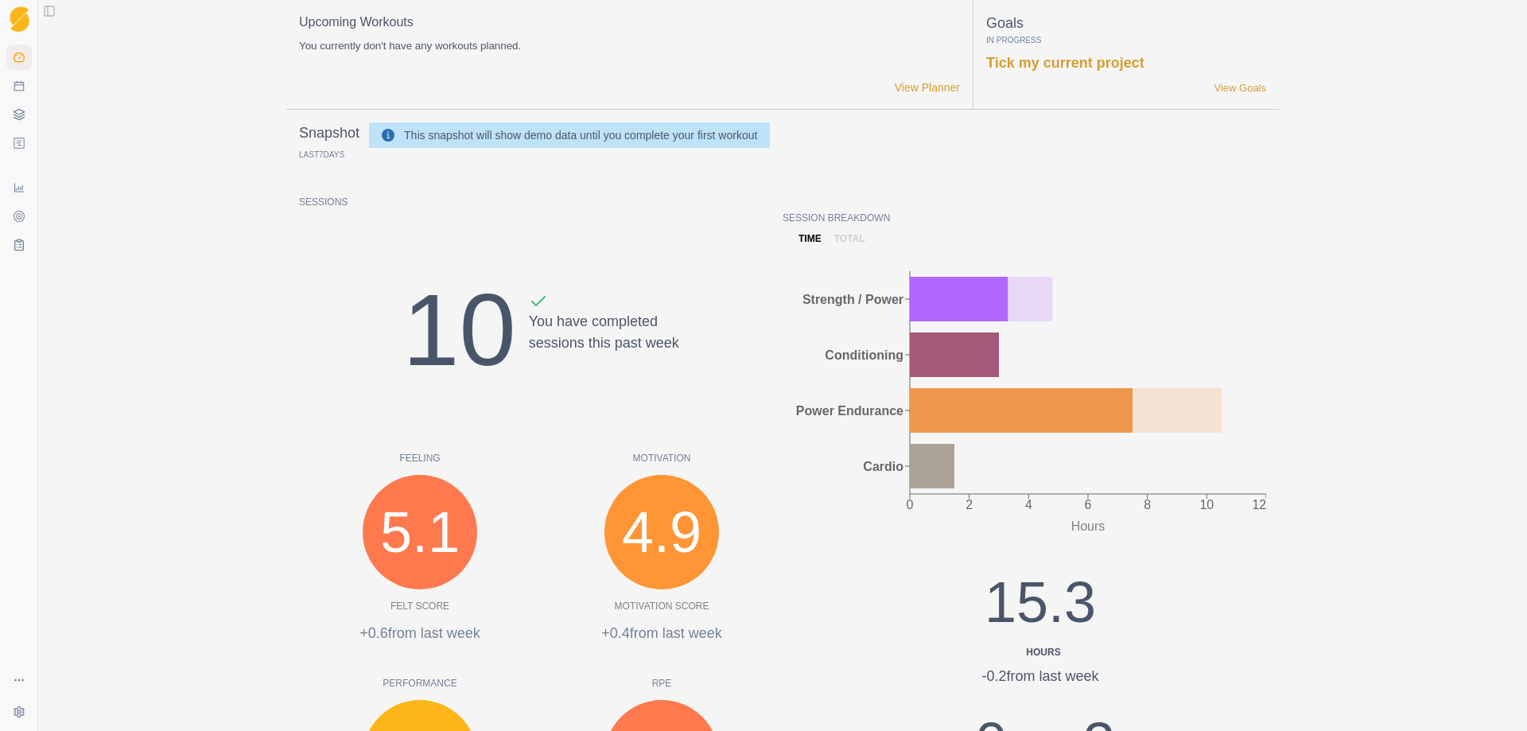
click at [49, 10] on button "Toggle Sidebar" at bounding box center [49, 11] width 22 height 22
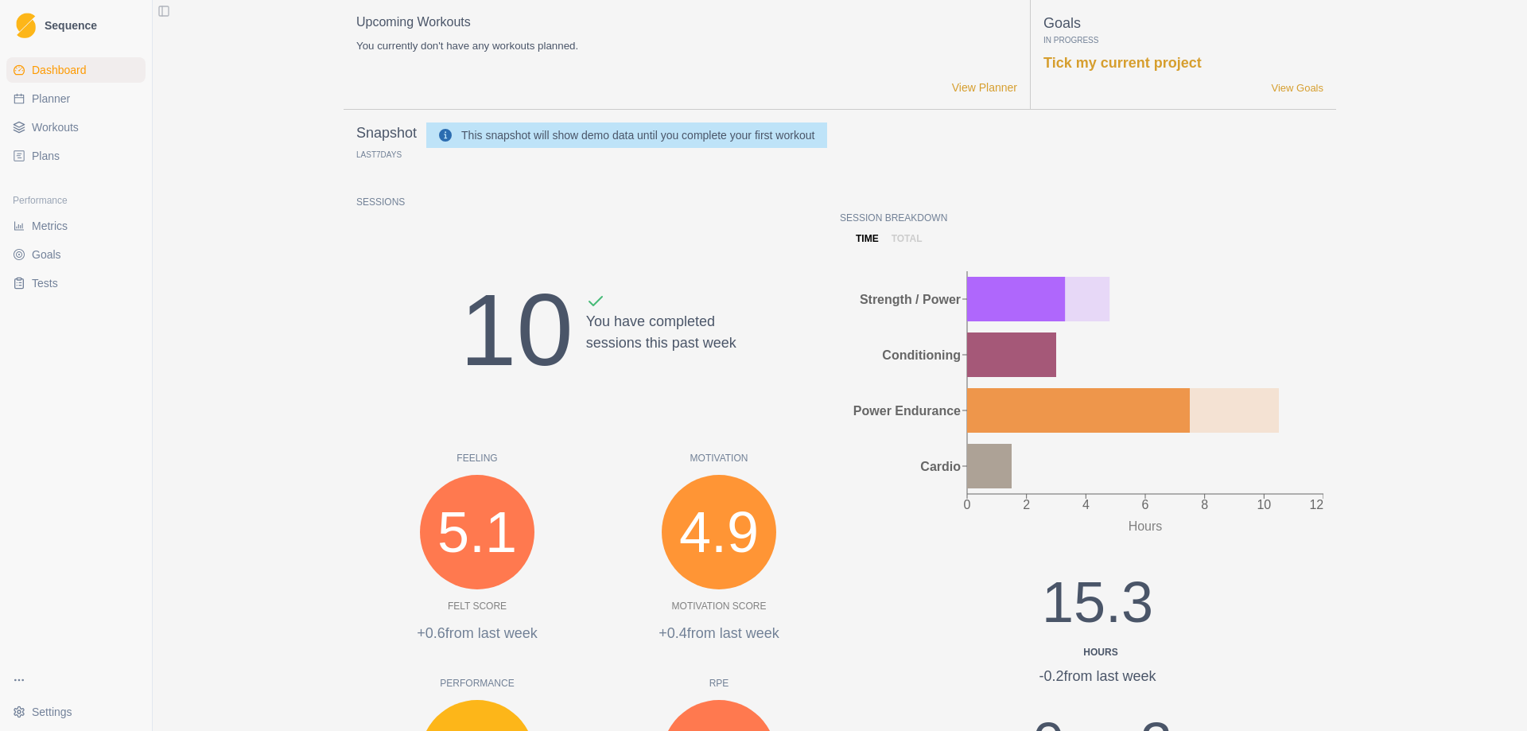
click at [56, 91] on span "Planner" at bounding box center [51, 99] width 38 height 16
select select "month"
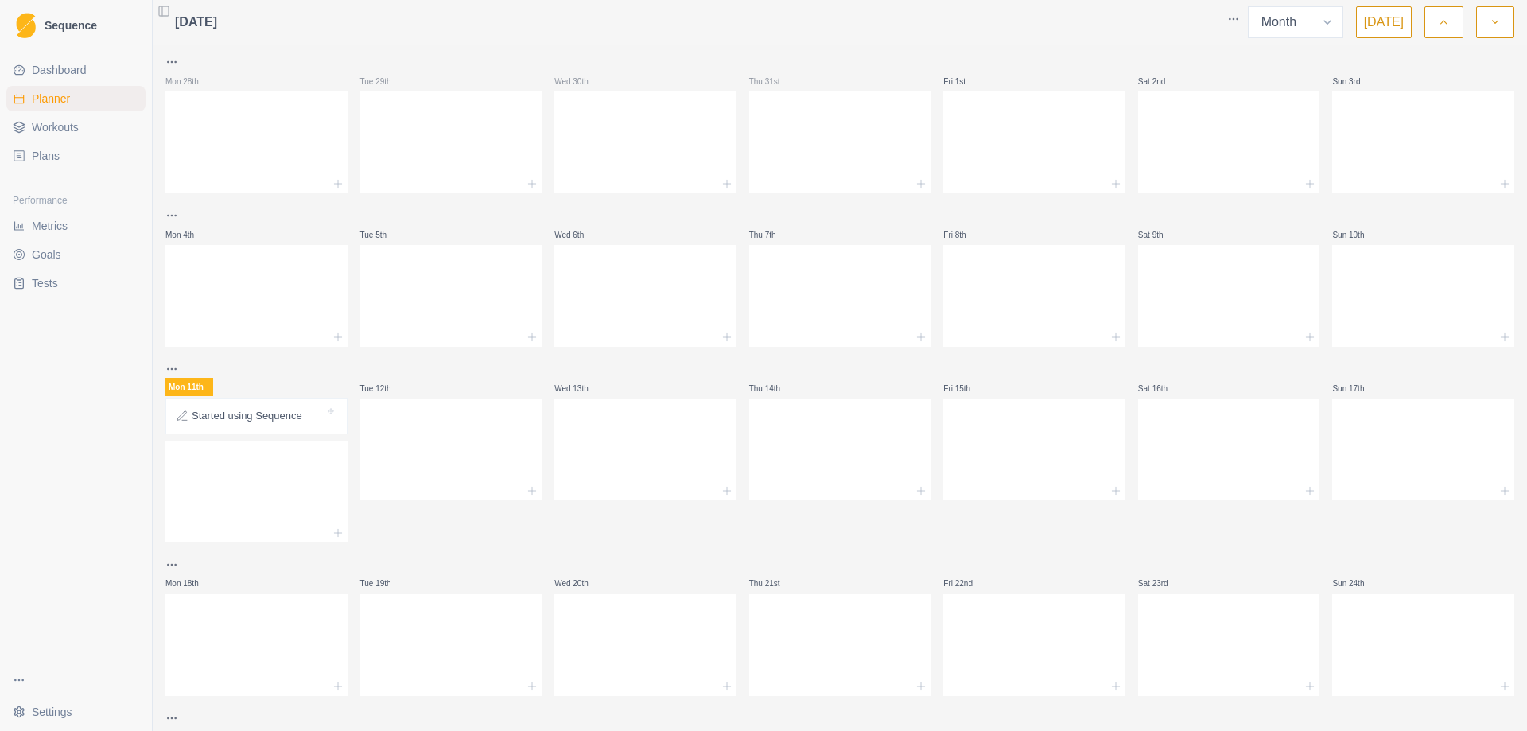
click at [1233, 19] on html "Sequence Dashboard Planner Workouts Plans Performance Metrics Goals Tests Setti…" at bounding box center [763, 365] width 1527 height 731
click at [1146, 50] on div "Default view" at bounding box center [1173, 51] width 151 height 25
click at [171, 62] on html "Sequence Dashboard Planner Workouts Plans Performance Metrics Goals Tests Setti…" at bounding box center [763, 365] width 1527 height 731
click at [434, 60] on html "Sequence Dashboard Planner Workouts Plans Performance Metrics Goals Tests Setti…" at bounding box center [763, 365] width 1527 height 731
click at [46, 718] on html "Sequence Dashboard Planner Workouts Plans Performance Metrics Goals Tests Setti…" at bounding box center [763, 365] width 1527 height 731
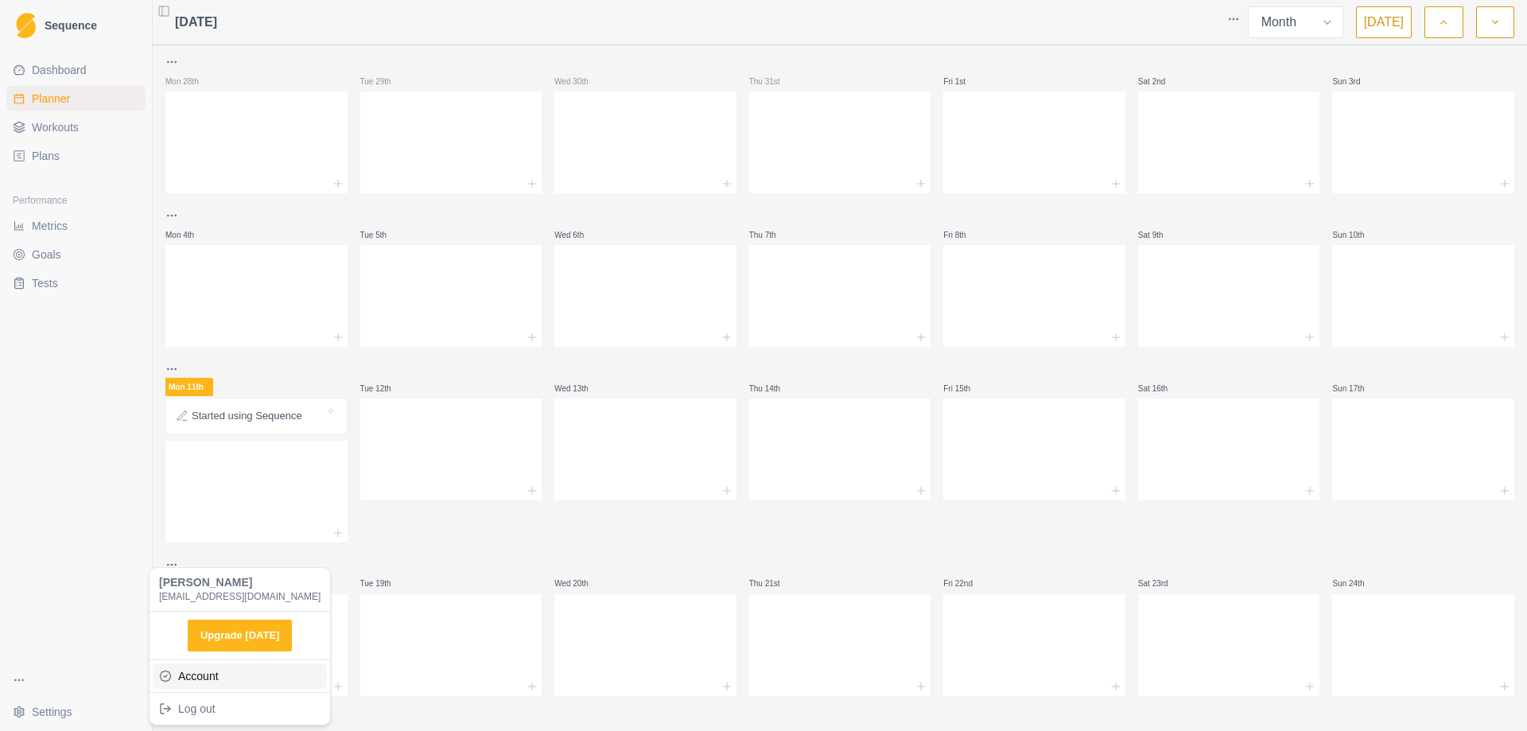
click at [185, 671] on link "Account" at bounding box center [240, 675] width 174 height 25
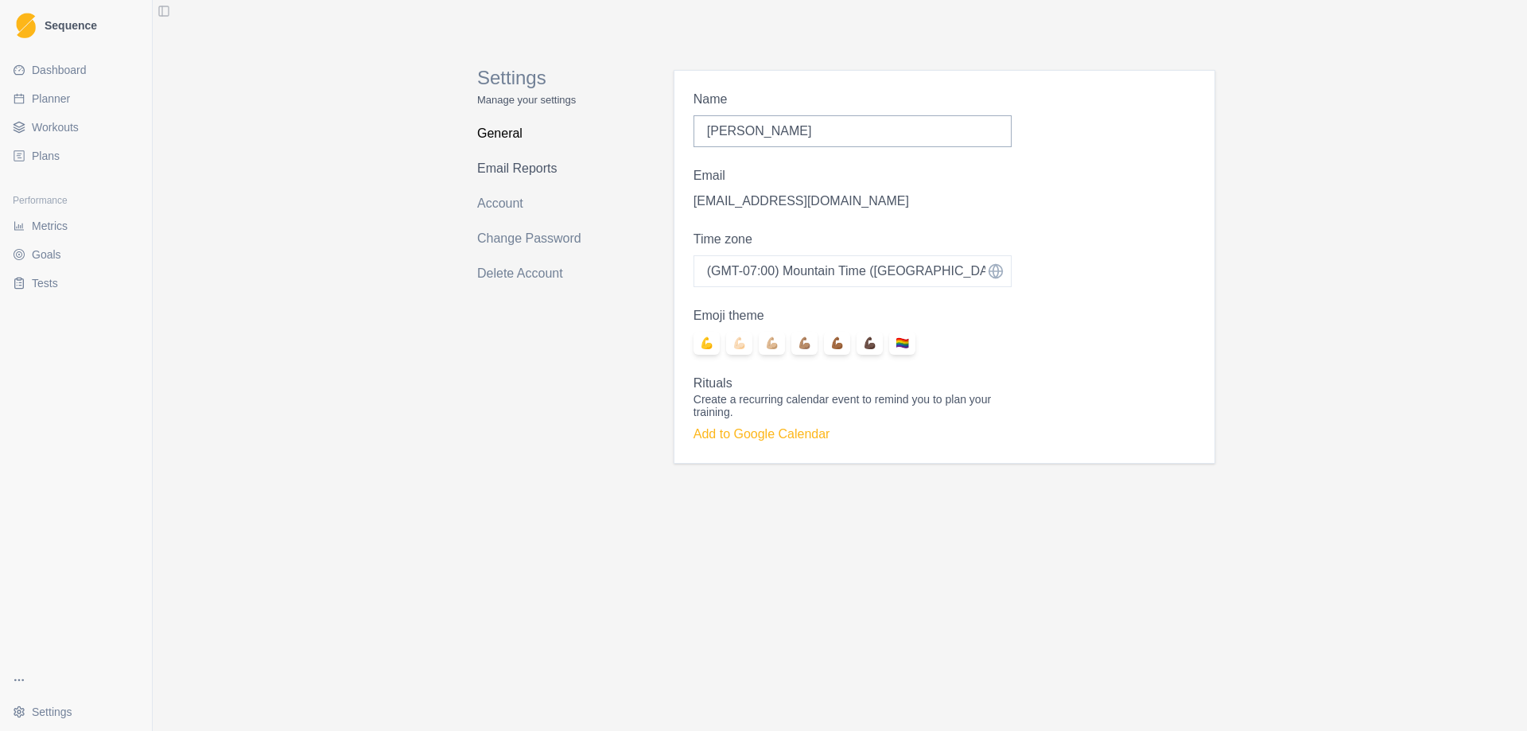
click at [529, 166] on link "Email Reports" at bounding box center [540, 168] width 126 height 25
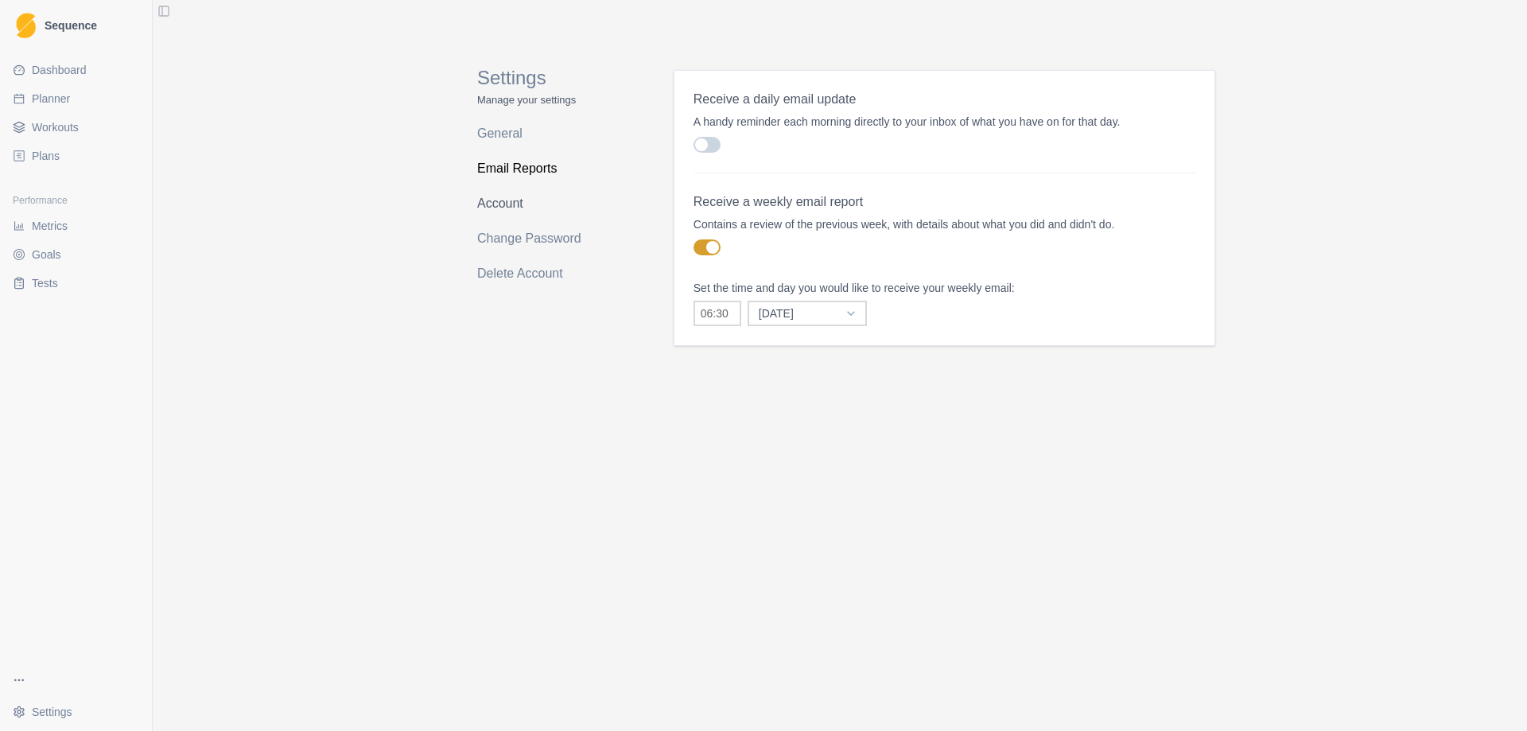
click at [498, 200] on link "Account" at bounding box center [540, 203] width 126 height 25
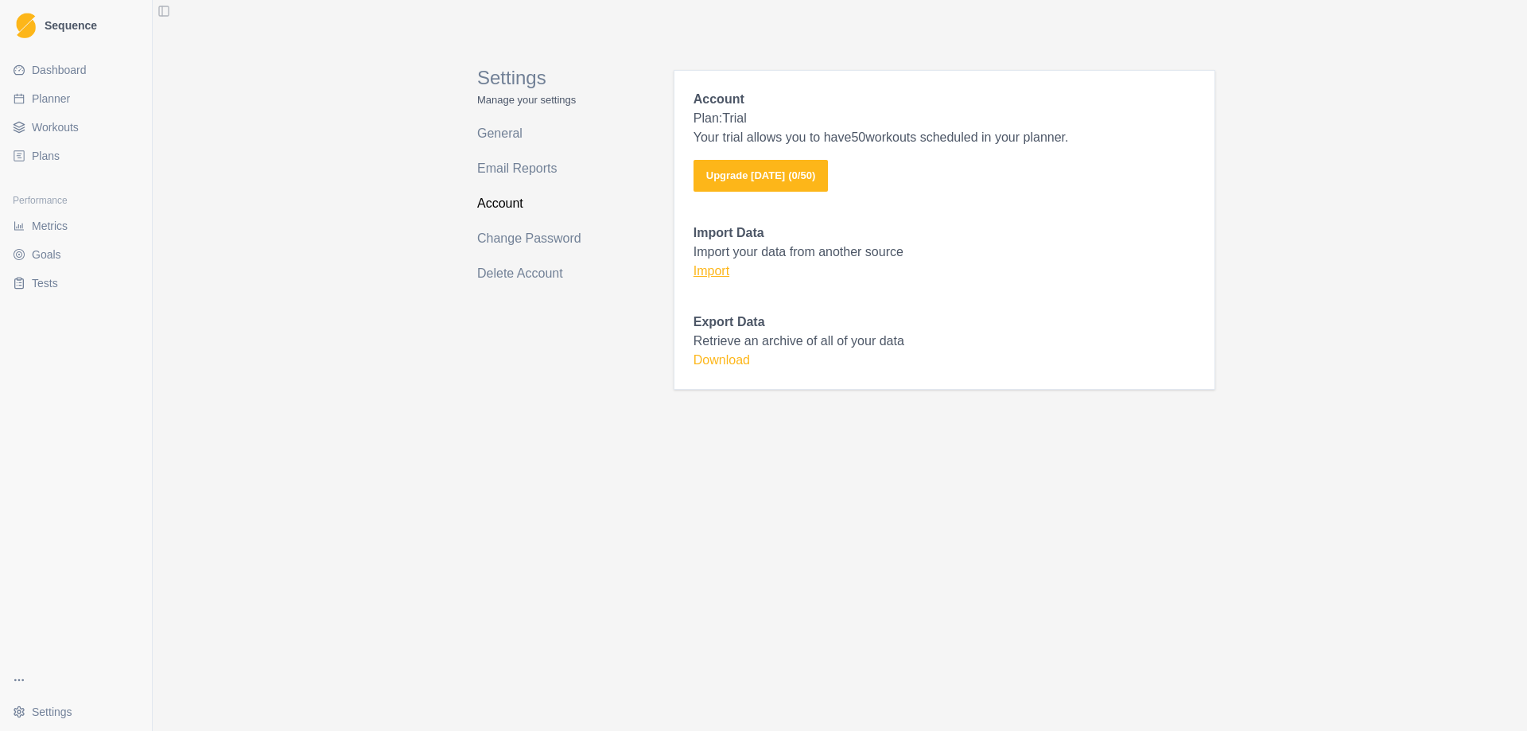
click at [720, 268] on link "Import" at bounding box center [712, 271] width 36 height 14
click at [510, 135] on link "General" at bounding box center [540, 133] width 126 height 25
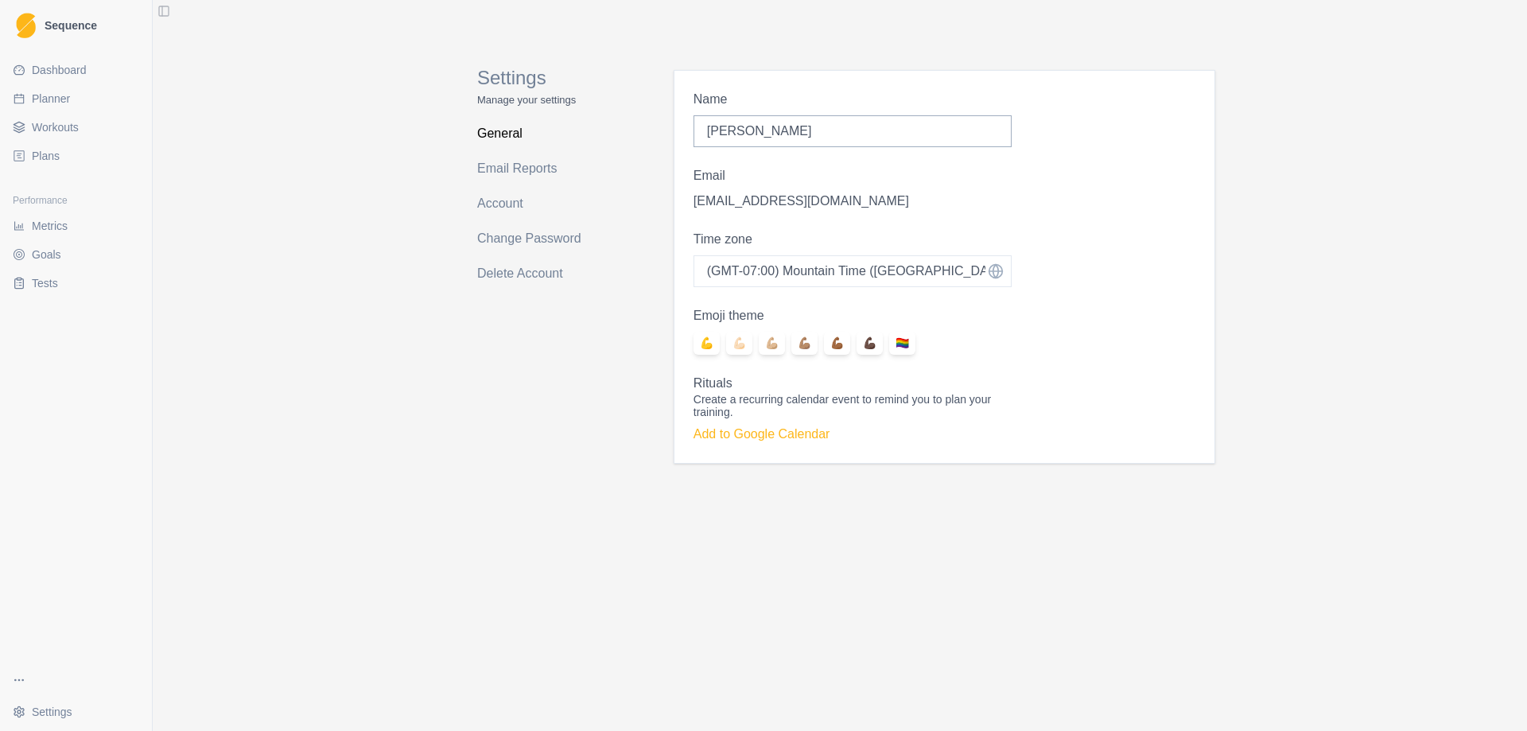
click at [53, 95] on span "Planner" at bounding box center [51, 99] width 38 height 16
select select "month"
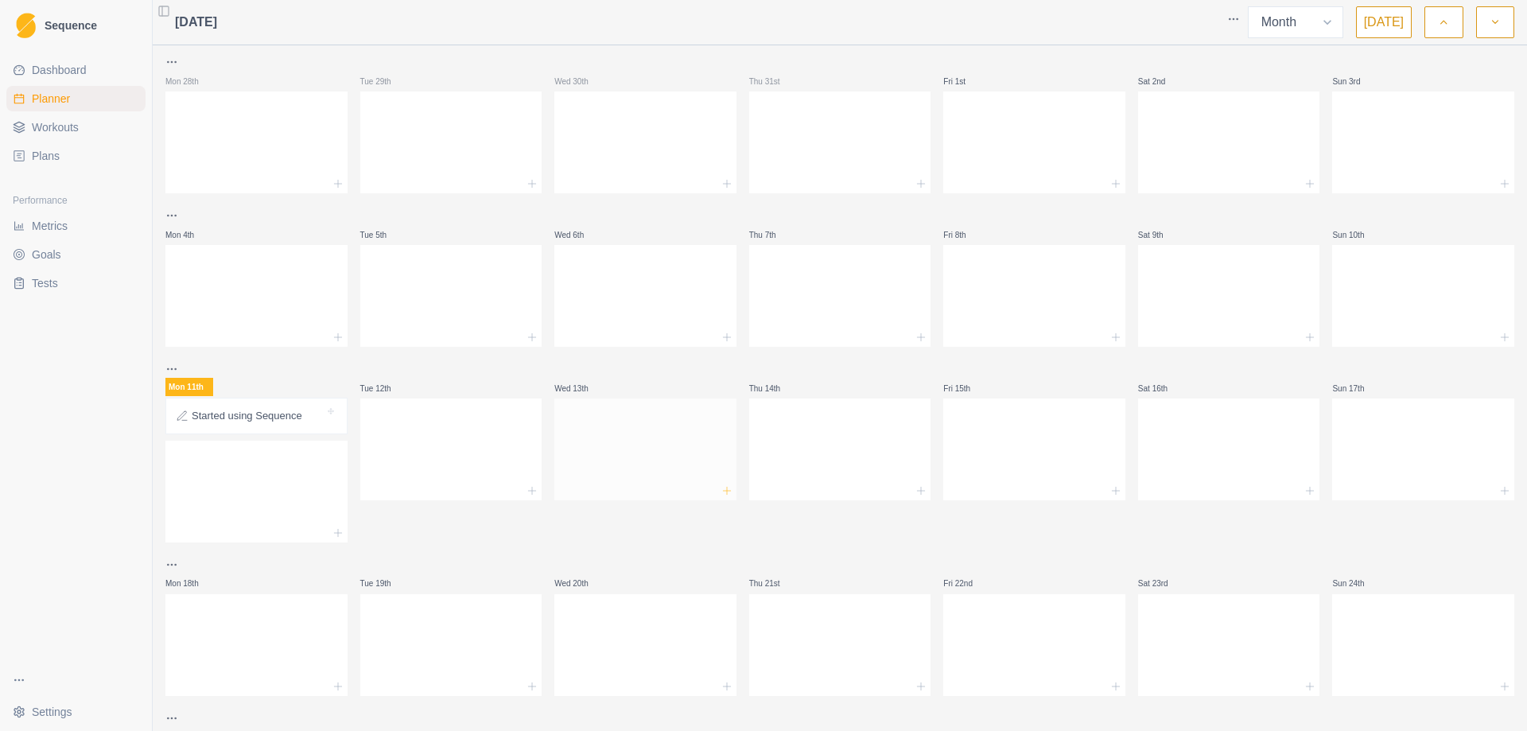
click at [722, 495] on icon at bounding box center [727, 490] width 13 height 13
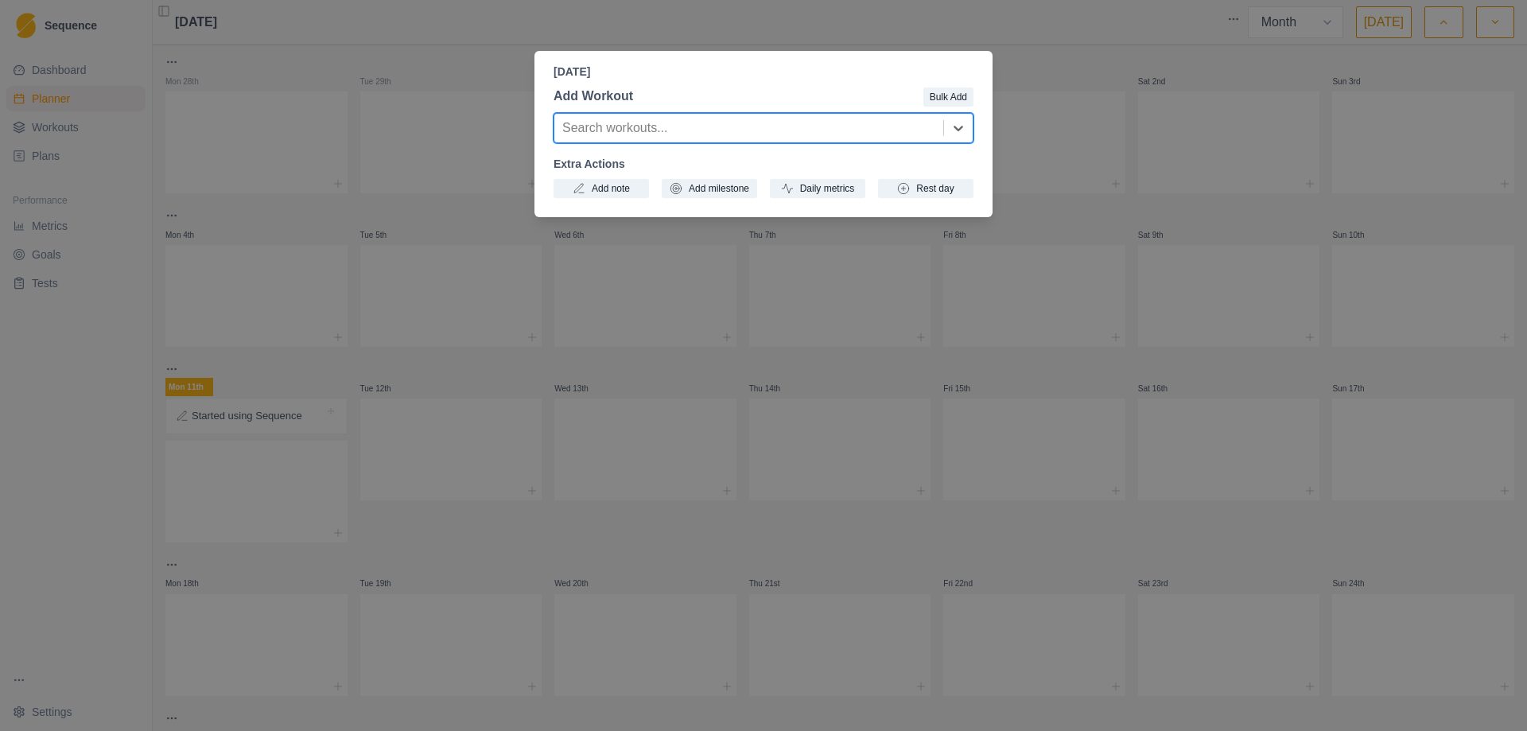
click at [738, 274] on div "[DATE] Add Workout Bulk Add option , selected. Select is focused ,type to refin…" at bounding box center [763, 365] width 1527 height 731
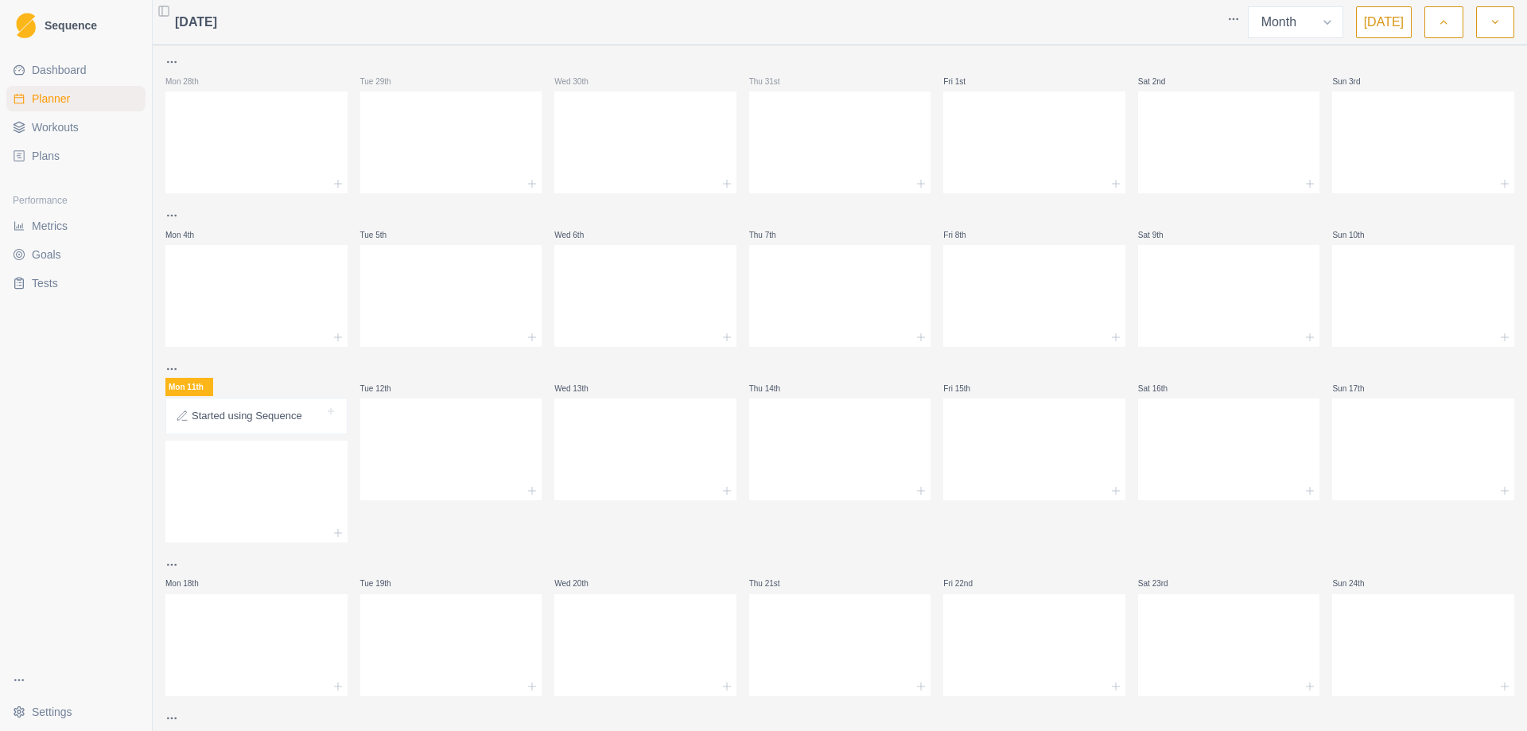
click at [76, 126] on span "Workouts" at bounding box center [55, 127] width 47 height 16
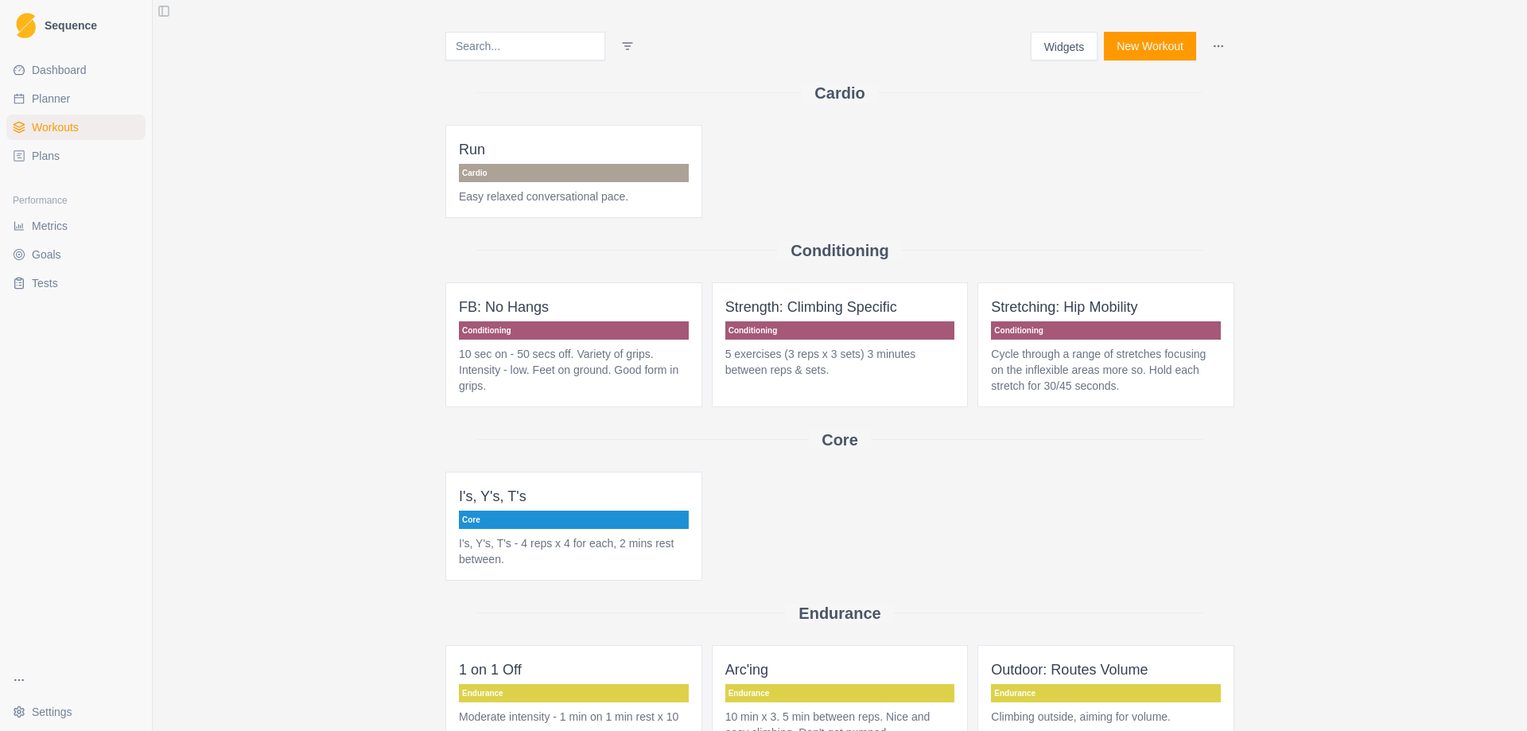
click at [1124, 45] on button "New Workout" at bounding box center [1150, 46] width 92 height 29
